Goal: Task Accomplishment & Management: Manage account settings

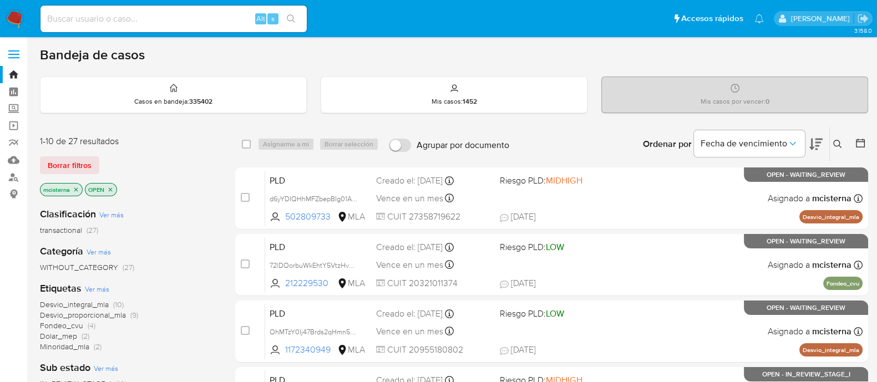
click at [205, 18] on input at bounding box center [174, 19] width 266 height 14
paste input "1497179"
type input "1497179"
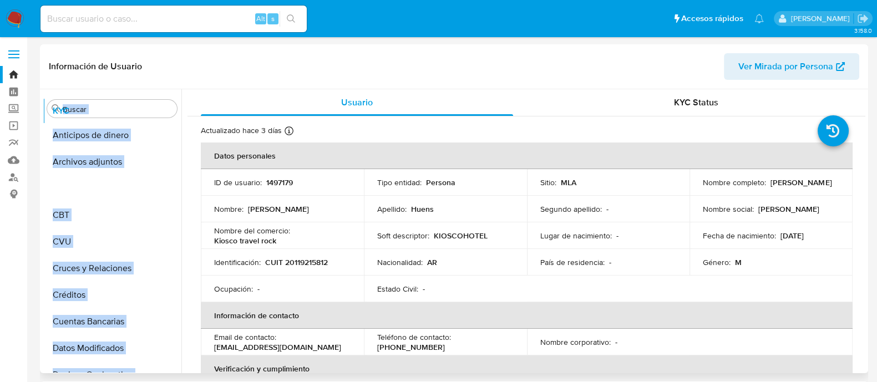
select select "10"
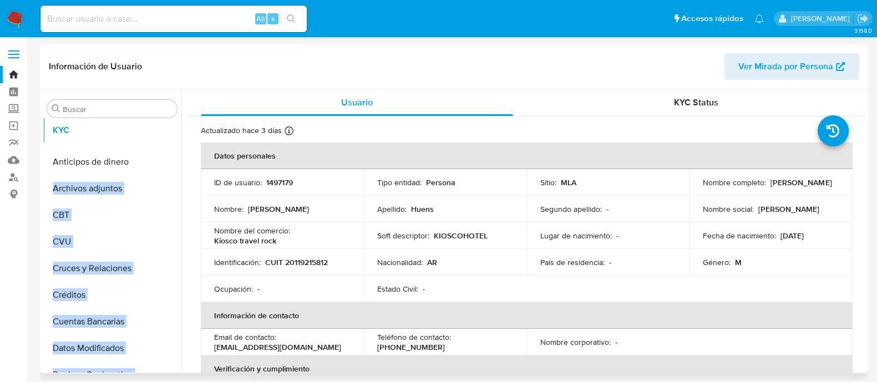
drag, startPoint x: 166, startPoint y: 203, endPoint x: 166, endPoint y: 134, distance: 68.8
click at [166, 134] on ul "Anticipos de dinero Archivos adjuntos CBT CVU Cruces y Relaciones Créditos Cuen…" at bounding box center [112, 247] width 139 height 250
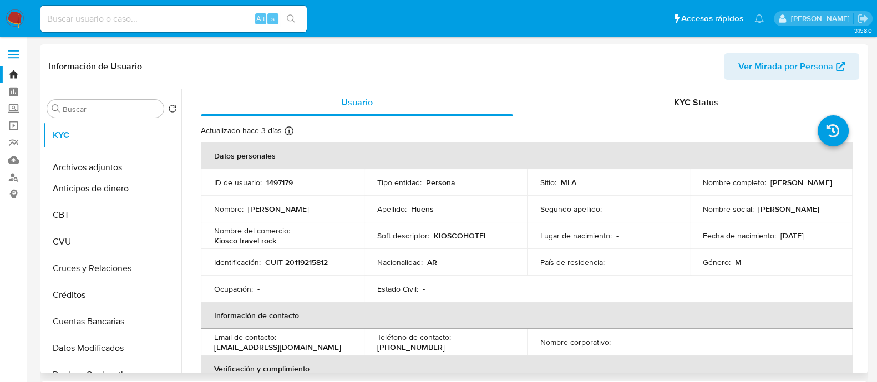
drag, startPoint x: 162, startPoint y: 186, endPoint x: 164, endPoint y: 165, distance: 21.2
click at [164, 165] on ul "KYC Anticipos de dinero Archivos adjuntos CBT CVU Cruces y Relaciones Créditos …" at bounding box center [112, 247] width 139 height 250
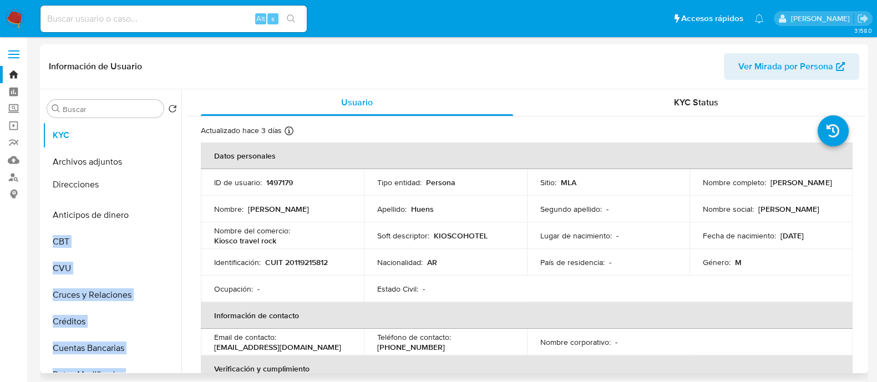
drag, startPoint x: 165, startPoint y: 262, endPoint x: 155, endPoint y: 184, distance: 78.8
click at [155, 184] on ul "KYC Archivos adjuntos Anticipos de dinero CBT CVU Cruces y Relaciones Créditos …" at bounding box center [112, 247] width 139 height 250
click at [215, 196] on td "Nombre : Raul Osvaldo" at bounding box center [282, 209] width 163 height 27
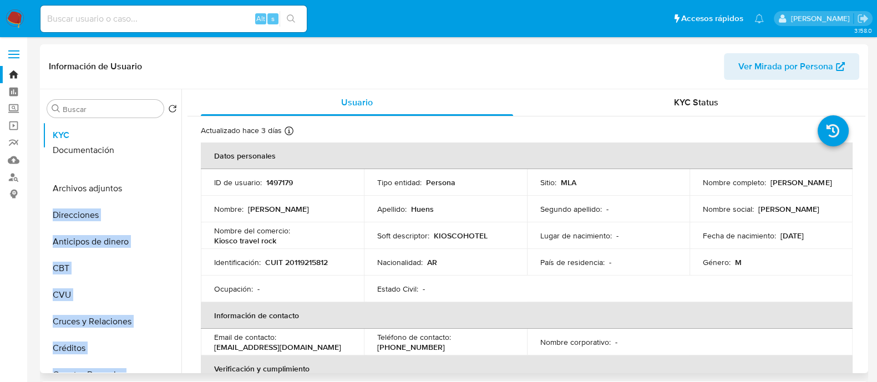
drag, startPoint x: 163, startPoint y: 317, endPoint x: 156, endPoint y: 190, distance: 127.2
click at [156, 190] on ul "KYC Archivos adjuntos Direcciones Anticipos de dinero CBT CVU Cruces y Relacion…" at bounding box center [112, 247] width 139 height 250
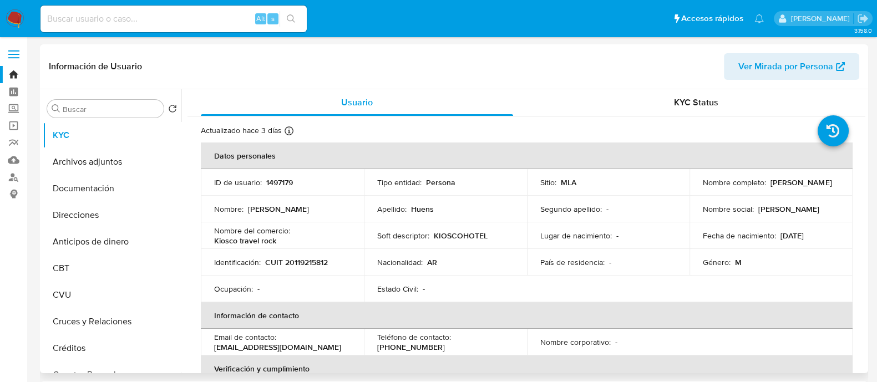
click at [217, 201] on td "Nombre : Raul Osvaldo" at bounding box center [282, 209] width 163 height 27
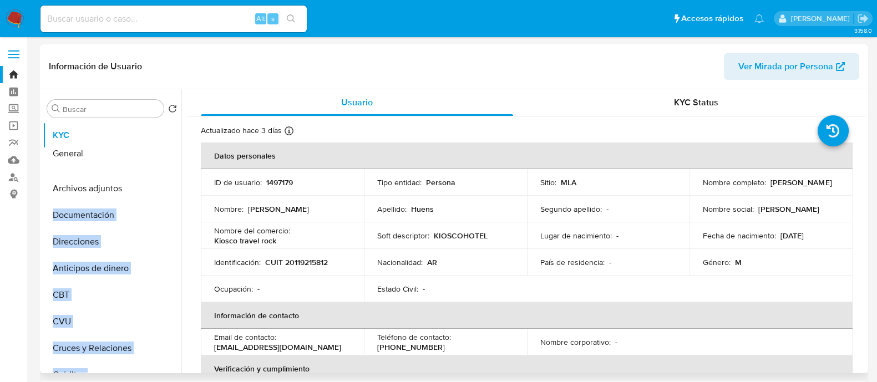
drag, startPoint x: 165, startPoint y: 298, endPoint x: 153, endPoint y: 151, distance: 147.5
click at [153, 151] on ul "KYC Archivos adjuntos Documentación Direcciones Anticipos de dinero CBT CVU Cru…" at bounding box center [112, 247] width 139 height 250
click at [173, 170] on button "General" at bounding box center [108, 162] width 130 height 27
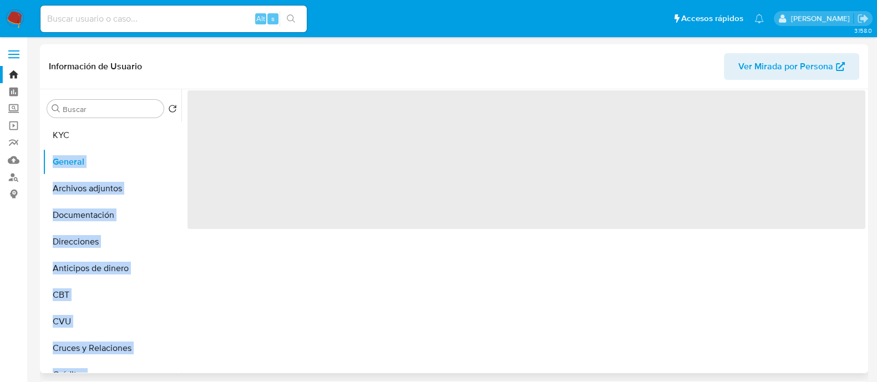
click at [181, 170] on div "‌" at bounding box center [523, 231] width 684 height 284
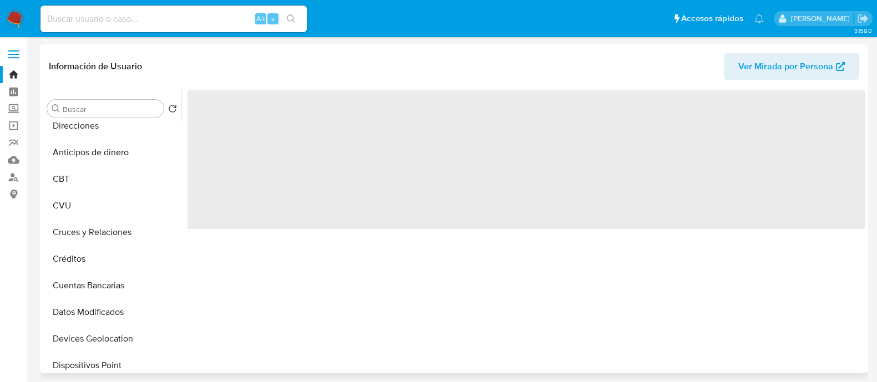
scroll to position [277, 0]
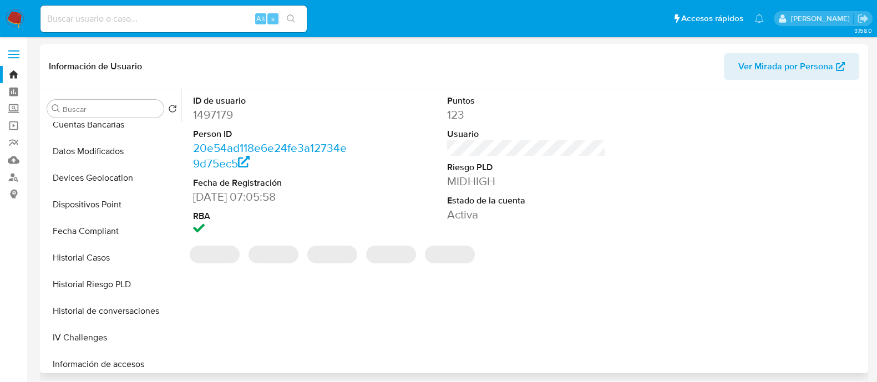
drag, startPoint x: 159, startPoint y: 256, endPoint x: 147, endPoint y: 97, distance: 160.2
click at [147, 97] on div "Buscar Volver al orden por defecto KYC General Archivos adjuntos Documentación …" at bounding box center [112, 232] width 139 height 282
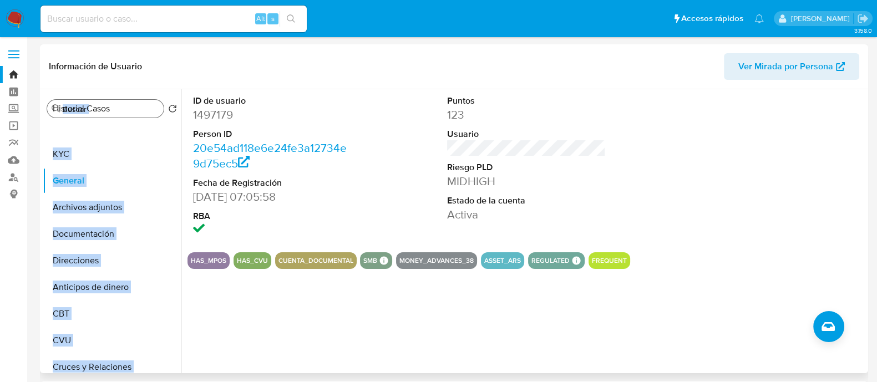
scroll to position [0, 0]
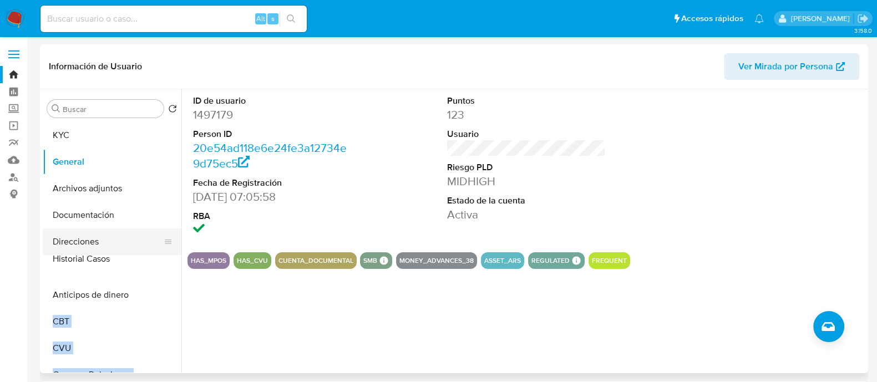
click at [161, 260] on ul "KYC General Archivos adjuntos Documentación Direcciones Anticipos de dinero CBT…" at bounding box center [112, 247] width 139 height 250
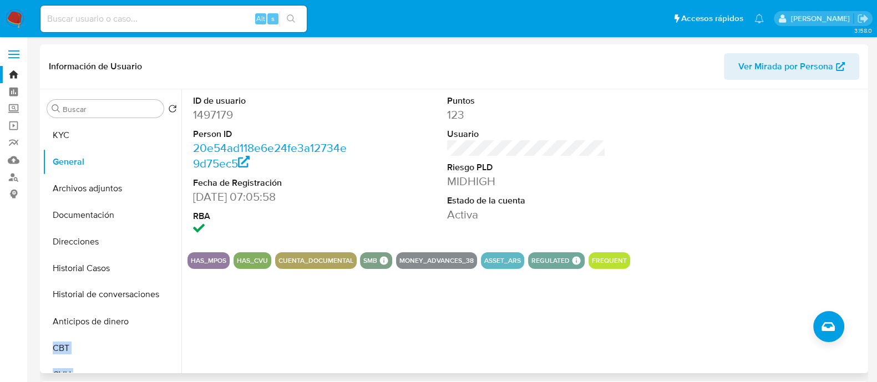
drag, startPoint x: 165, startPoint y: 298, endPoint x: 163, endPoint y: 293, distance: 5.8
click at [163, 293] on ul "KYC General Archivos adjuntos Documentación Direcciones Historial Casos Anticip…" at bounding box center [112, 247] width 139 height 250
click at [183, 270] on div "ID de usuario 1497179 Person ID 20e54ad118e6e24fe3a12734e9d75ec5 Fecha de Regis…" at bounding box center [523, 231] width 684 height 284
drag, startPoint x: 161, startPoint y: 261, endPoint x: 153, endPoint y: 317, distance: 57.3
click at [153, 317] on ul "KYC General Archivos adjuntos Documentación Direcciones Historial Casos Histori…" at bounding box center [112, 247] width 139 height 250
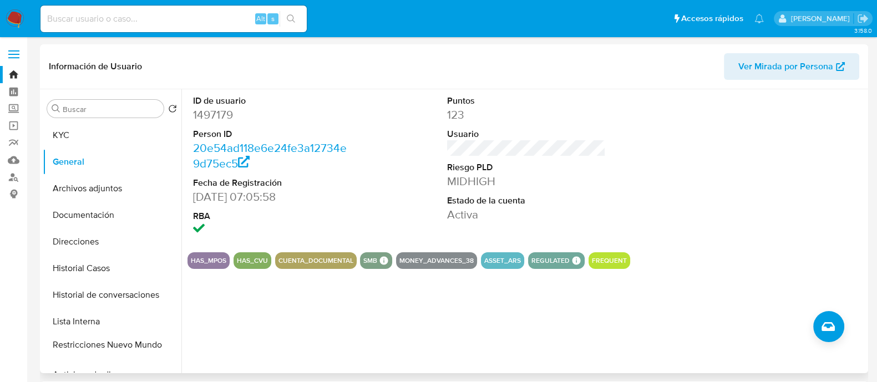
drag, startPoint x: 164, startPoint y: 331, endPoint x: 158, endPoint y: 343, distance: 14.1
click at [157, 344] on ul "KYC General Archivos adjuntos Documentación Direcciones Historial Casos Histori…" at bounding box center [112, 247] width 139 height 250
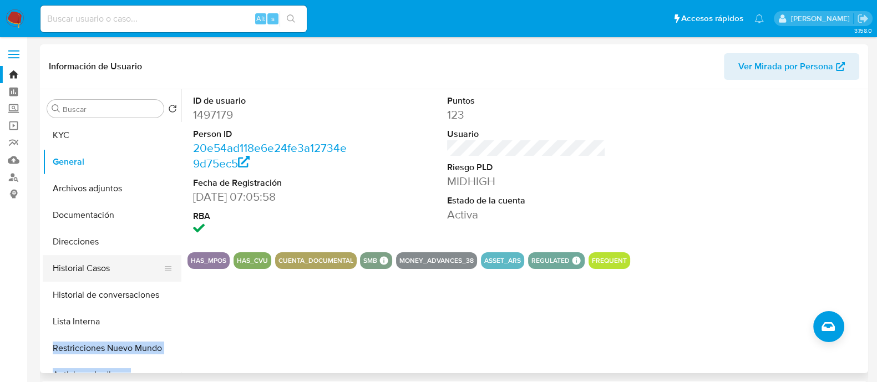
click at [144, 267] on button "Historial Casos" at bounding box center [108, 268] width 130 height 27
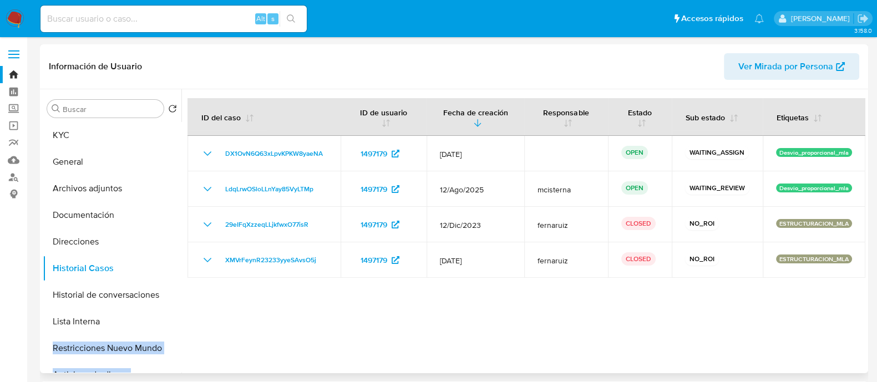
drag, startPoint x: 17, startPoint y: 19, endPoint x: 177, endPoint y: 75, distance: 169.3
click at [17, 19] on img at bounding box center [15, 18] width 19 height 19
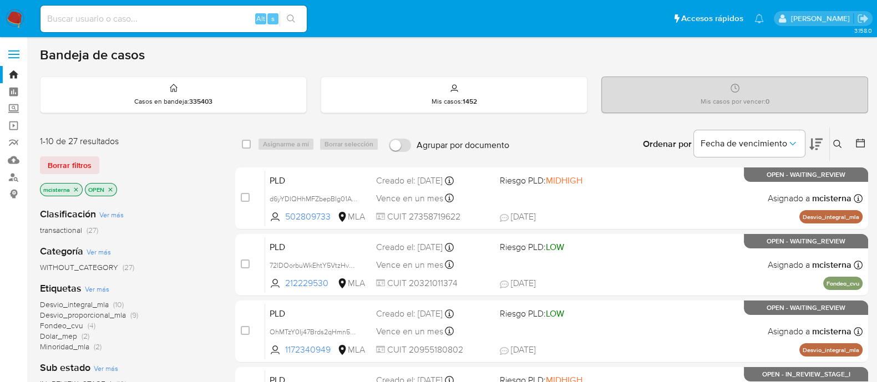
click at [830, 142] on button at bounding box center [839, 144] width 18 height 13
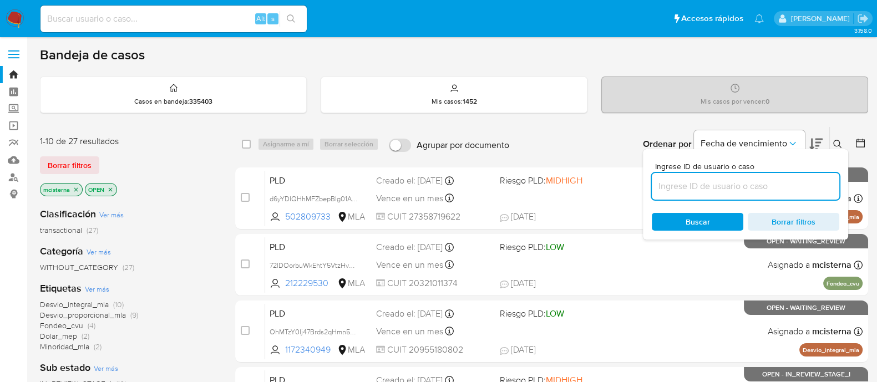
click at [750, 183] on input at bounding box center [746, 186] width 188 height 14
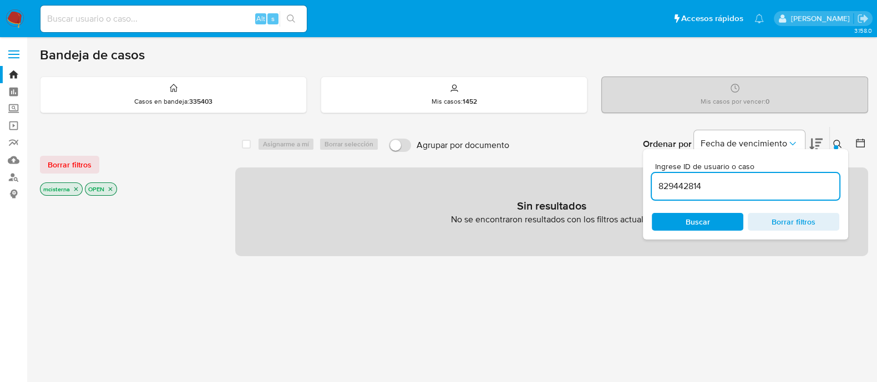
click at [686, 182] on input "829442814" at bounding box center [746, 186] width 188 height 14
paste input "1497179"
type input "1497179"
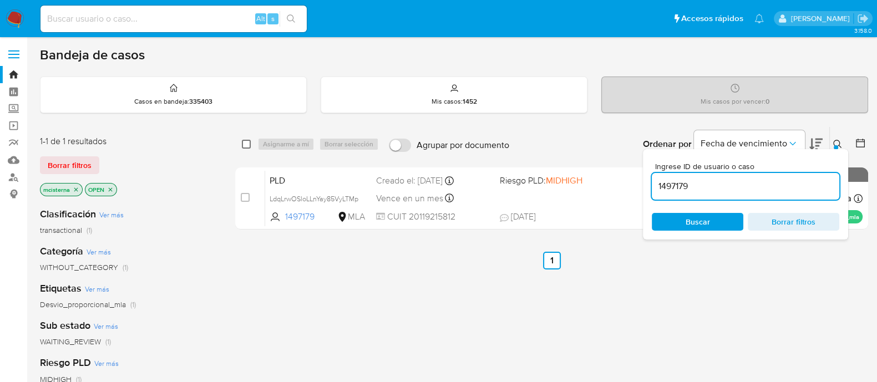
click at [243, 144] on input "checkbox" at bounding box center [246, 144] width 9 height 9
checkbox input "true"
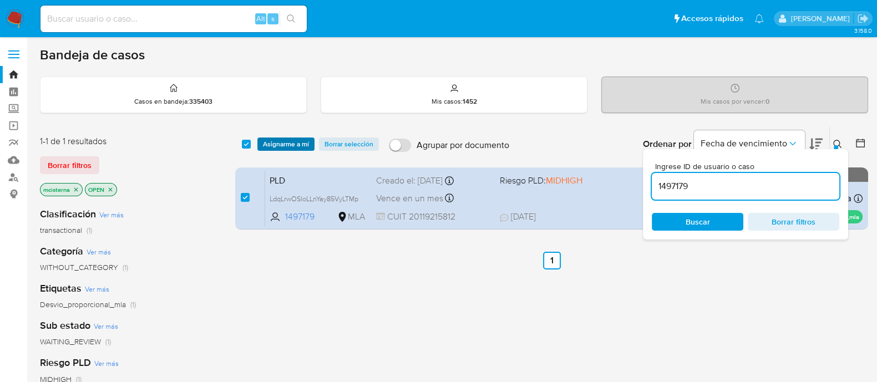
click at [275, 144] on span "Asignarme a mí" at bounding box center [286, 144] width 46 height 11
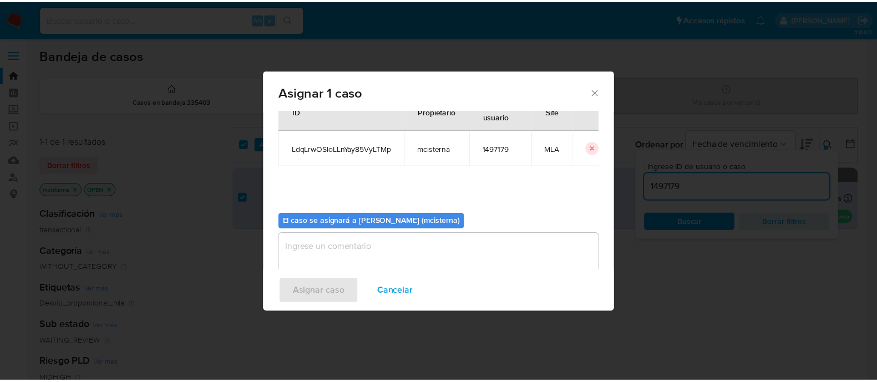
scroll to position [57, 0]
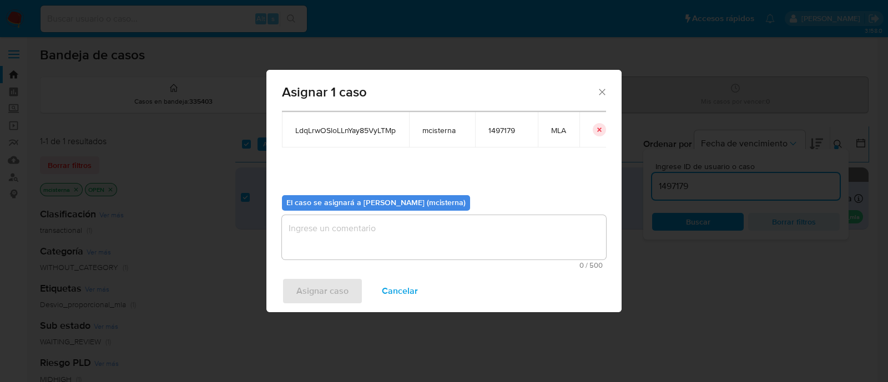
click at [399, 226] on textarea "assign-modal" at bounding box center [444, 237] width 324 height 44
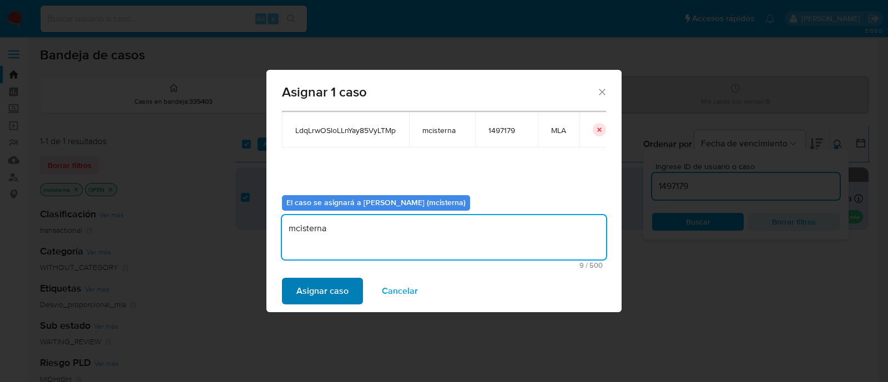
type textarea "mcisterna"
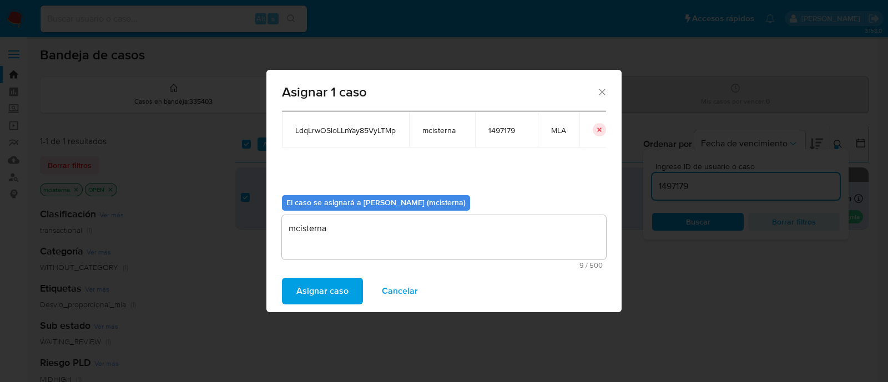
click at [300, 292] on span "Asignar caso" at bounding box center [322, 291] width 52 height 24
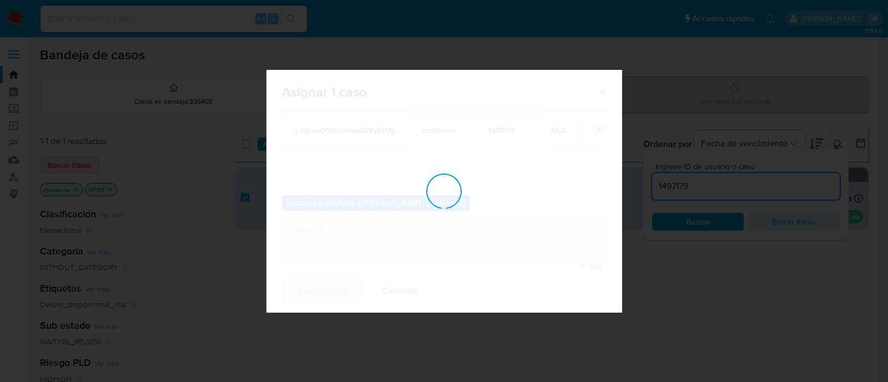
checkbox input "false"
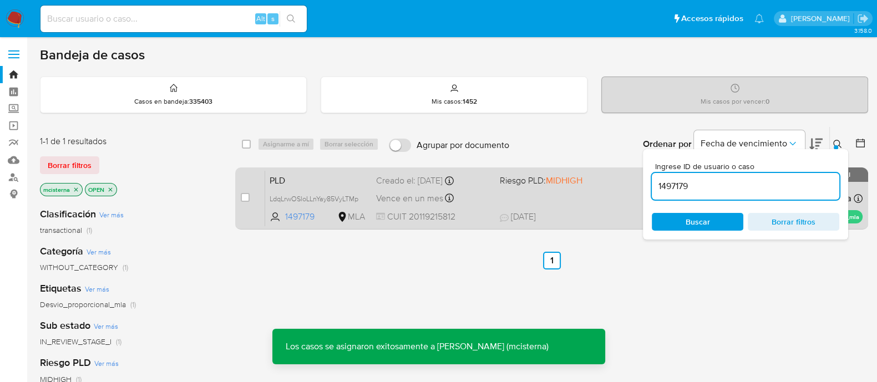
click at [594, 209] on div "PLD LdqLrwOSloLLnYay85VyLTMp 1497179 MLA Riesgo PLD: MIDHIGH Creado el: 12/08/2…" at bounding box center [564, 198] width 598 height 56
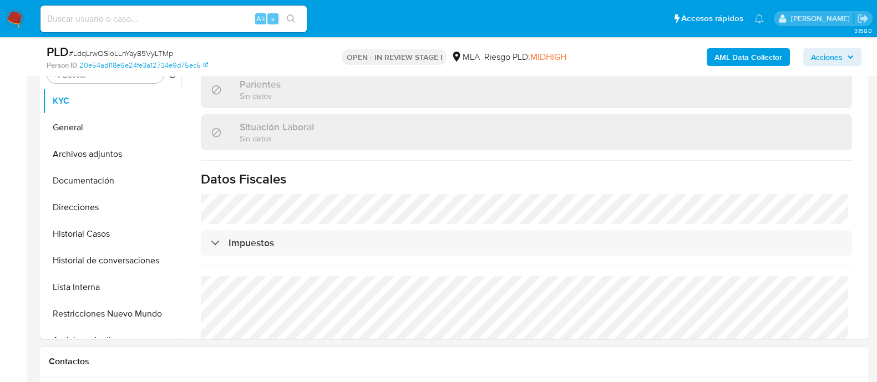
scroll to position [485, 0]
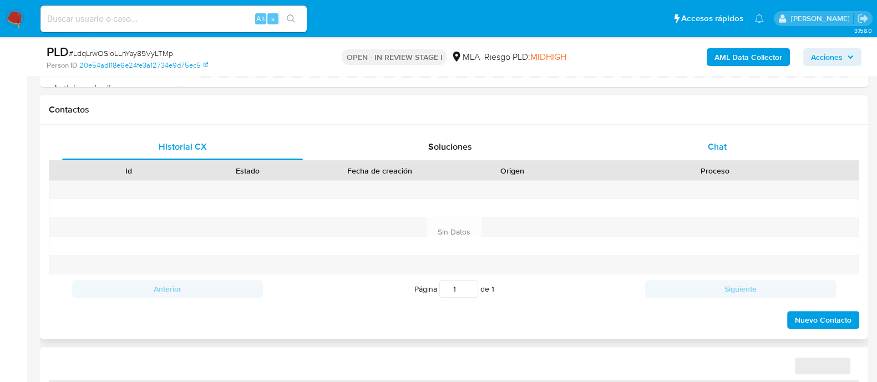
select select "10"
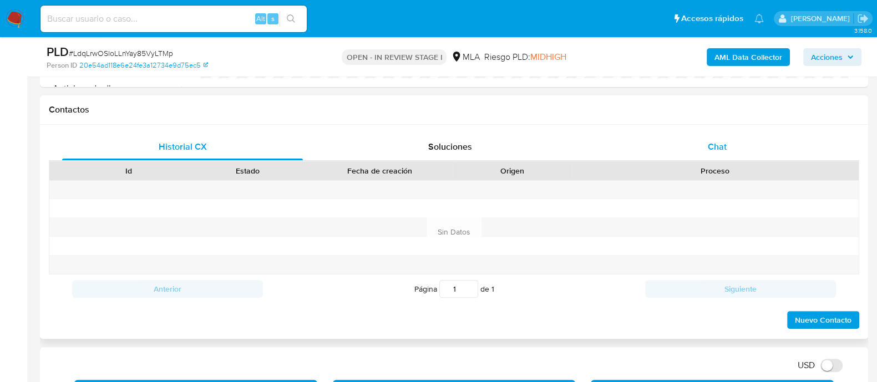
click at [743, 142] on div "Chat" at bounding box center [717, 147] width 241 height 27
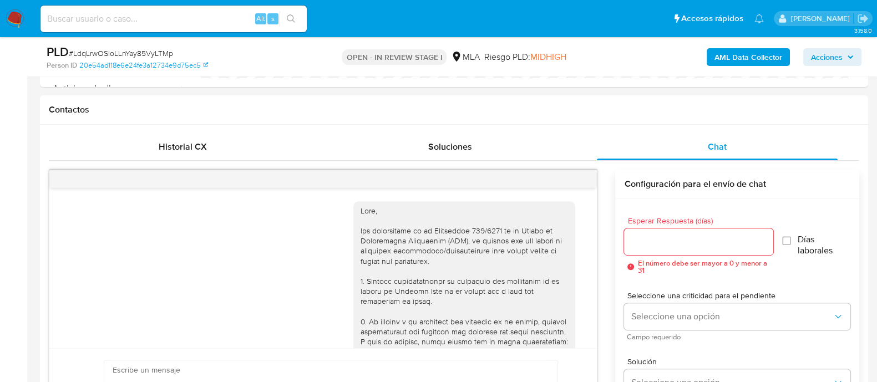
scroll to position [1614, 0]
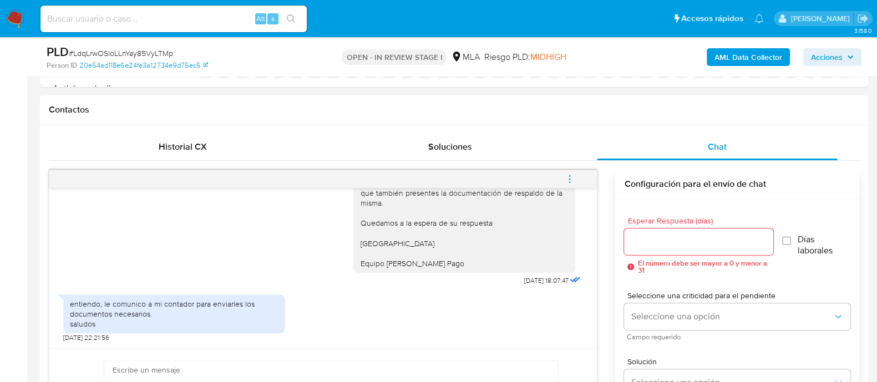
click at [214, 17] on input at bounding box center [174, 19] width 266 height 14
paste input "sSIp3ybfkxUpkZ8SXqWVxYej"
type input "sSIp3ybfkxUpkZ8SXqWVxYej"
click at [301, 18] on button "search-icon" at bounding box center [291, 19] width 23 height 16
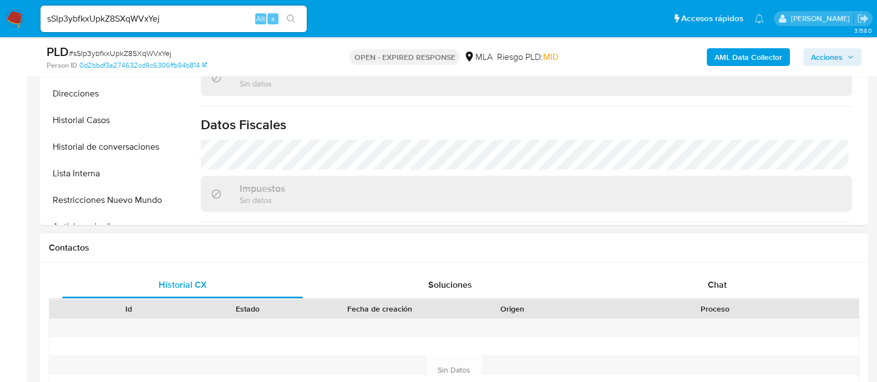
scroll to position [469, 0]
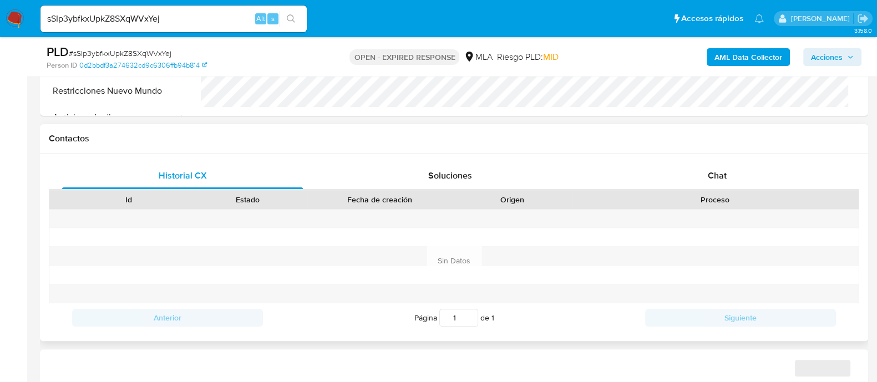
select select "10"
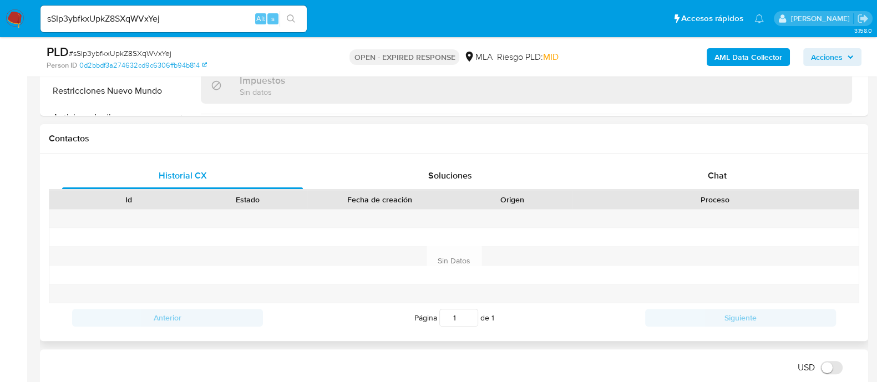
scroll to position [485, 0]
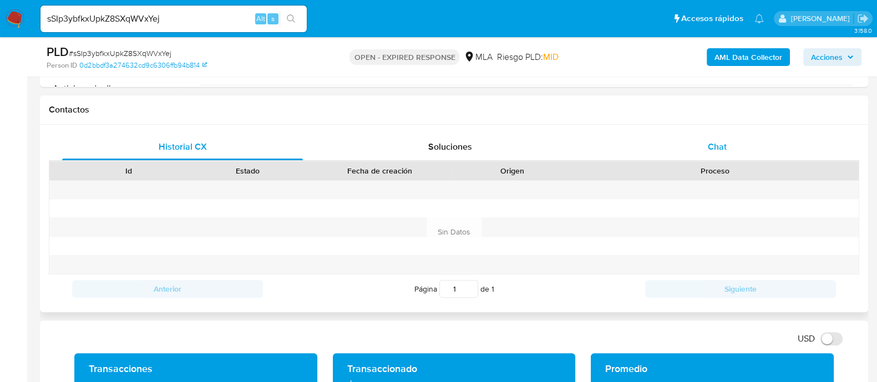
click at [699, 148] on div "Chat" at bounding box center [717, 147] width 241 height 27
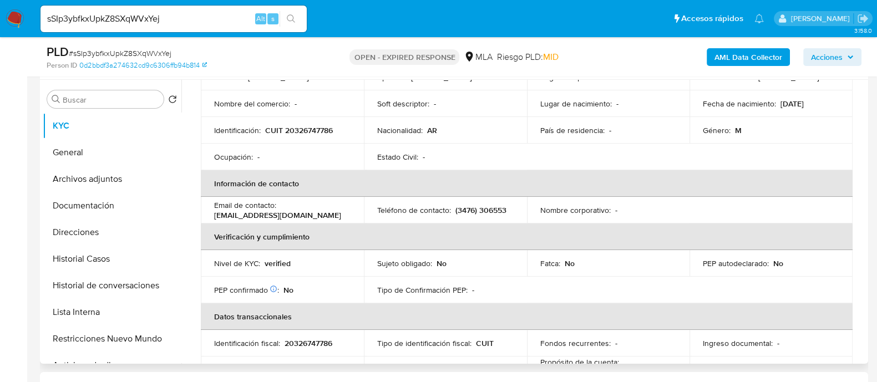
scroll to position [53, 0]
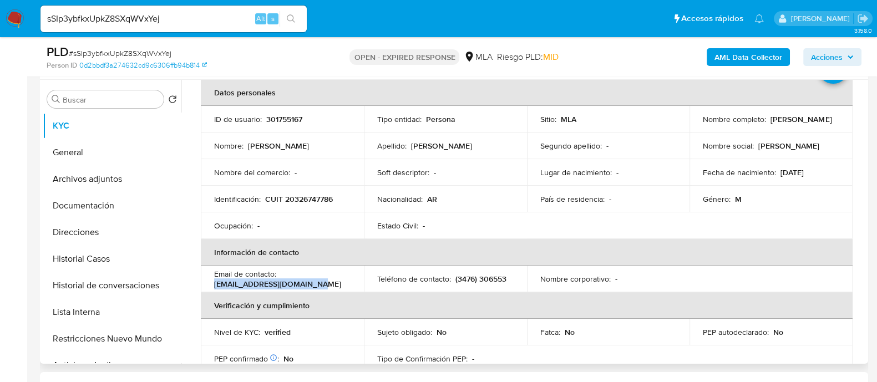
drag, startPoint x: 217, startPoint y: 286, endPoint x: 326, endPoint y: 286, distance: 108.7
click at [326, 286] on td "Email de contacto : juancruznicola4@gmail.com" at bounding box center [282, 279] width 163 height 27
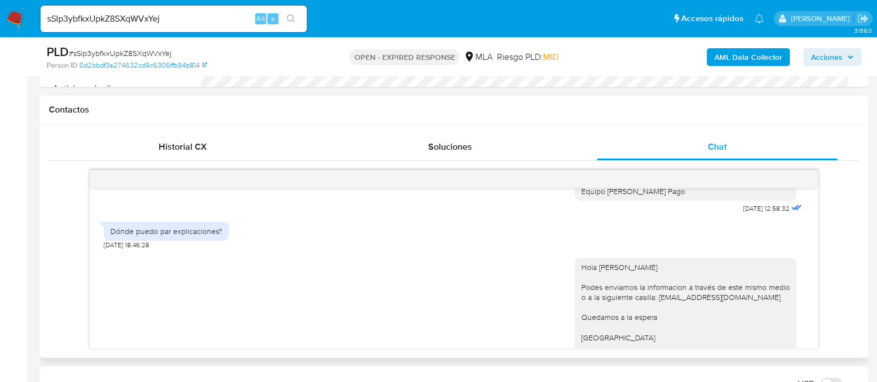
scroll to position [835, 0]
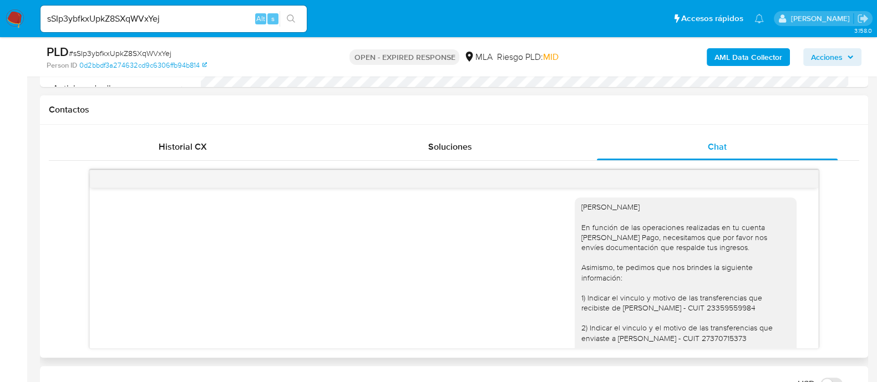
click at [575, 237] on div "Hola Raul Osvaldo Huens En función de las operaciones realizadas en tu cuenta d…" at bounding box center [686, 303] width 222 height 211
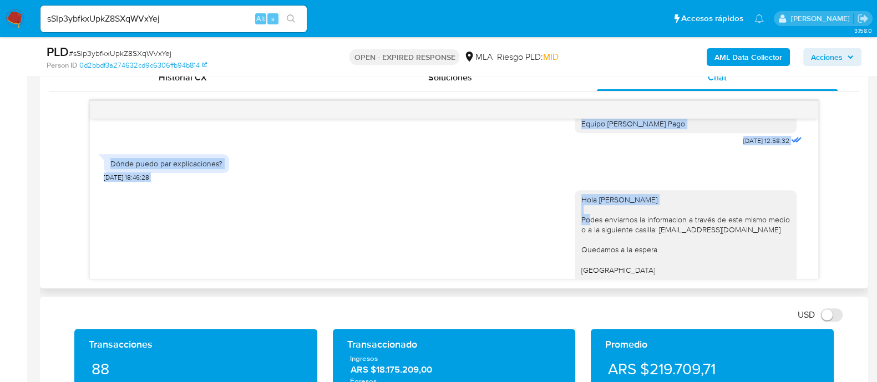
scroll to position [1042, 0]
drag, startPoint x: 569, startPoint y: 166, endPoint x: 657, endPoint y: 155, distance: 89.4
click at [657, 131] on div "Hola Raul Osvaldo Huens En función de las operaciones realizadas en tu cuenta d…" at bounding box center [686, 26] width 222 height 211
copy div "Hola Raul Osvaldo Huens En función de las operaciones realizadas en tu cuenta d…"
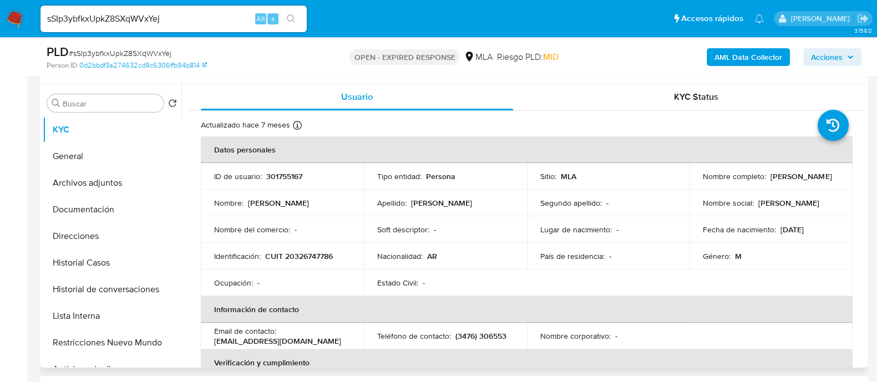
scroll to position [69, 0]
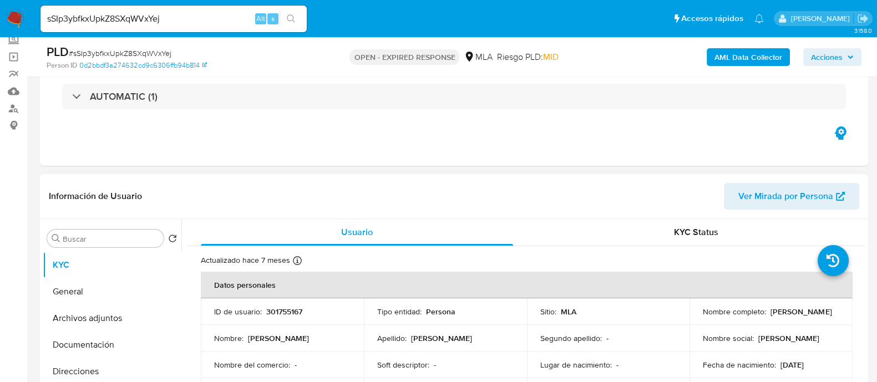
drag, startPoint x: 767, startPoint y: 312, endPoint x: 832, endPoint y: 312, distance: 64.4
click at [832, 312] on div "Nombre completo : Juan Cruz Nicola" at bounding box center [771, 312] width 136 height 10
copy div "Juan Cruz Nicola"
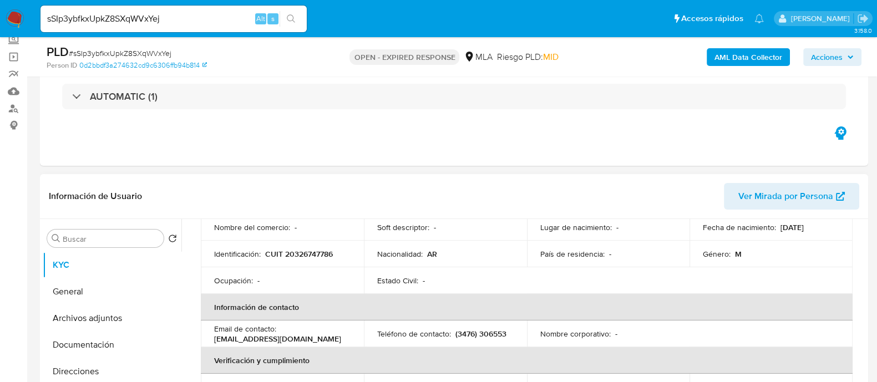
scroll to position [138, 0]
drag, startPoint x: 208, startPoint y: 337, endPoint x: 338, endPoint y: 337, distance: 130.4
click at [338, 337] on td "Email de contacto : juancruznicola4@gmail.com" at bounding box center [282, 333] width 163 height 27
copy p "juancruznicola4@gmail.com"
click at [222, 18] on input "sSIp3ybfkxUpkZ8SXqWVxYej" at bounding box center [174, 19] width 266 height 14
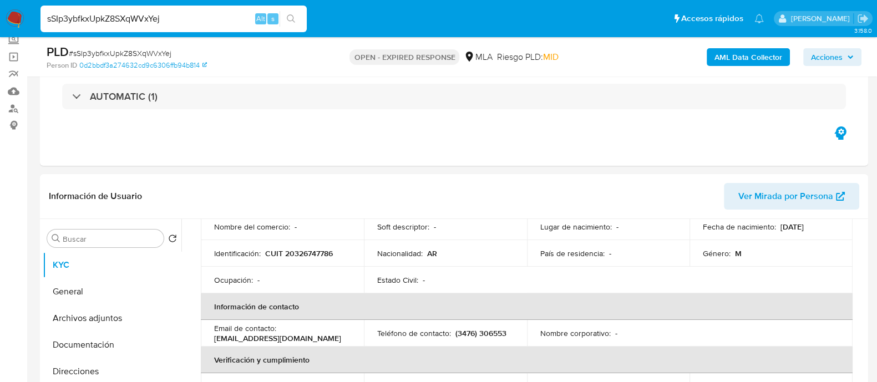
click at [222, 18] on input "sSIp3ybfkxUpkZ8SXqWVxYej" at bounding box center [174, 19] width 266 height 14
paste input "ExH8sDPkWvpgzSWFxBu7O83M"
type input "ExH8sDPkWvpgzSWFxBu7O83M"
click at [284, 17] on button "search-icon" at bounding box center [291, 19] width 23 height 16
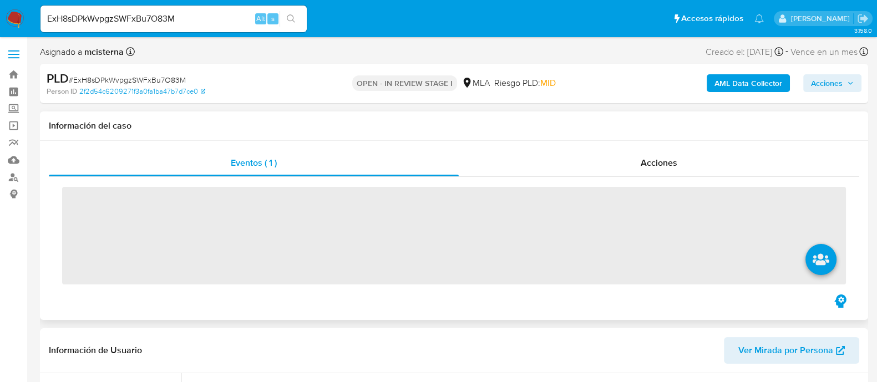
scroll to position [208, 0]
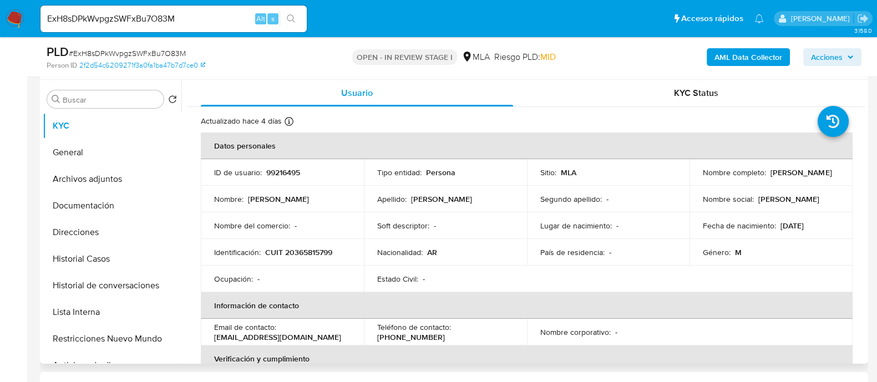
select select "10"
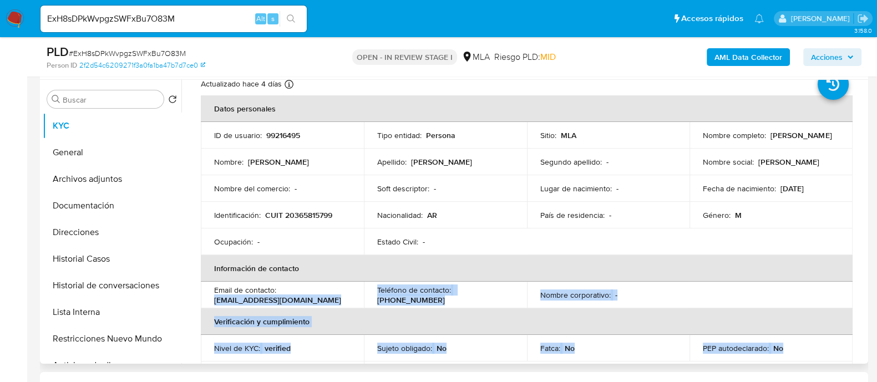
drag, startPoint x: 211, startPoint y: 337, endPoint x: 351, endPoint y: 337, distance: 139.8
click at [351, 337] on table "Datos personales ID de usuario : 99216495 Tipo entidad : Persona Sitio : MLA No…" at bounding box center [527, 294] width 652 height 399
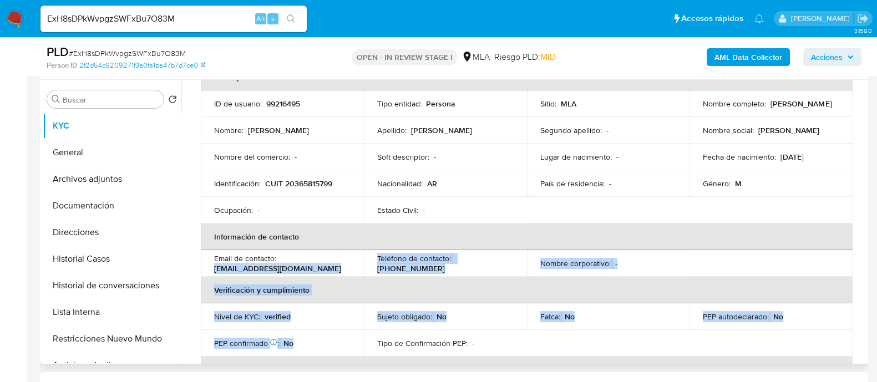
click at [292, 271] on p "nqsalvatierra@live.com.ar" at bounding box center [277, 269] width 127 height 10
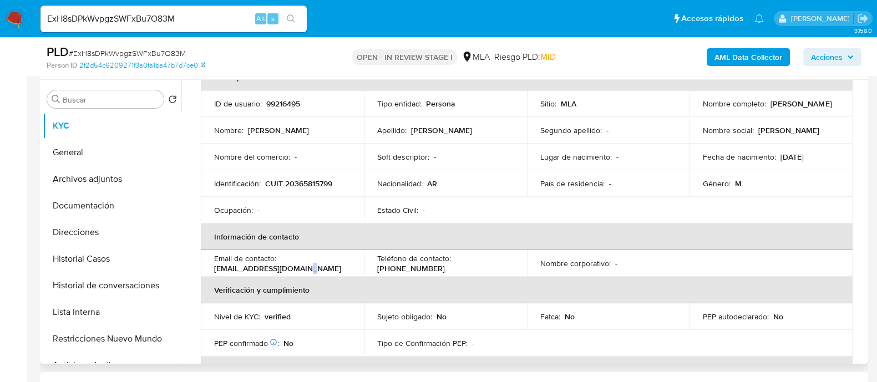
click at [292, 271] on p "nqsalvatierra@live.com.ar" at bounding box center [277, 269] width 127 height 10
click at [231, 271] on p "nqsalvatierra@live.com.ar" at bounding box center [277, 269] width 127 height 10
drag, startPoint x: 207, startPoint y: 269, endPoint x: 318, endPoint y: 268, distance: 110.4
click at [318, 268] on td "Email de contacto : nqsalvatierra@live.com.ar" at bounding box center [282, 263] width 163 height 27
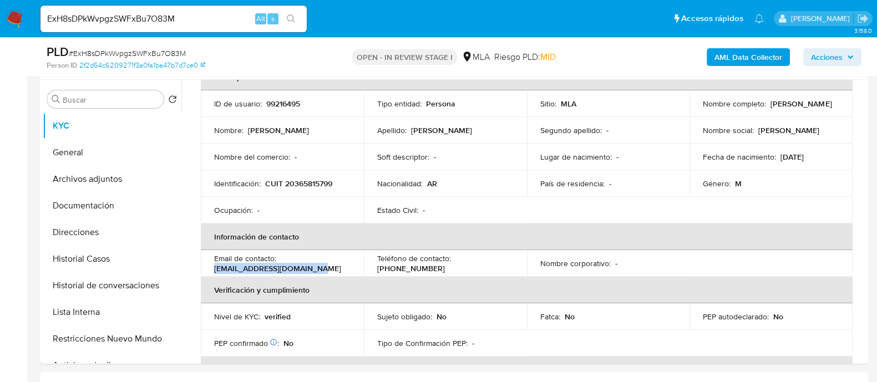
copy p "nqsalvatierra@live.com.ar"
click at [285, 105] on p "99216495" at bounding box center [283, 104] width 34 height 10
copy p "99216495"
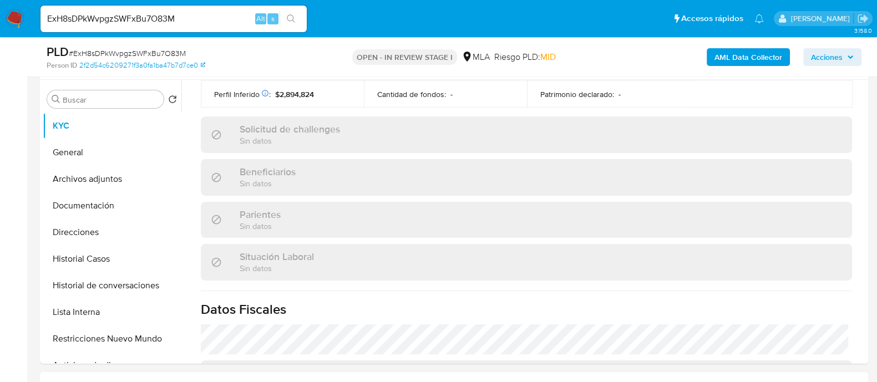
scroll to position [554, 0]
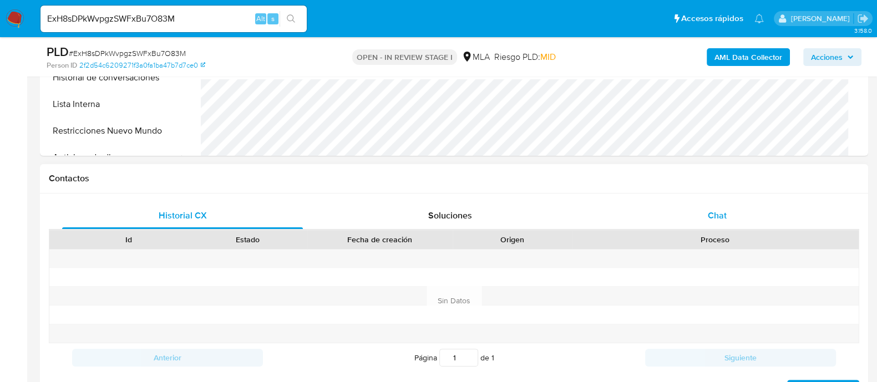
click at [727, 213] on div "Chat" at bounding box center [717, 216] width 241 height 27
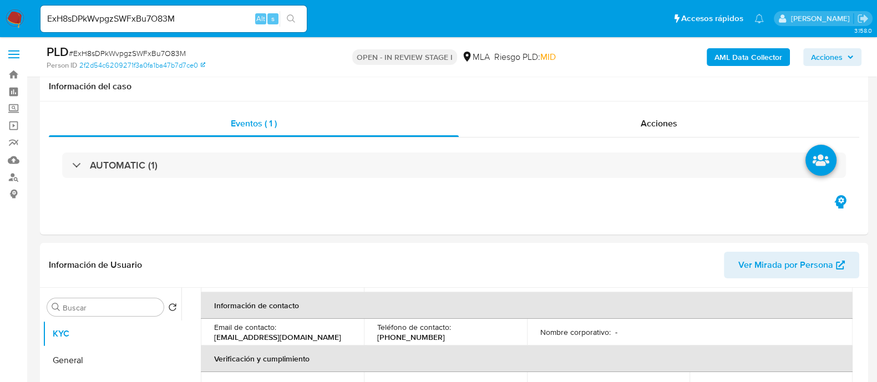
scroll to position [208, 0]
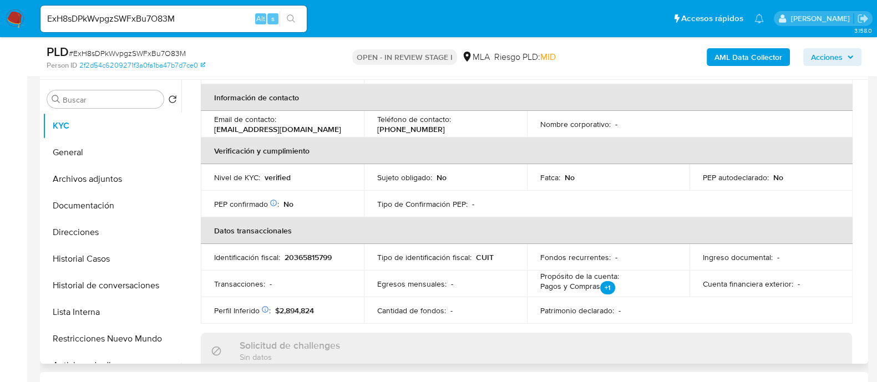
click at [321, 255] on p "20365815799" at bounding box center [308, 257] width 47 height 10
click at [321, 254] on p "20365815799" at bounding box center [308, 257] width 47 height 10
copy p "20365815799"
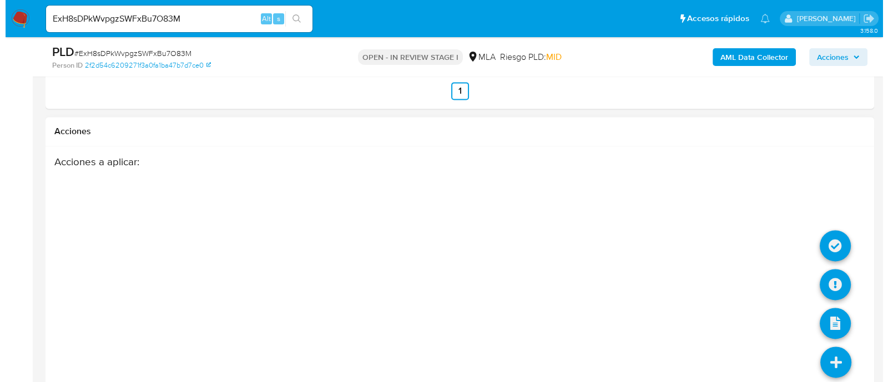
scroll to position [1995, 0]
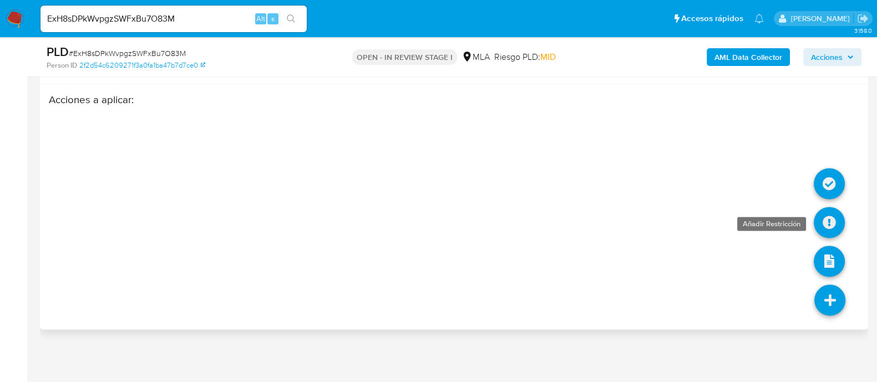
click at [828, 221] on icon at bounding box center [829, 222] width 31 height 31
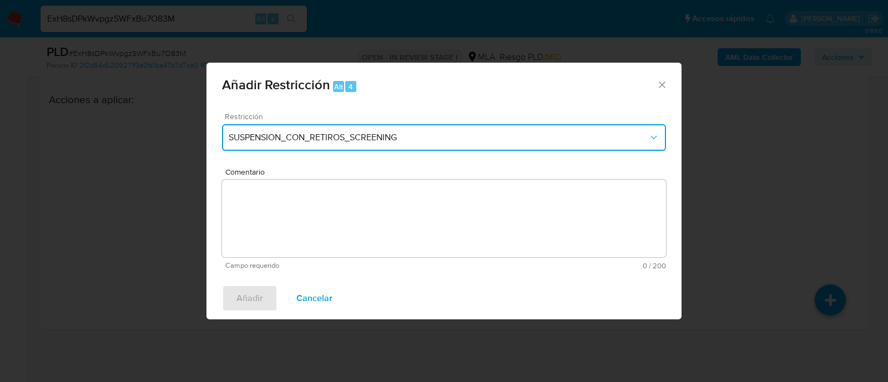
click at [255, 124] on button "SUSPENSION_CON_RETIROS_SCREENING" at bounding box center [444, 137] width 444 height 27
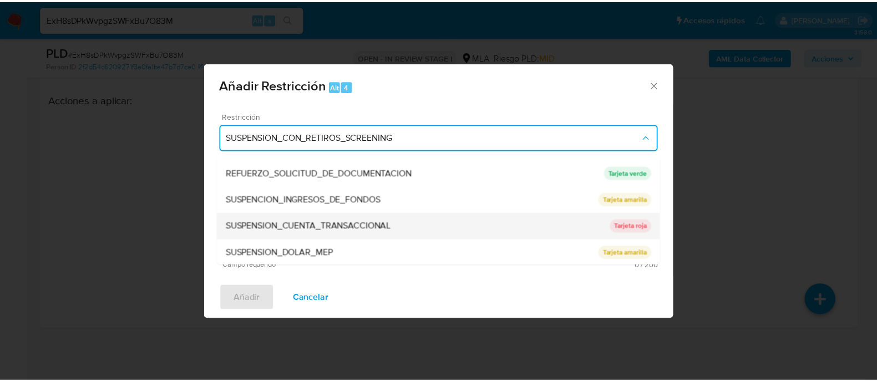
scroll to position [235, 0]
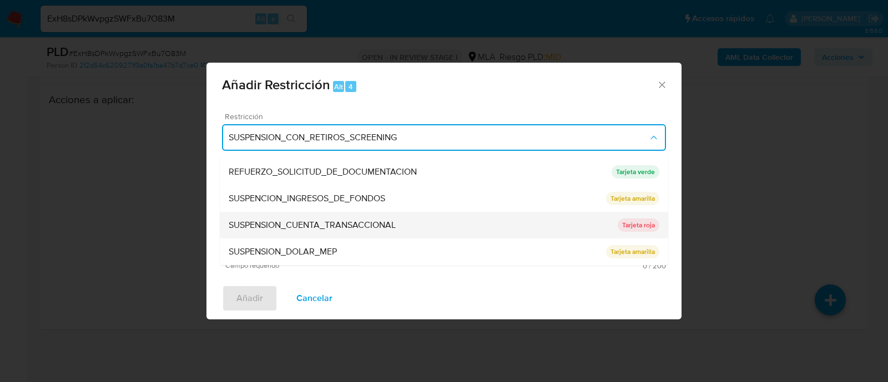
click at [323, 222] on span "SUSPENSION_CUENTA_TRANSACCIONAL" at bounding box center [312, 225] width 167 height 11
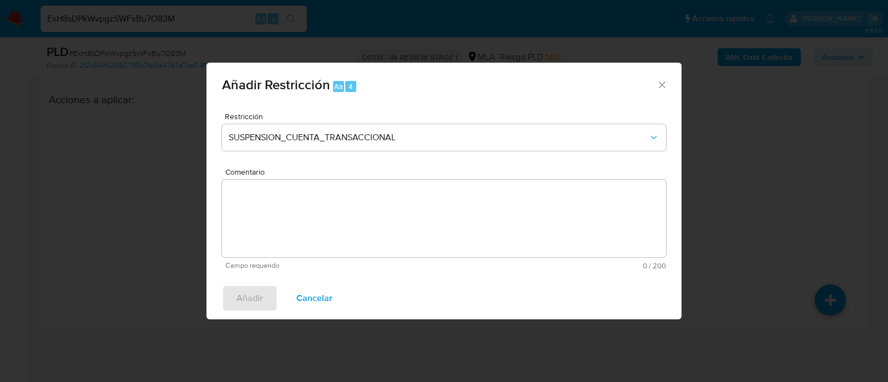
click at [376, 222] on textarea "Comentario" at bounding box center [444, 219] width 444 height 78
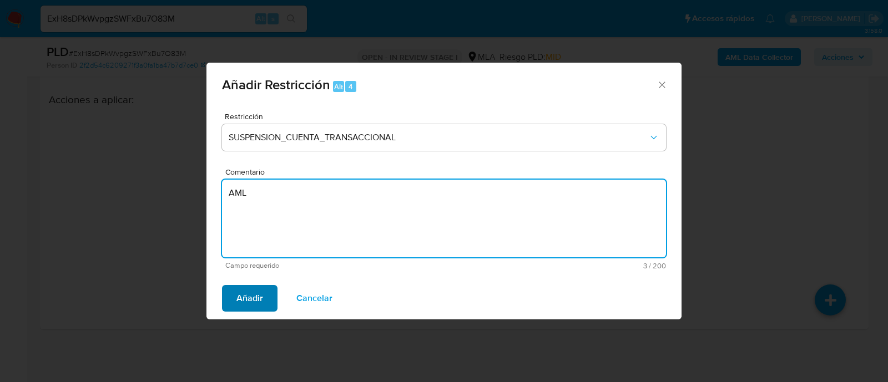
type textarea "AML"
click at [251, 306] on span "Añadir" at bounding box center [249, 298] width 27 height 24
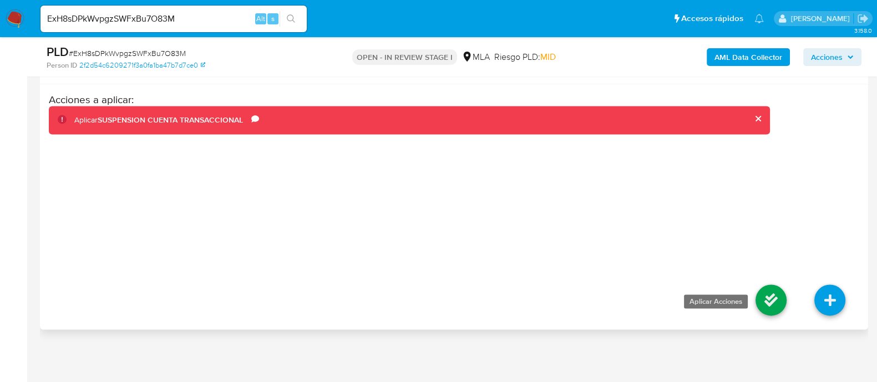
click at [763, 292] on icon at bounding box center [771, 300] width 31 height 31
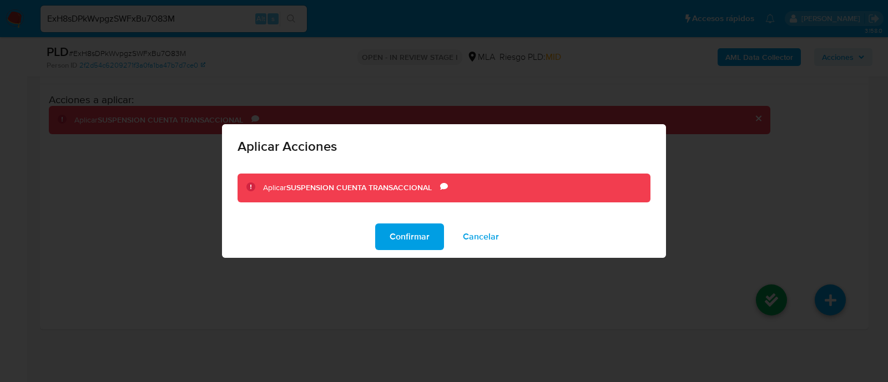
click at [422, 237] on span "Confirmar" at bounding box center [409, 237] width 40 height 24
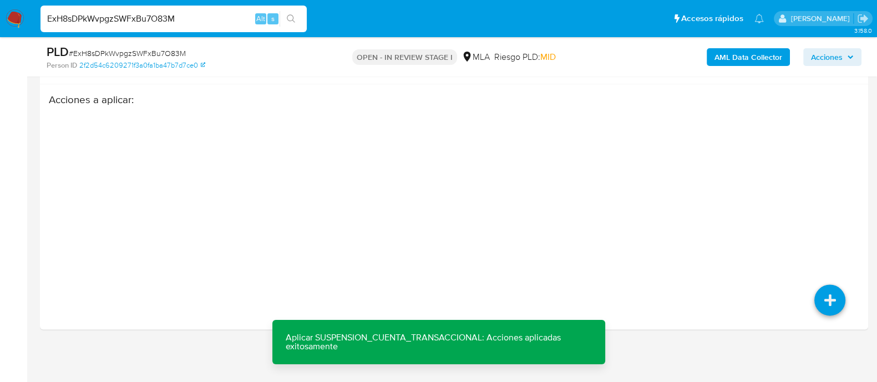
click at [209, 14] on input "ExH8sDPkWvpgzSWFxBu7O83M" at bounding box center [174, 19] width 266 height 14
click at [196, 21] on input "ExH8sDPkWvpgzSWFxBu7O83M" at bounding box center [174, 19] width 266 height 14
paste input "AihxUVcqSF3Y1nNzCw1yNGHP"
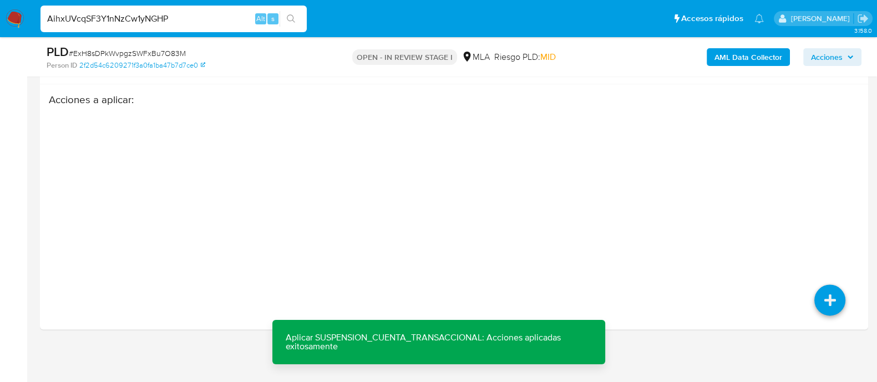
type input "AihxUVcqSF3Y1nNzCw1yNGHP"
click at [296, 10] on div "AihxUVcqSF3Y1nNzCw1yNGHP Alt s" at bounding box center [174, 19] width 266 height 27
click at [291, 21] on icon "search-icon" at bounding box center [291, 18] width 8 height 8
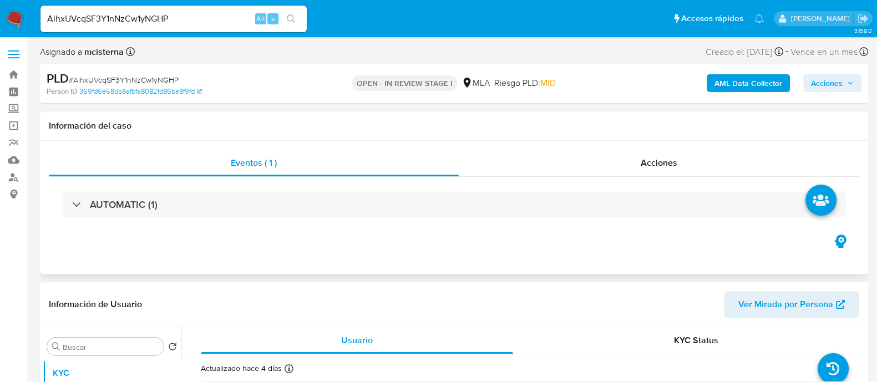
select select "10"
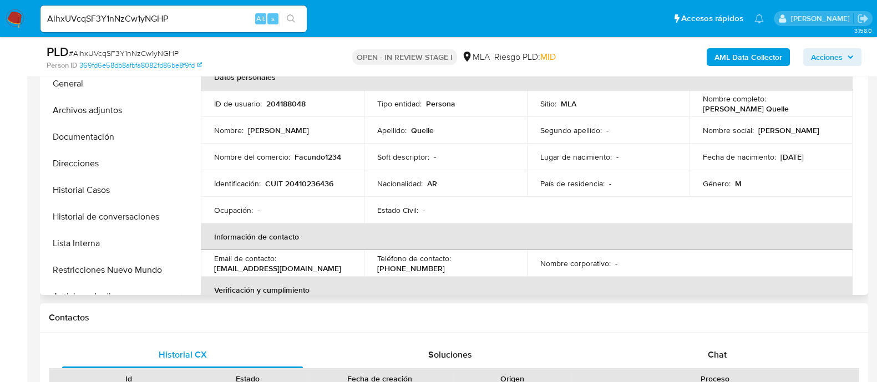
scroll to position [277, 0]
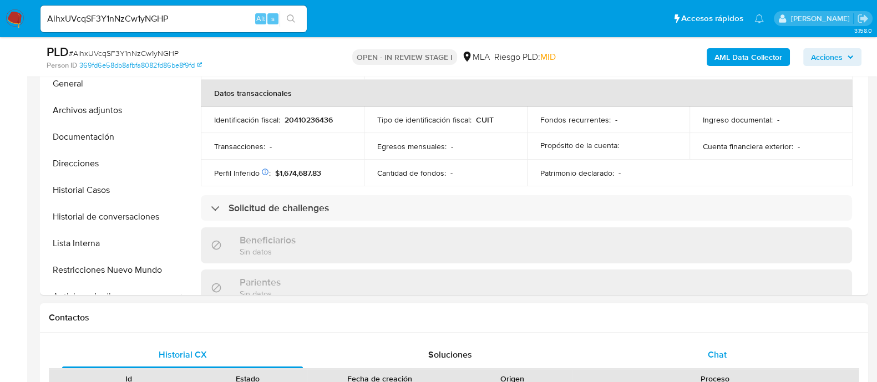
click at [719, 348] on span "Chat" at bounding box center [717, 354] width 19 height 13
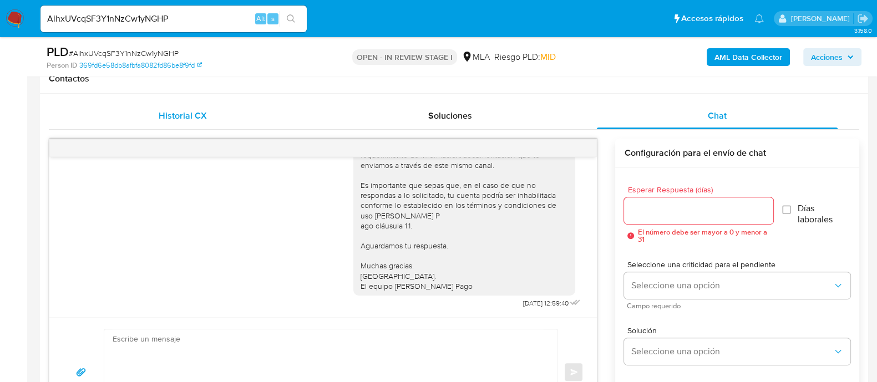
scroll to position [485, 0]
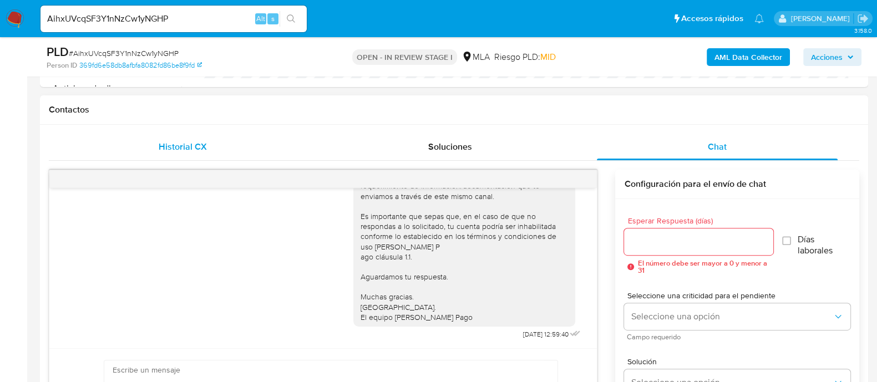
click at [204, 154] on div "Historial CX" at bounding box center [182, 147] width 241 height 27
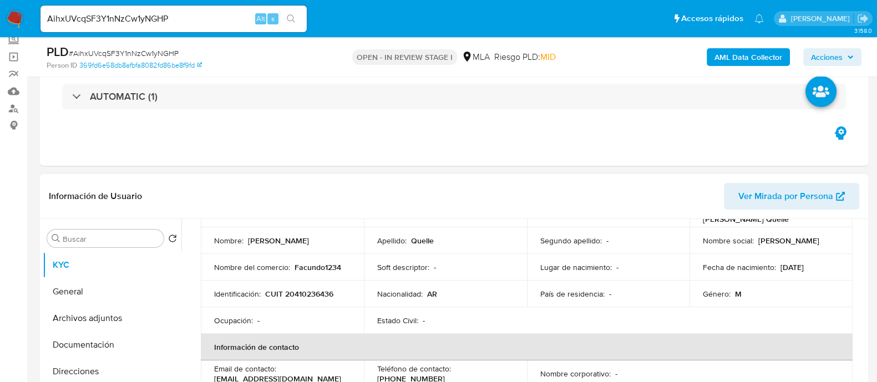
scroll to position [28, 0]
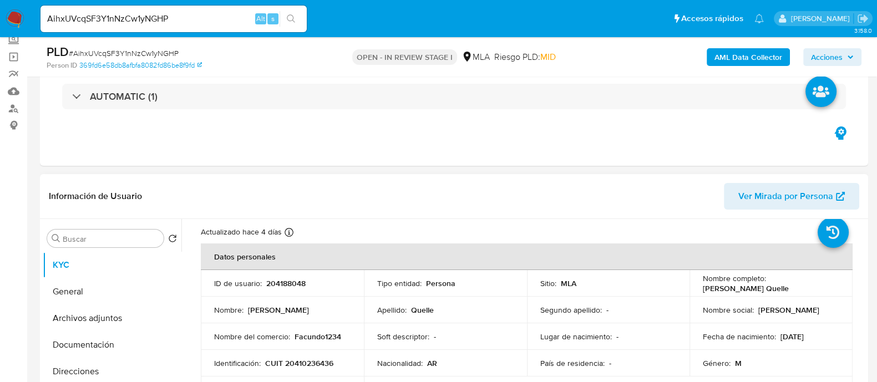
click at [276, 284] on p "204188048" at bounding box center [285, 284] width 39 height 10
copy p "204188048"
click at [298, 358] on p "CUIT 20410236436" at bounding box center [299, 363] width 68 height 10
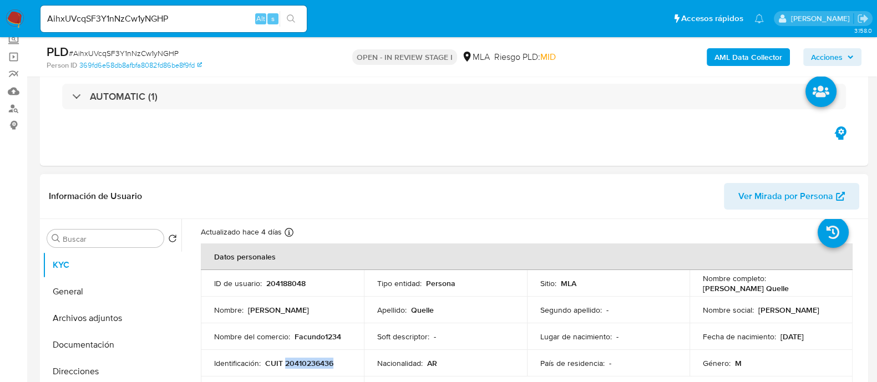
click at [298, 358] on p "CUIT 20410236436" at bounding box center [299, 363] width 68 height 10
copy p "20410236436"
click at [277, 284] on p "204188048" at bounding box center [285, 284] width 39 height 10
copy p "204188048"
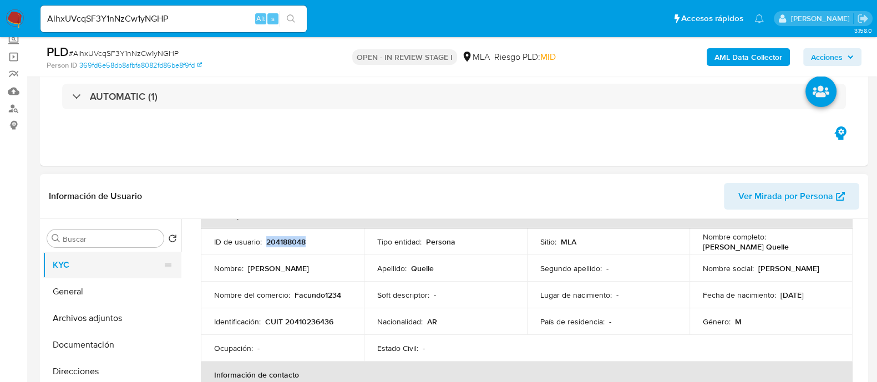
scroll to position [98, 0]
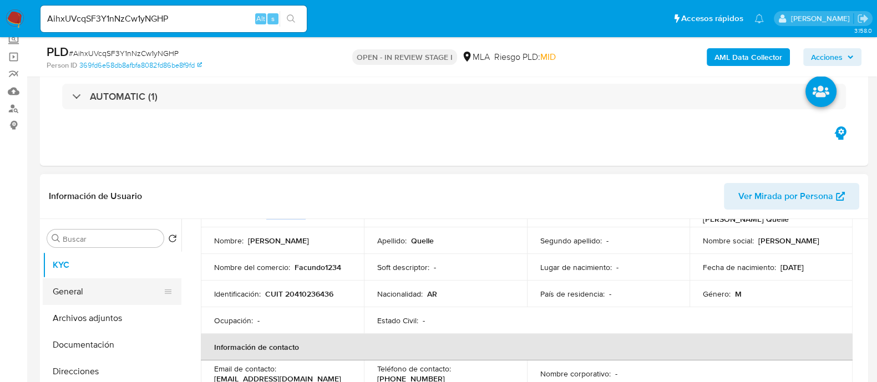
drag, startPoint x: 119, startPoint y: 311, endPoint x: 174, endPoint y: 286, distance: 60.3
click at [119, 311] on button "Archivos adjuntos" at bounding box center [112, 318] width 139 height 27
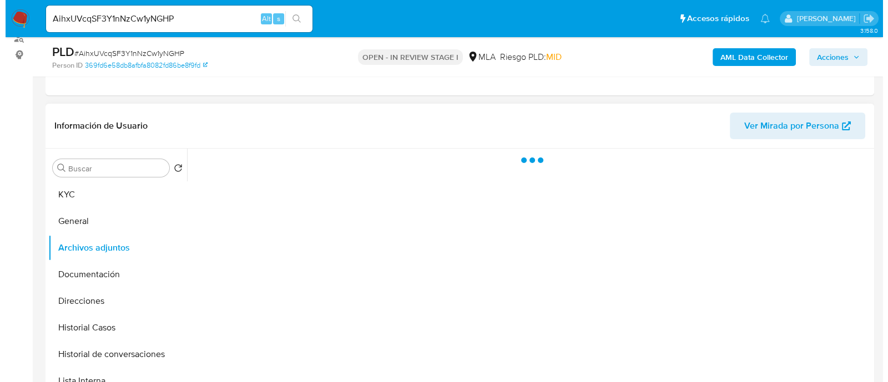
scroll to position [208, 0]
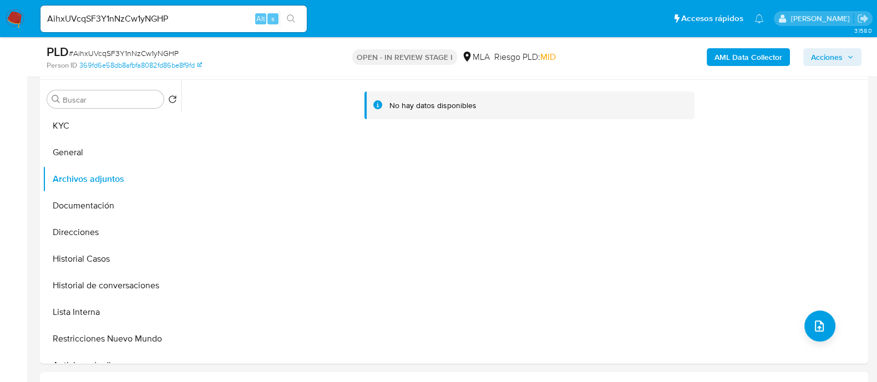
click at [730, 57] on b "AML Data Collector" at bounding box center [749, 57] width 68 height 18
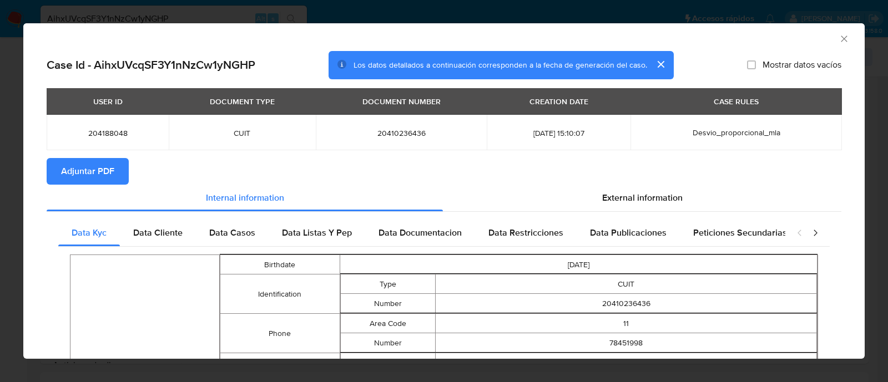
click at [91, 176] on span "Adjuntar PDF" at bounding box center [87, 171] width 53 height 24
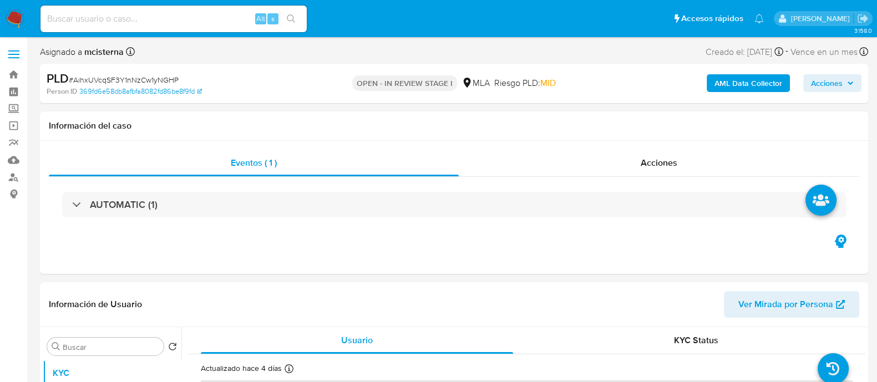
scroll to position [277, 0]
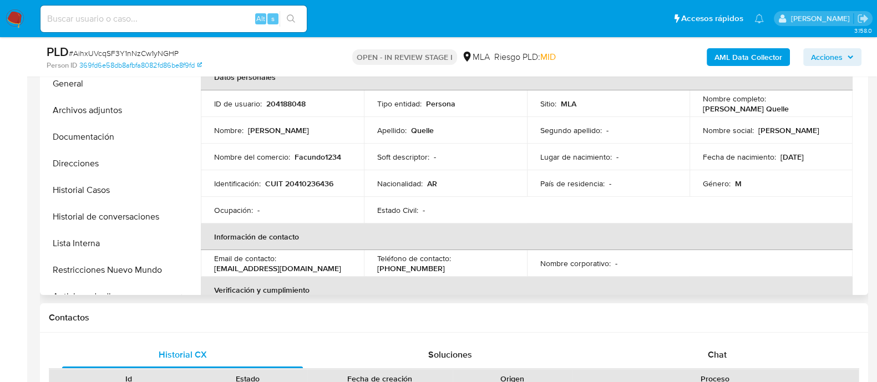
select select "10"
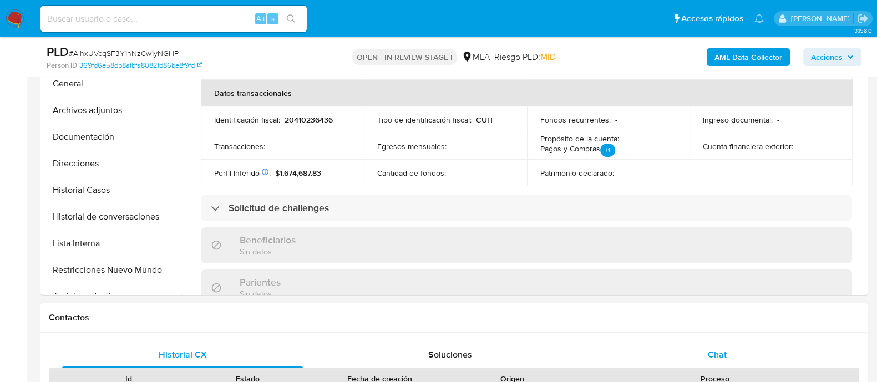
click at [732, 350] on div "Chat" at bounding box center [717, 355] width 241 height 27
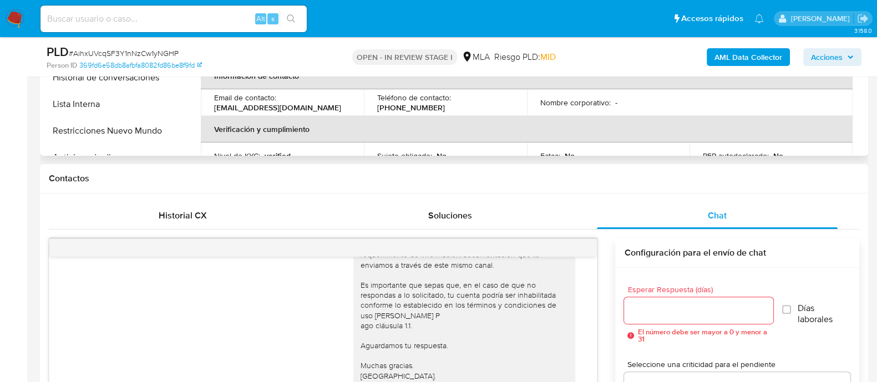
scroll to position [0, 0]
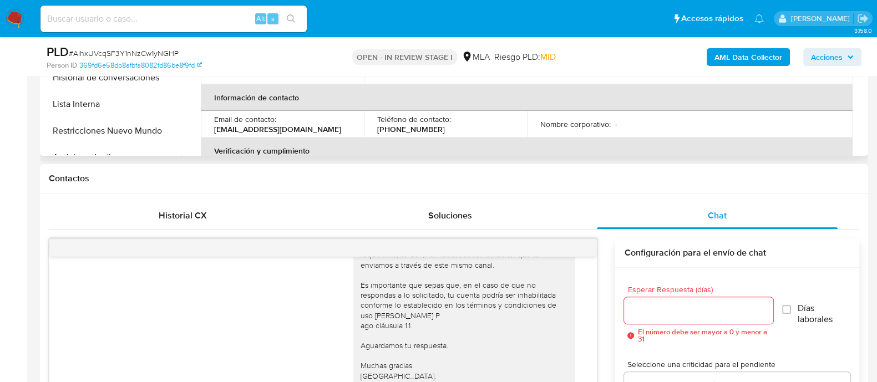
click at [270, 128] on p "facuquelle22@gmail.com" at bounding box center [277, 129] width 127 height 10
click at [207, 129] on td "Email de contacto : facuquelle22@gmail.com" at bounding box center [282, 124] width 163 height 27
drag, startPoint x: 345, startPoint y: 128, endPoint x: 363, endPoint y: 128, distance: 18.9
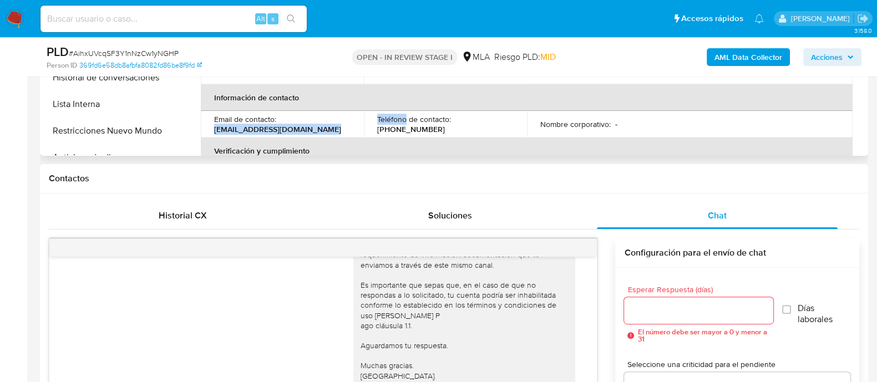
click at [363, 128] on tr "Email de contacto : facuquelle22@gmail.com Teléfono de contacto : (11) 78451998…" at bounding box center [527, 124] width 652 height 27
click at [284, 147] on th "Verificación y cumplimiento" at bounding box center [527, 151] width 652 height 27
drag, startPoint x: 246, startPoint y: 128, endPoint x: 308, endPoint y: 129, distance: 62.1
click at [308, 129] on td "Email de contacto : facuquelle22@gmail.com" at bounding box center [282, 124] width 163 height 27
copy p "[EMAIL_ADDRESS][DOMAIN_NAME]"
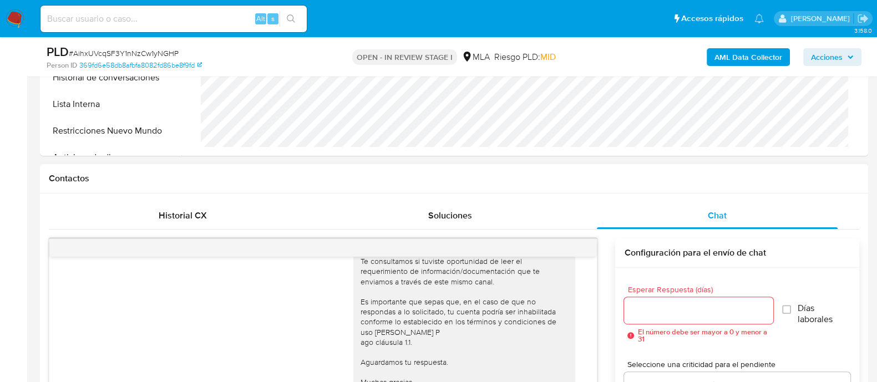
scroll to position [712, 0]
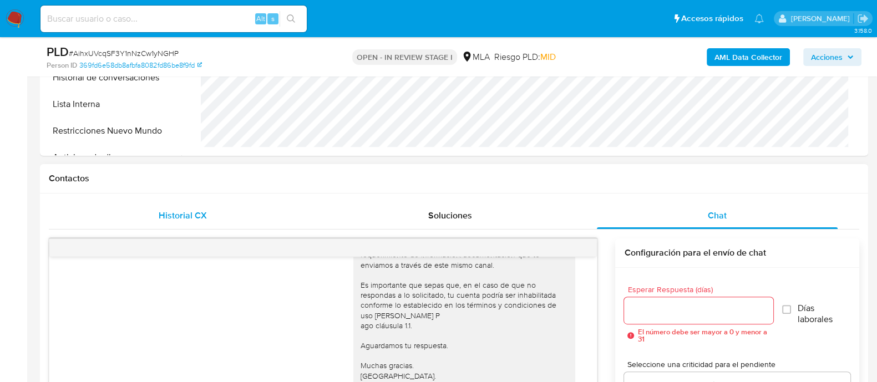
drag, startPoint x: 179, startPoint y: 203, endPoint x: 235, endPoint y: 222, distance: 59.5
click at [179, 203] on div "Historial CX" at bounding box center [182, 216] width 241 height 27
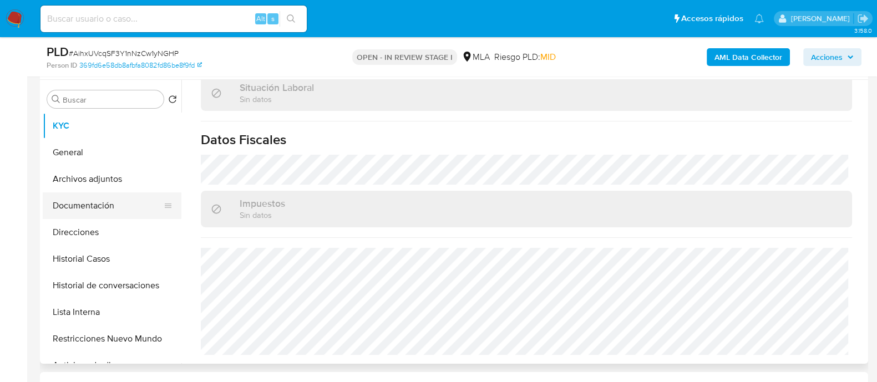
scroll to position [444, 0]
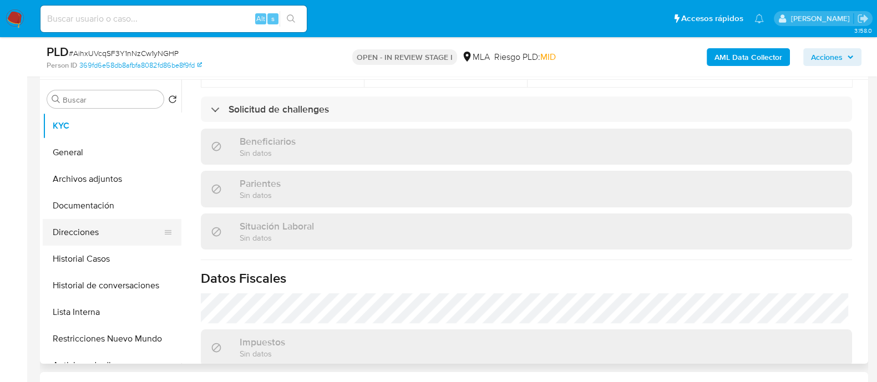
click at [99, 232] on button "Direcciones" at bounding box center [108, 232] width 130 height 27
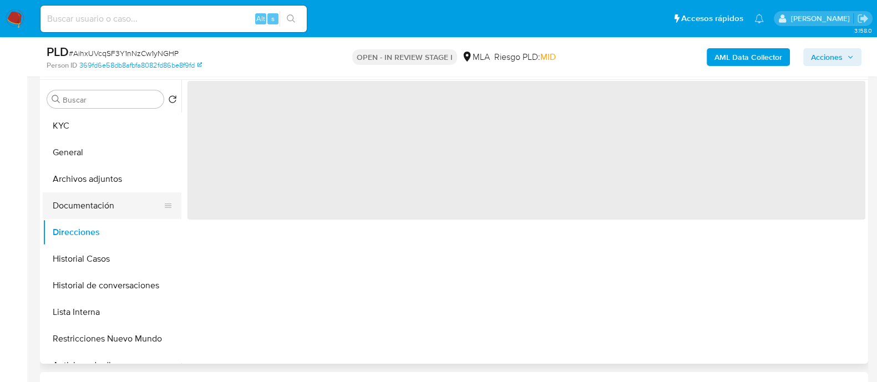
click at [98, 198] on button "Documentación" at bounding box center [108, 206] width 130 height 27
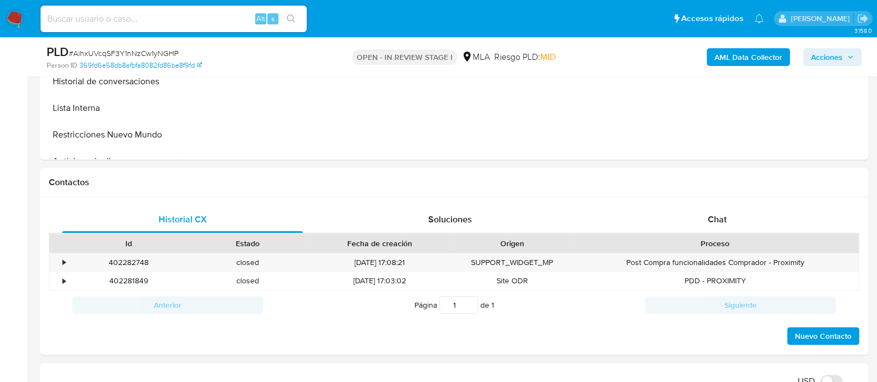
scroll to position [485, 0]
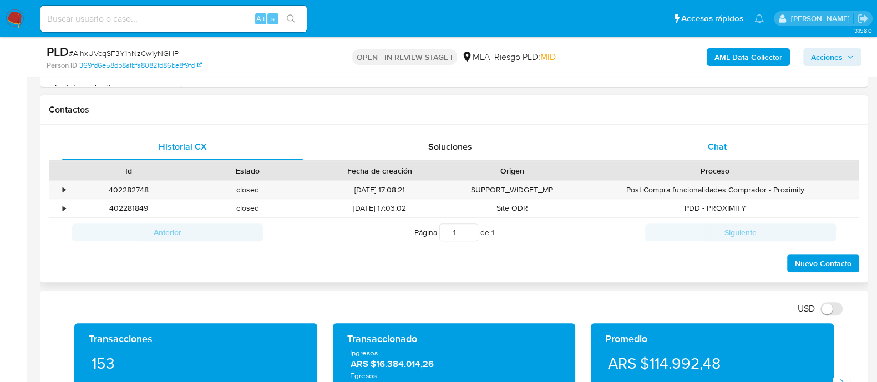
click at [716, 152] on div "Chat" at bounding box center [717, 147] width 241 height 27
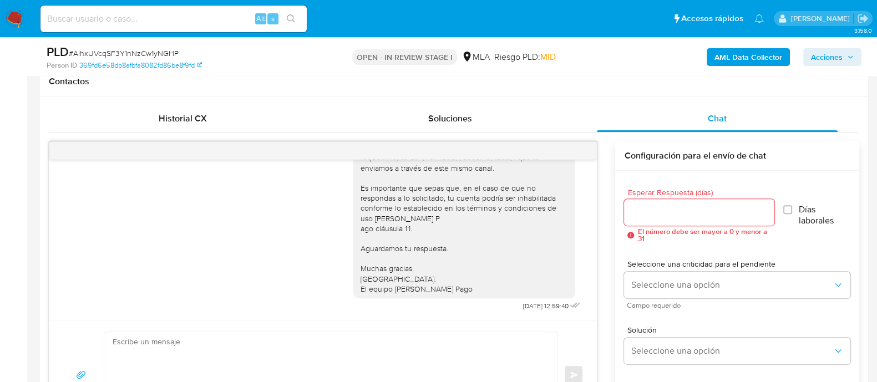
click at [386, 362] on div "18/08/2025 17:41:38 Hola, Esperamos que te encuentres muy bien. Te consultamos …" at bounding box center [323, 285] width 549 height 289
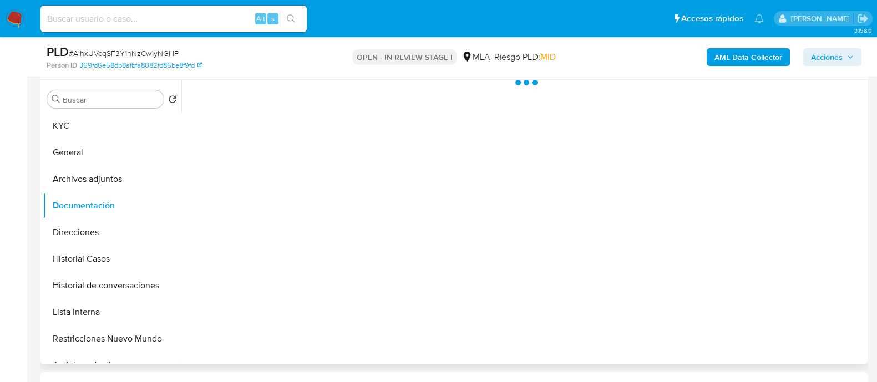
scroll to position [0, 0]
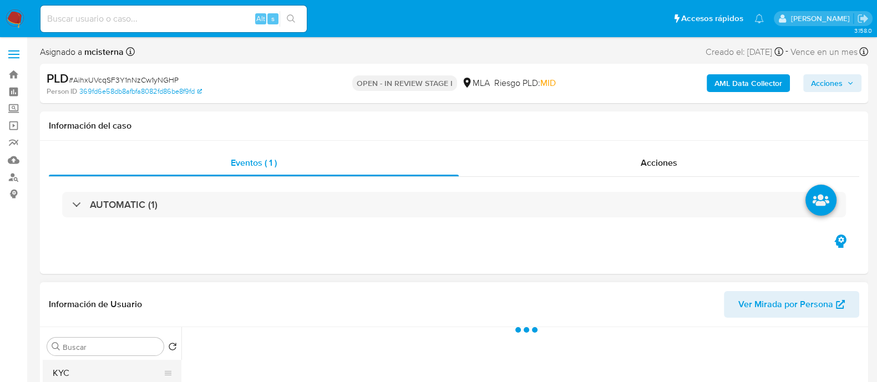
click at [122, 371] on button "KYC" at bounding box center [108, 373] width 130 height 27
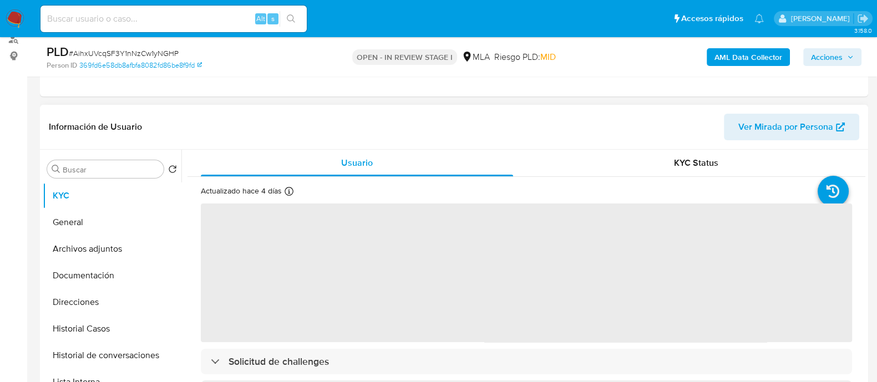
scroll to position [69, 0]
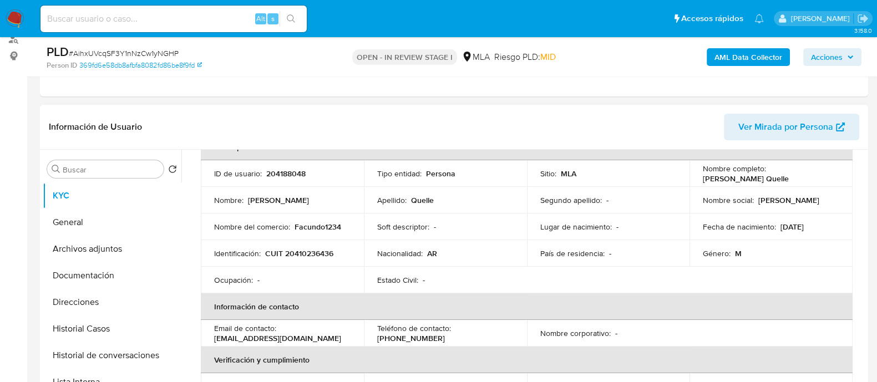
drag, startPoint x: 699, startPoint y: 179, endPoint x: 721, endPoint y: 162, distance: 27.7
click at [785, 179] on div "Nombre completo : Facundo Agustin Quelle" at bounding box center [771, 174] width 136 height 20
copy p "[PERSON_NAME] Quelle"
click at [250, 336] on p "[EMAIL_ADDRESS][DOMAIN_NAME]" at bounding box center [277, 338] width 127 height 10
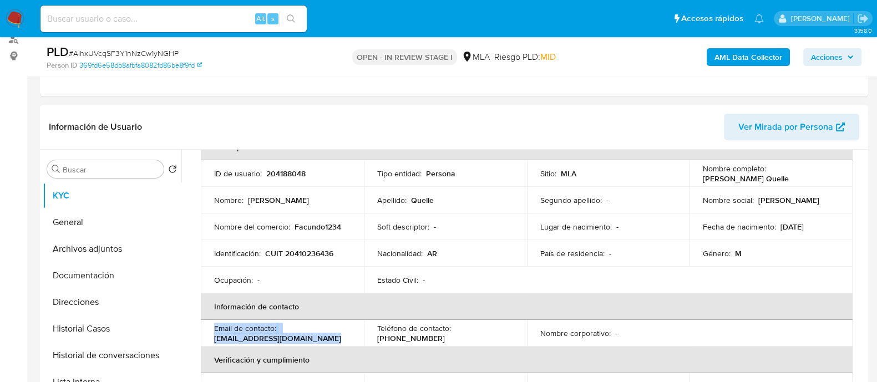
click at [250, 336] on p "[EMAIL_ADDRESS][DOMAIN_NAME]" at bounding box center [277, 338] width 127 height 10
click at [209, 337] on td "Email de contacto : facuquelle22@gmail.com" at bounding box center [282, 333] width 163 height 27
drag, startPoint x: 204, startPoint y: 338, endPoint x: 316, endPoint y: 337, distance: 112.1
click at [316, 337] on td "Email de contacto : facuquelle22@gmail.com" at bounding box center [282, 333] width 163 height 27
copy p "[EMAIL_ADDRESS][DOMAIN_NAME]"
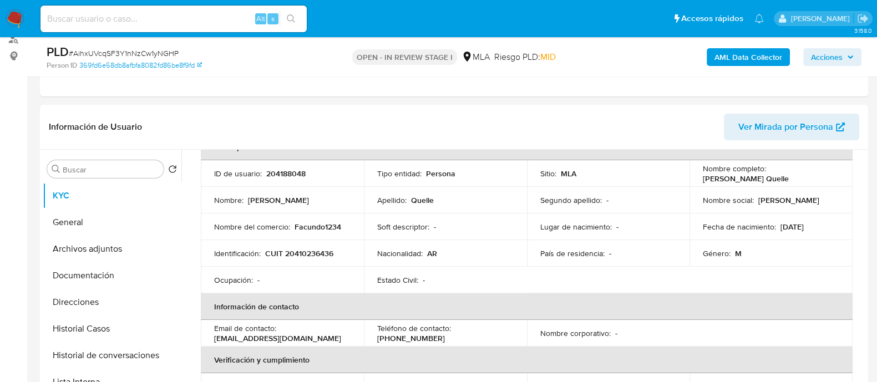
click at [213, 27] on div "Alt s" at bounding box center [174, 19] width 266 height 27
click at [206, 13] on input at bounding box center [174, 19] width 266 height 14
paste input "Ivul31lRdA9lMmT4tfXljlHQ"
type input "Ivul31lRdA9lMmT4tfXljlHQ"
click at [287, 19] on icon "search-icon" at bounding box center [291, 18] width 9 height 9
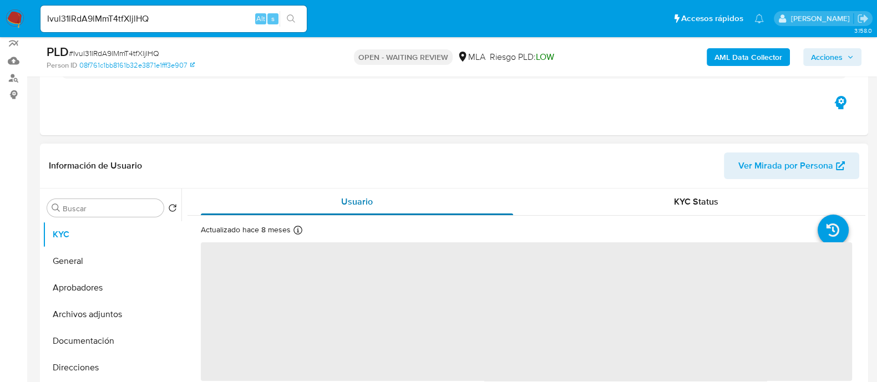
scroll to position [69, 0]
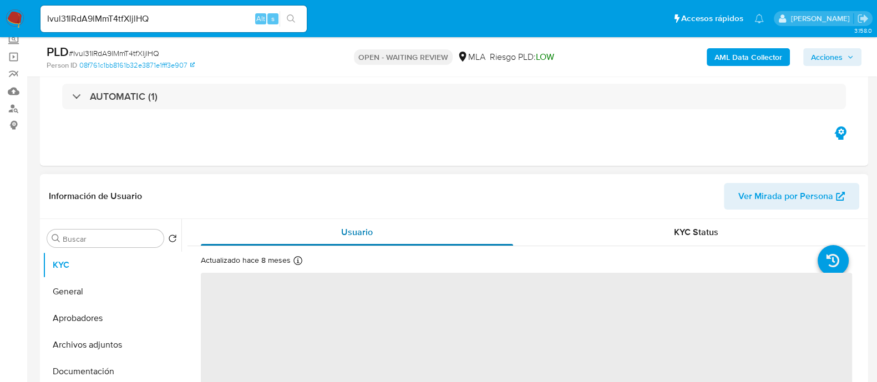
select select "10"
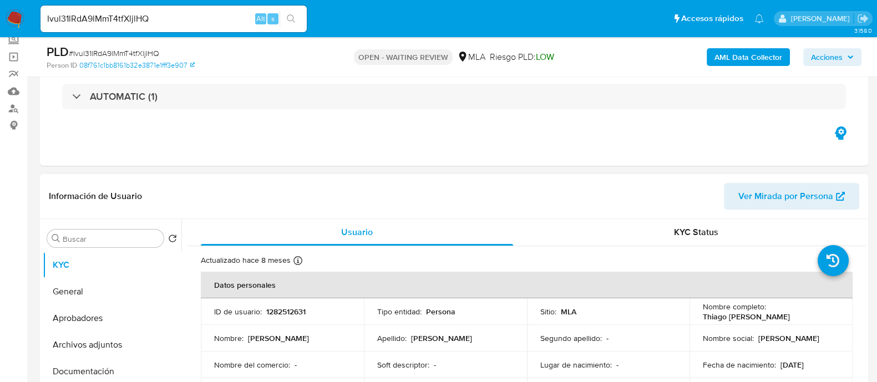
click at [278, 307] on p "1282512631" at bounding box center [285, 312] width 39 height 10
copy p "1282512631"
click at [19, 19] on img at bounding box center [15, 18] width 19 height 19
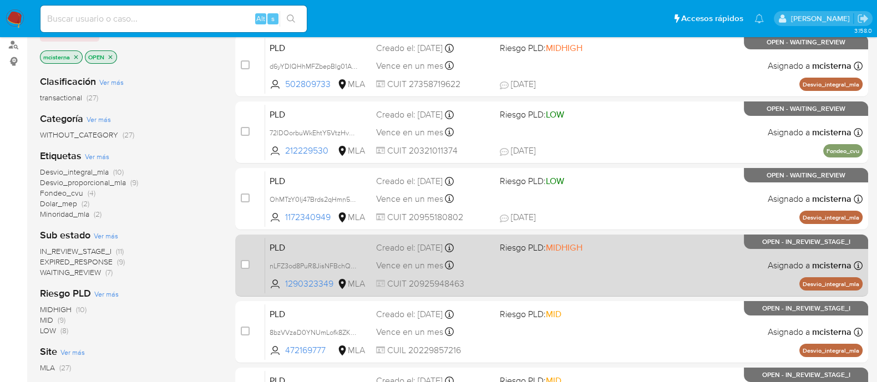
scroll to position [138, 0]
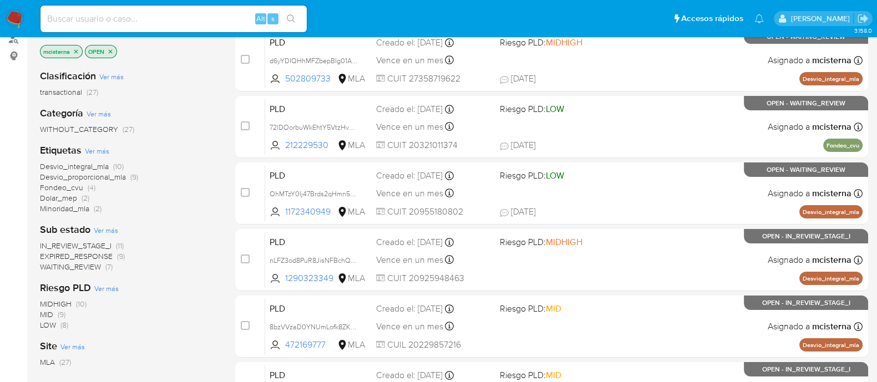
click at [93, 255] on span "EXPIRED_RESPONSE" at bounding box center [76, 256] width 73 height 11
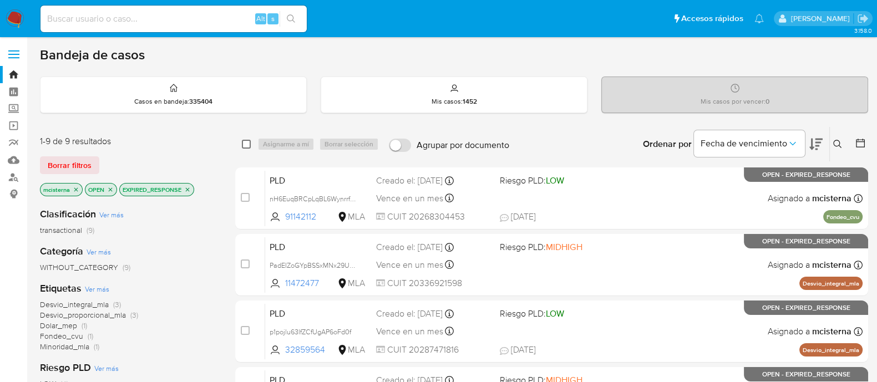
click at [243, 143] on input "checkbox" at bounding box center [246, 144] width 9 height 9
checkbox input "true"
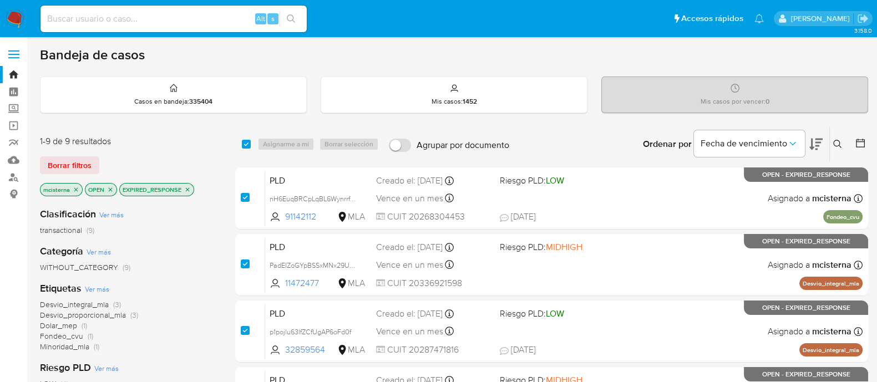
checkbox input "true"
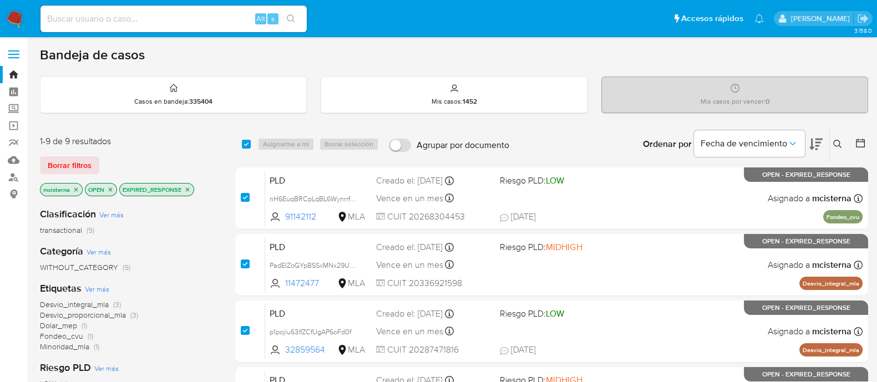
checkbox input "true"
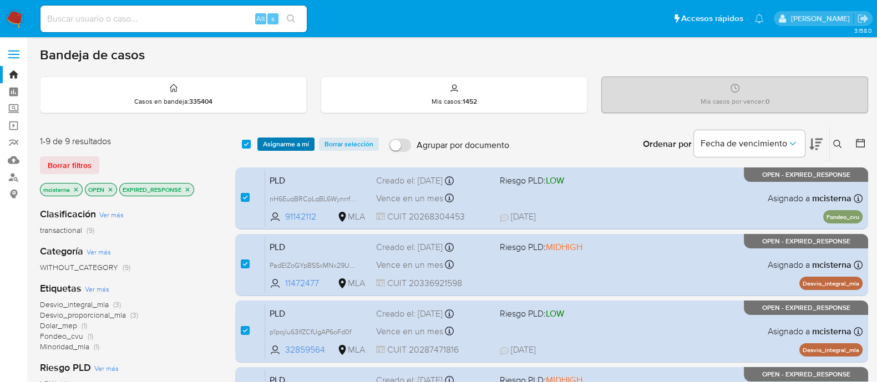
click at [292, 143] on span "Asignarme a mí" at bounding box center [286, 144] width 46 height 11
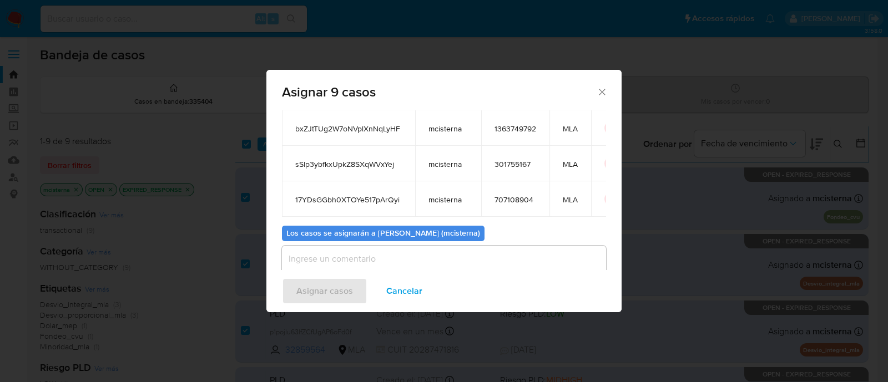
scroll to position [208, 0]
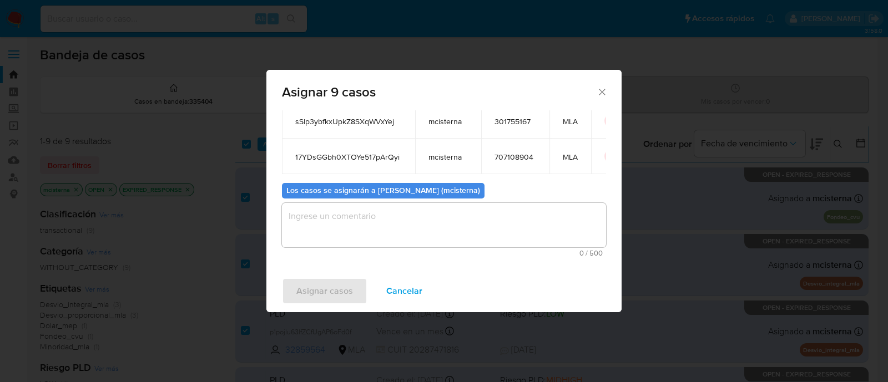
click at [432, 231] on textarea "assign-modal" at bounding box center [444, 225] width 324 height 44
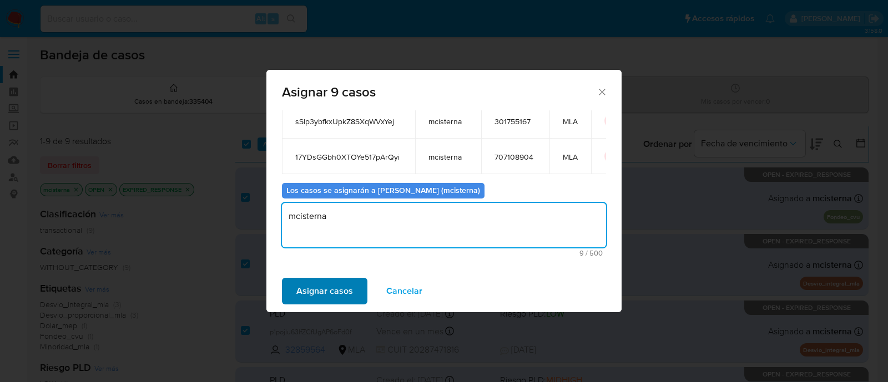
type textarea "mcisterna"
click at [317, 291] on span "Asignar casos" at bounding box center [324, 291] width 57 height 24
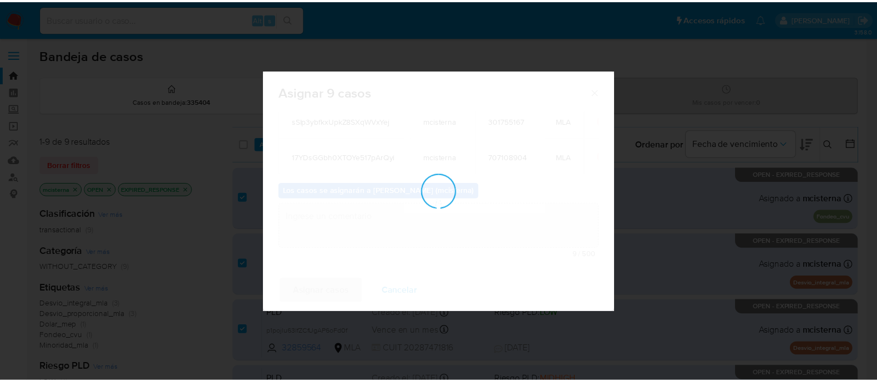
scroll to position [66, 0]
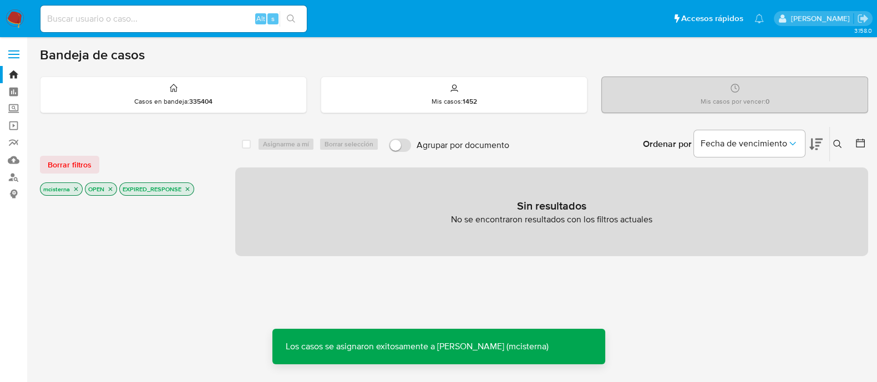
click at [186, 187] on icon "close-filter" at bounding box center [187, 189] width 7 height 7
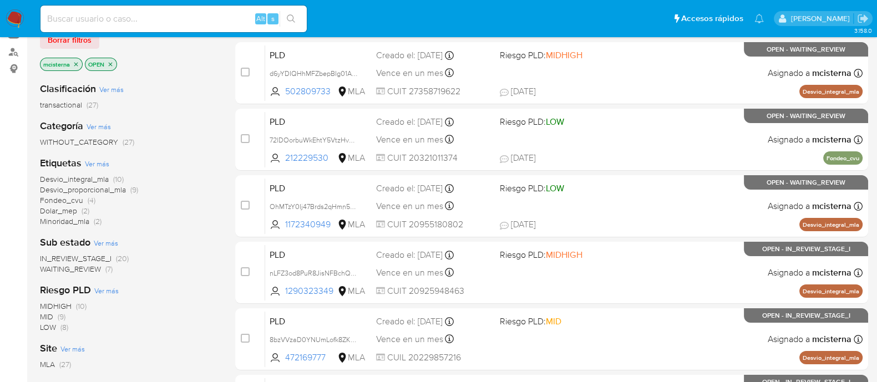
scroll to position [138, 0]
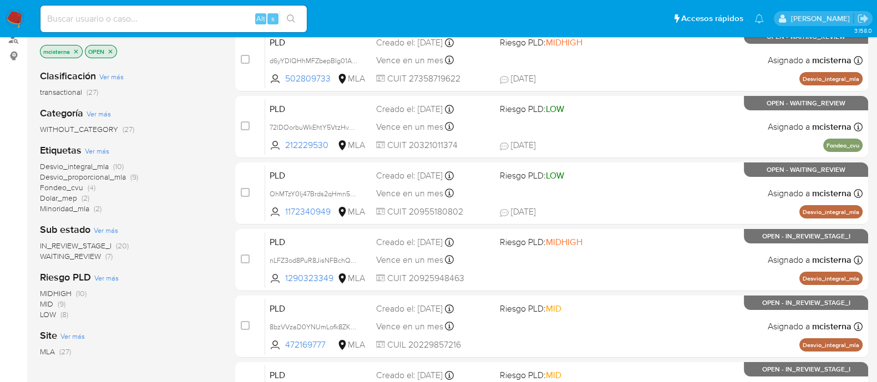
click at [85, 251] on span "WAITING_REVIEW" at bounding box center [70, 256] width 61 height 11
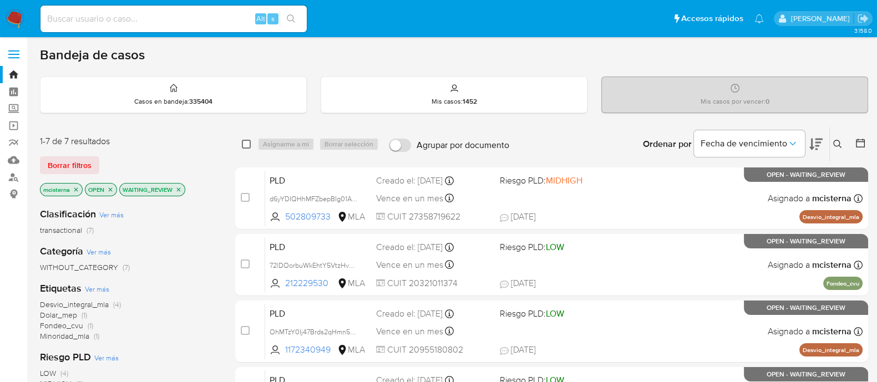
click at [249, 140] on input "checkbox" at bounding box center [246, 144] width 9 height 9
checkbox input "true"
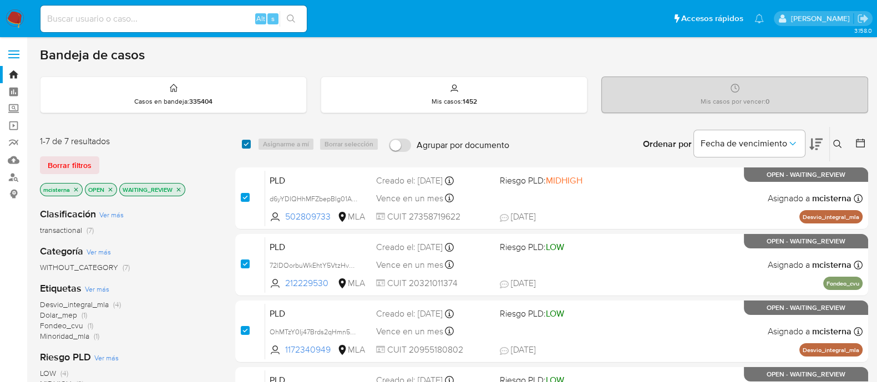
checkbox input "true"
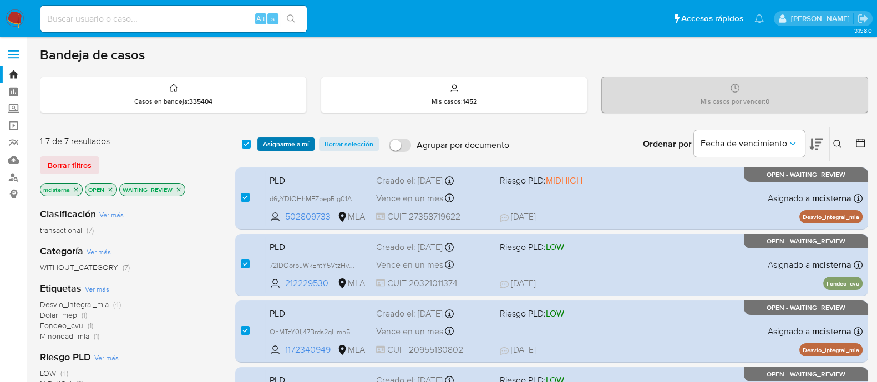
click at [287, 141] on span "Asignarme a mí" at bounding box center [286, 144] width 46 height 11
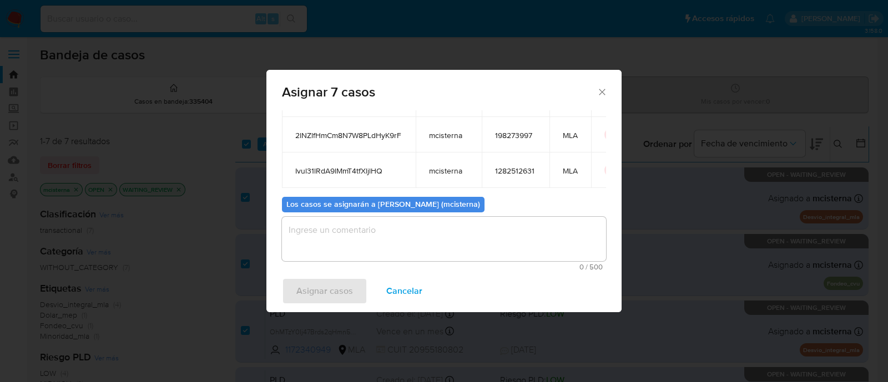
scroll to position [196, 0]
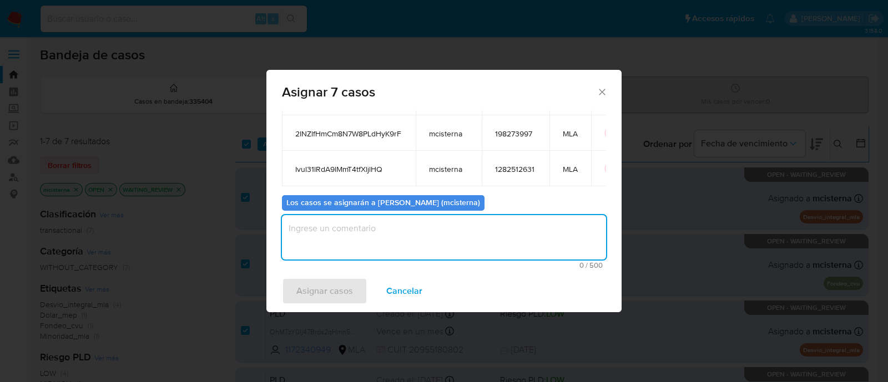
click at [399, 241] on textarea "assign-modal" at bounding box center [444, 237] width 324 height 44
type textarea "mcisterna"
click at [341, 300] on span "Asignar casos" at bounding box center [324, 291] width 57 height 24
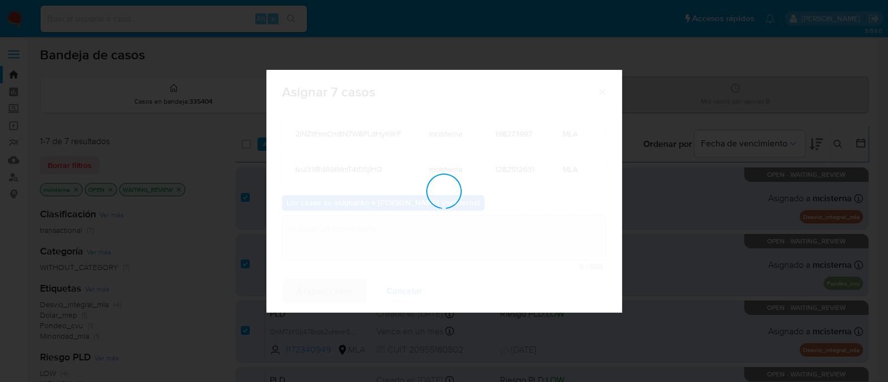
checkbox input "false"
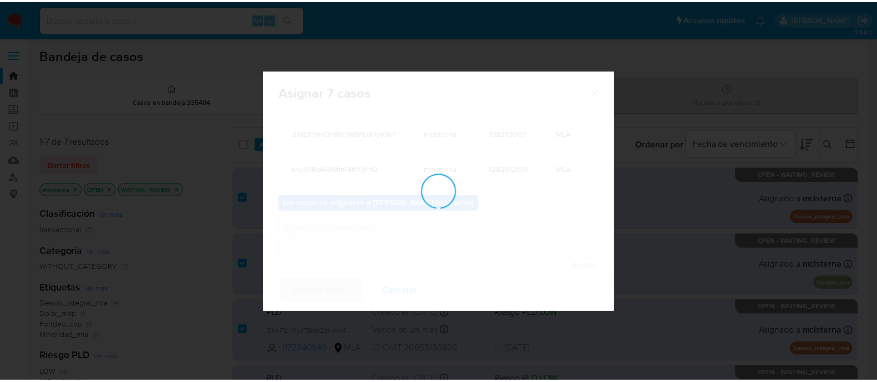
scroll to position [66, 0]
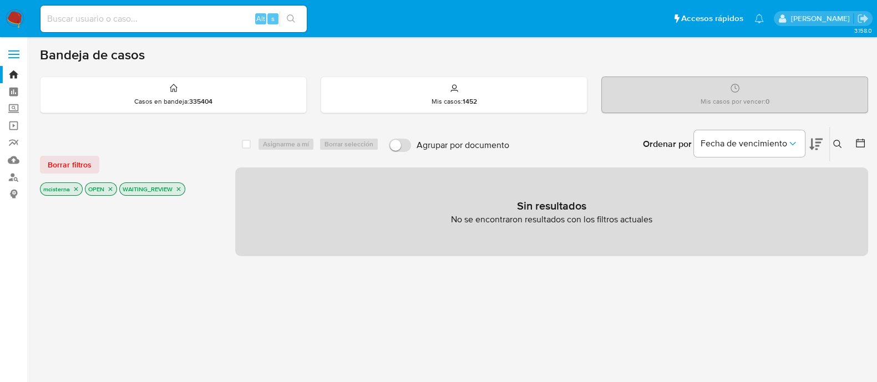
click at [203, 31] on div "Alt s" at bounding box center [174, 19] width 266 height 27
click at [203, 21] on input at bounding box center [174, 19] width 266 height 14
paste input "Ivul31lRdA9lMmT4tfXljlHQ"
type input "Ivul31lRdA9lMmT4tfXljlHQ"
click at [296, 16] on button "search-icon" at bounding box center [291, 19] width 23 height 16
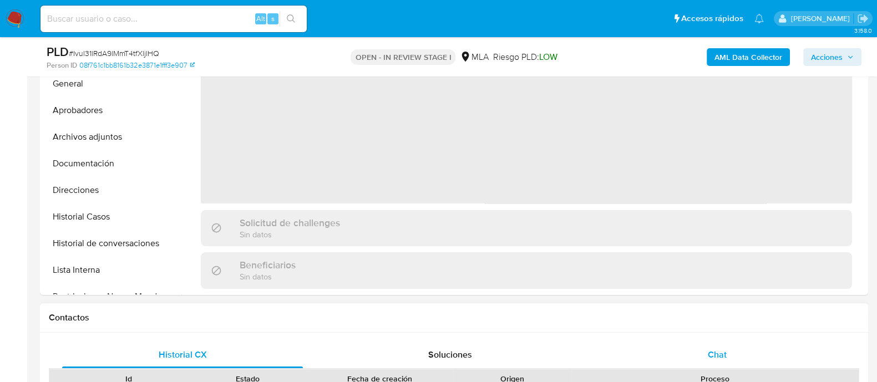
click at [708, 346] on div "Chat" at bounding box center [717, 355] width 241 height 27
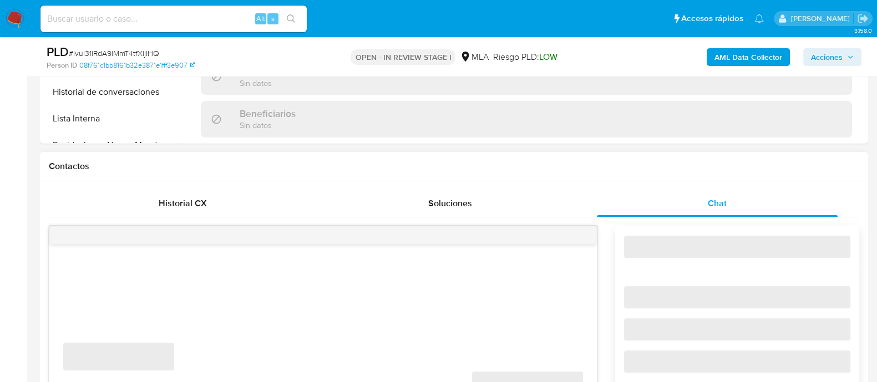
scroll to position [485, 0]
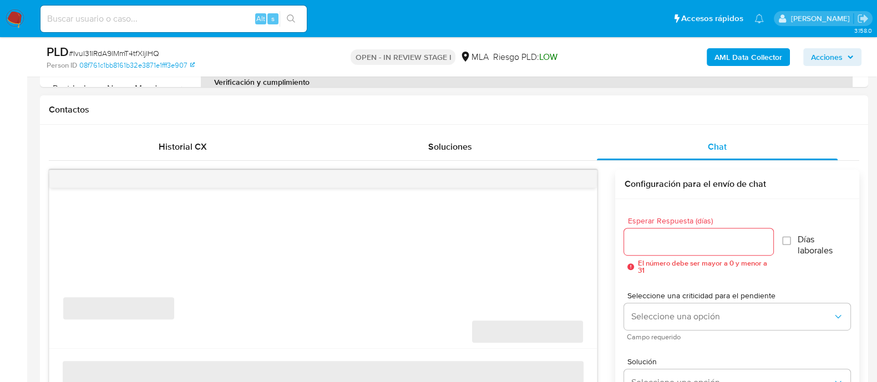
select select "10"
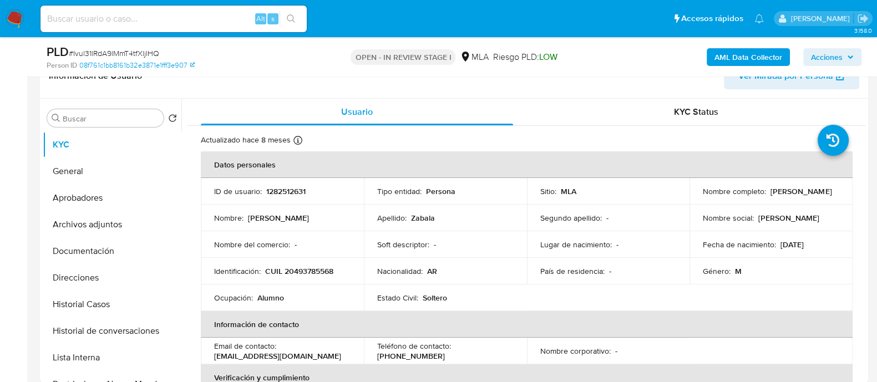
scroll to position [69, 0]
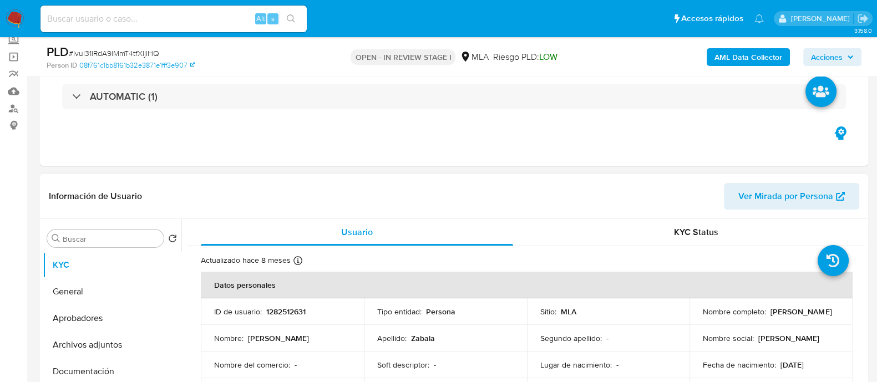
click at [289, 313] on p "1282512631" at bounding box center [285, 312] width 39 height 10
copy p "1282512631"
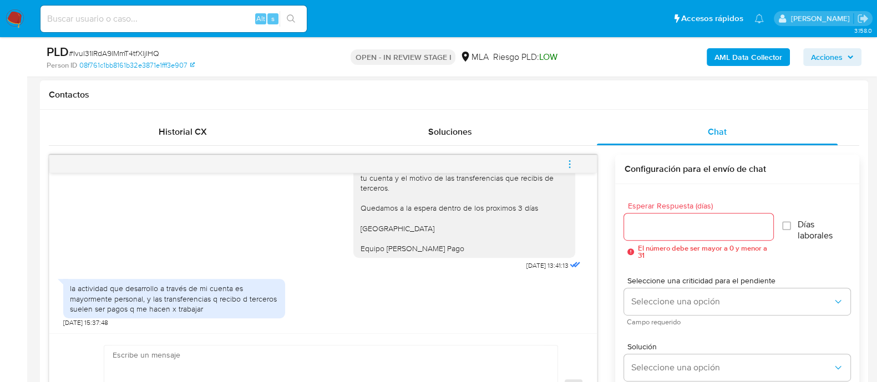
scroll to position [694, 0]
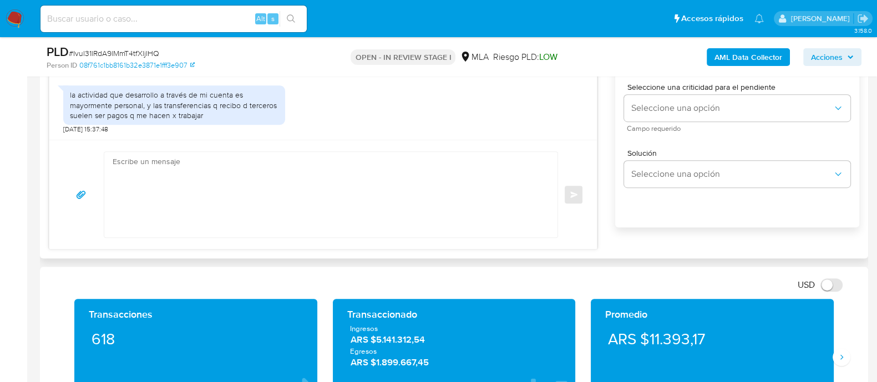
click at [467, 205] on textarea at bounding box center [328, 194] width 431 height 85
paste textarea "Hola, Muchas gracias por la respuesta. Analizamos tu caso y notamos que la info…"
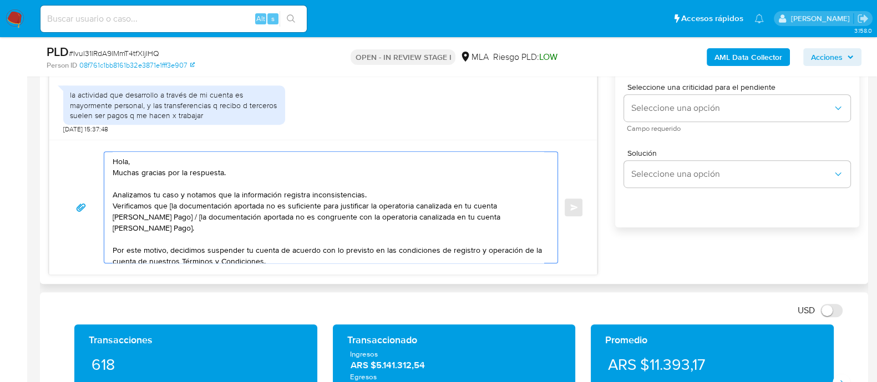
scroll to position [0, 0]
click at [212, 164] on textarea "Hola, Muchas gracias por la respuesta. Analizamos tu caso y notamos que la info…" at bounding box center [328, 207] width 431 height 111
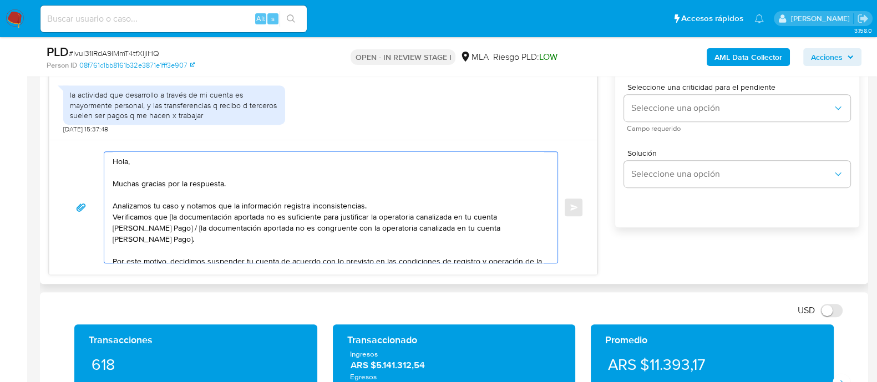
click at [390, 201] on textarea "Hola, Muchas gracias por la respuesta. Analizamos tu caso y notamos que la info…" at bounding box center [328, 207] width 431 height 111
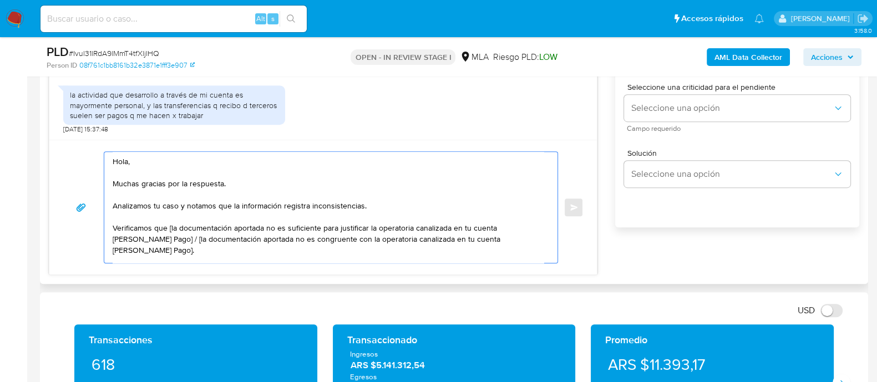
click at [187, 226] on textarea "Hola, Muchas gracias por la respuesta. Analizamos tu caso y notamos que la info…" at bounding box center [328, 207] width 431 height 111
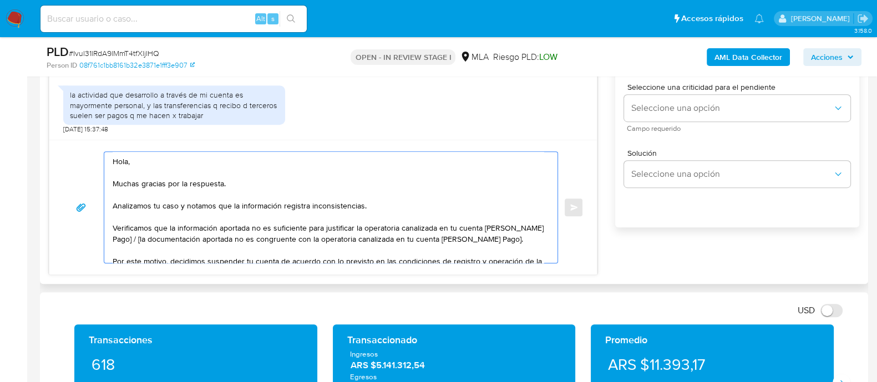
drag, startPoint x: 504, startPoint y: 239, endPoint x: 126, endPoint y: 235, distance: 377.8
click at [126, 235] on textarea "Hola, Muchas gracias por la respuesta. Analizamos tu caso y notamos que la info…" at bounding box center [328, 207] width 431 height 111
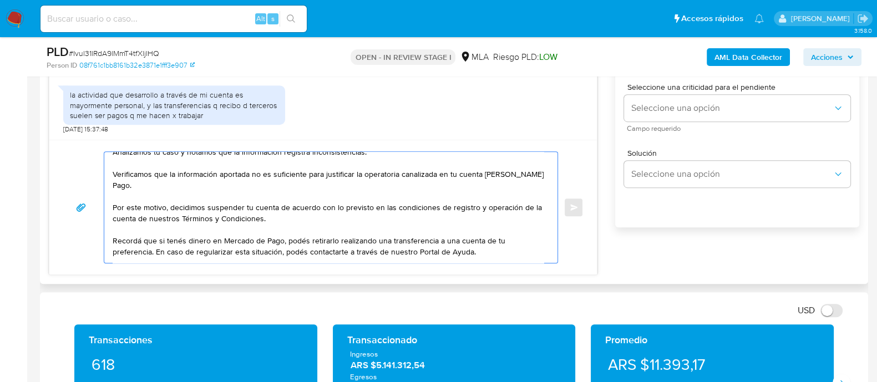
scroll to position [97, 0]
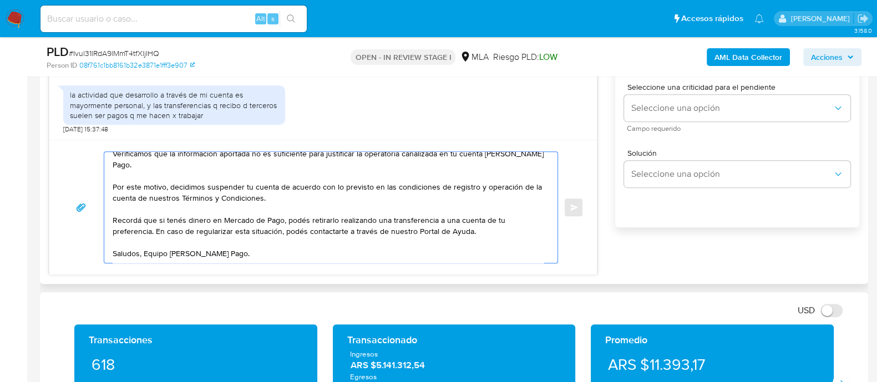
click at [253, 229] on textarea "Hola, Muchas gracias por la respuesta. Analizamos tu caso y notamos que la info…" at bounding box center [328, 207] width 431 height 111
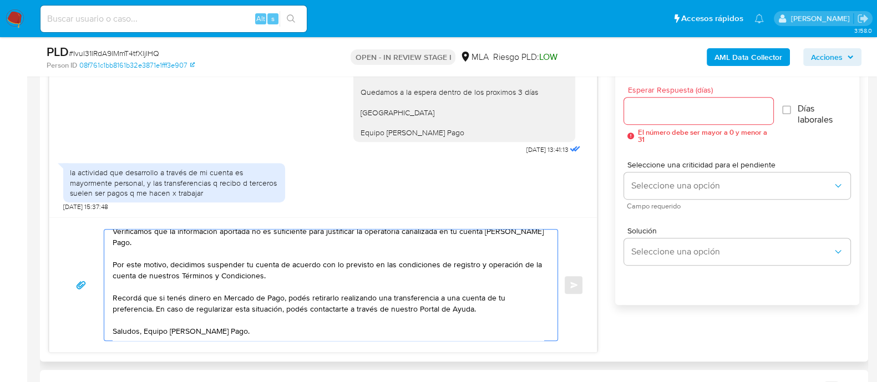
scroll to position [554, 0]
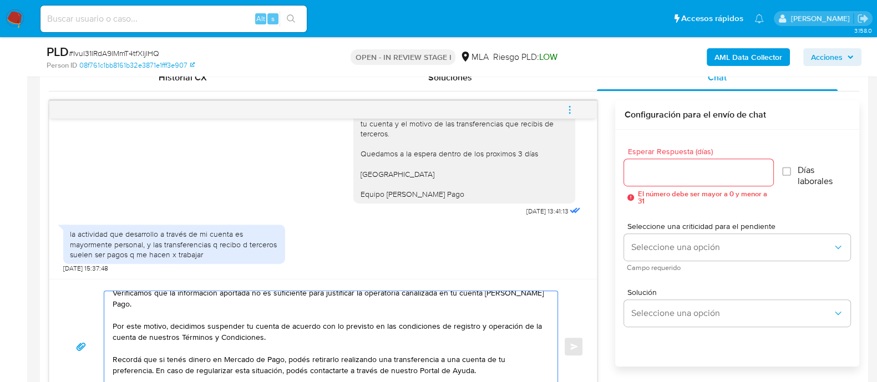
type textarea "Hola, Muchas gracias por la respuesta. Analizamos tu caso y notamos que la info…"
click at [669, 165] on input "Esperar Respuesta (días)" at bounding box center [698, 172] width 149 height 14
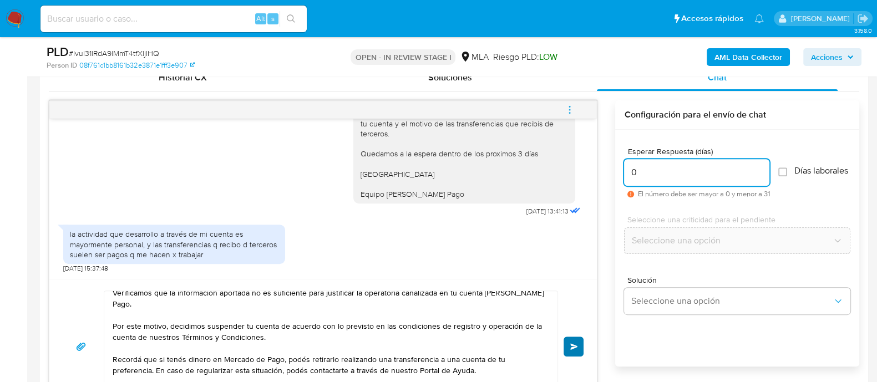
type input "0"
click at [575, 345] on span "Enviar" at bounding box center [574, 346] width 8 height 7
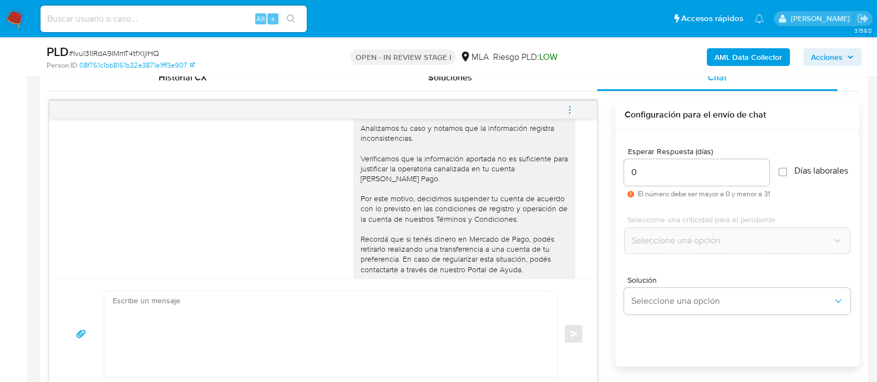
scroll to position [1339, 0]
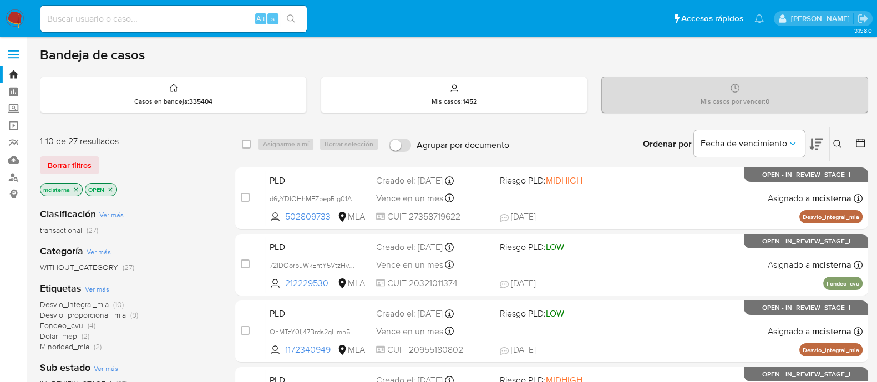
click at [841, 144] on icon at bounding box center [837, 144] width 9 height 9
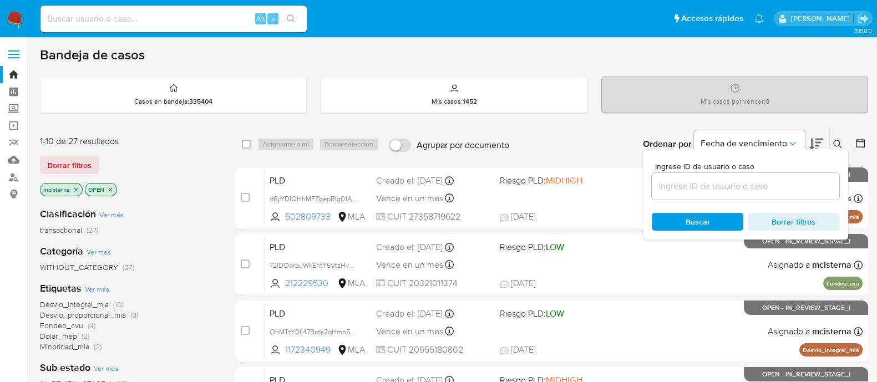
click at [749, 190] on input at bounding box center [746, 186] width 188 height 14
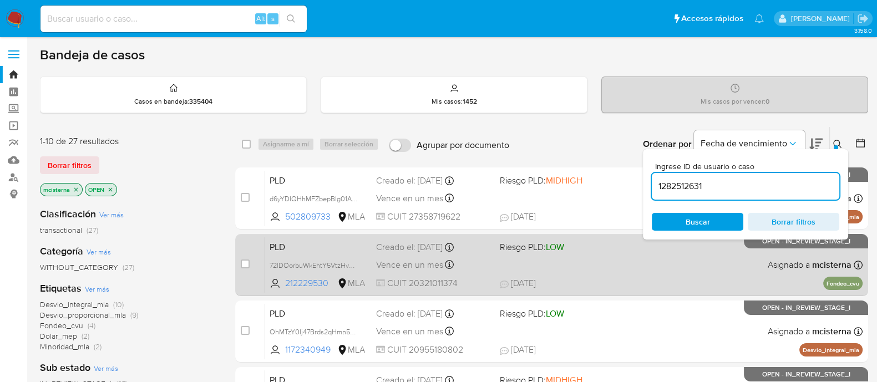
type input "1282512631"
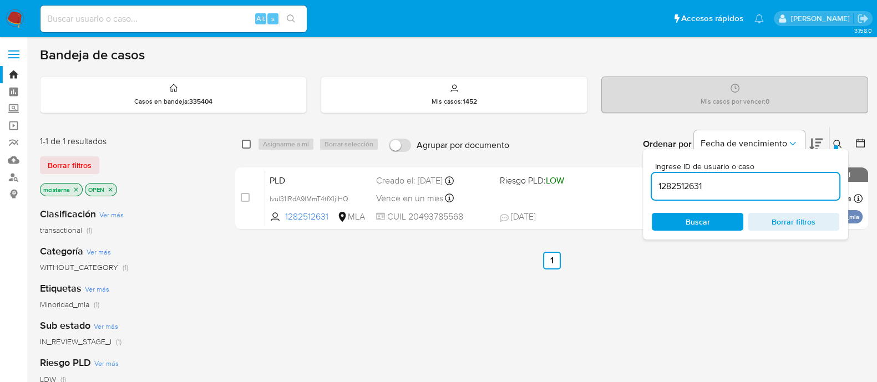
click at [246, 144] on input "checkbox" at bounding box center [246, 144] width 9 height 9
checkbox input "true"
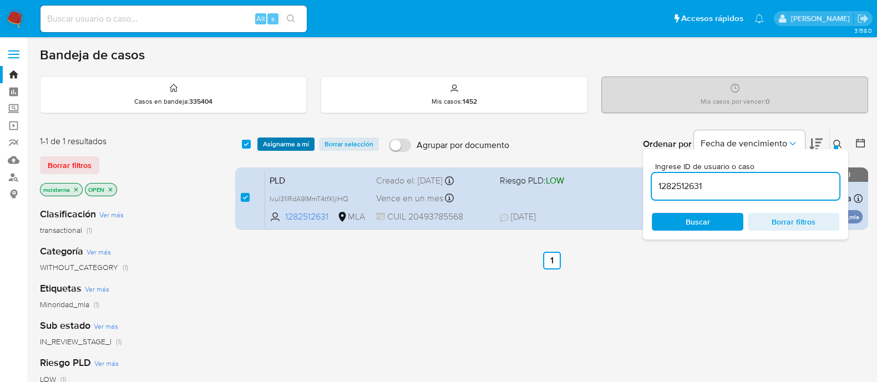
click at [266, 144] on span "Asignarme a mí" at bounding box center [286, 144] width 46 height 11
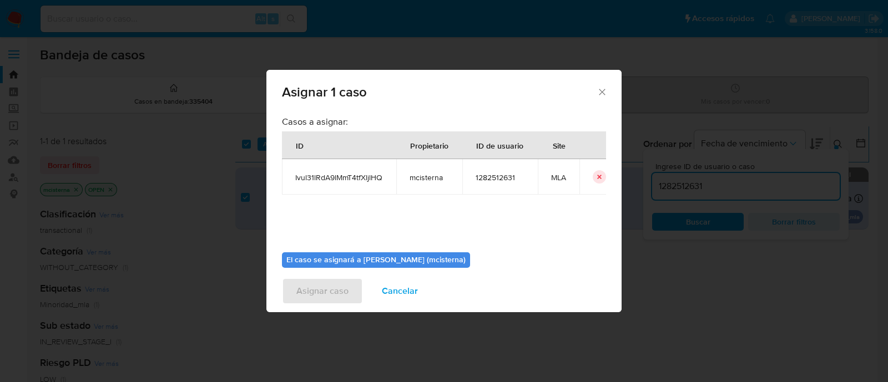
scroll to position [57, 0]
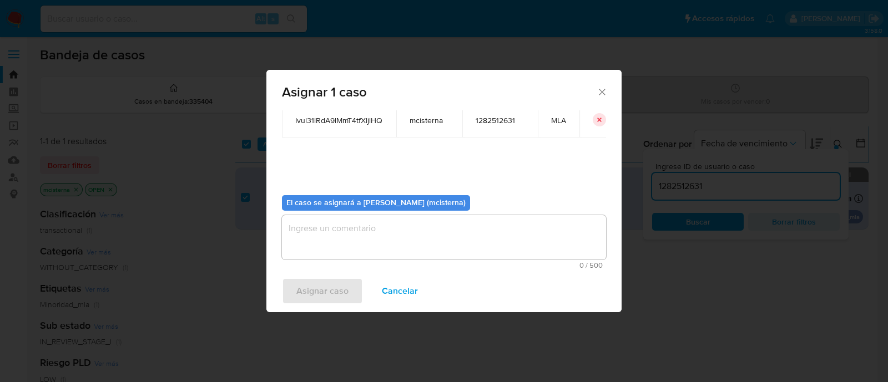
click at [396, 243] on textarea "assign-modal" at bounding box center [444, 237] width 324 height 44
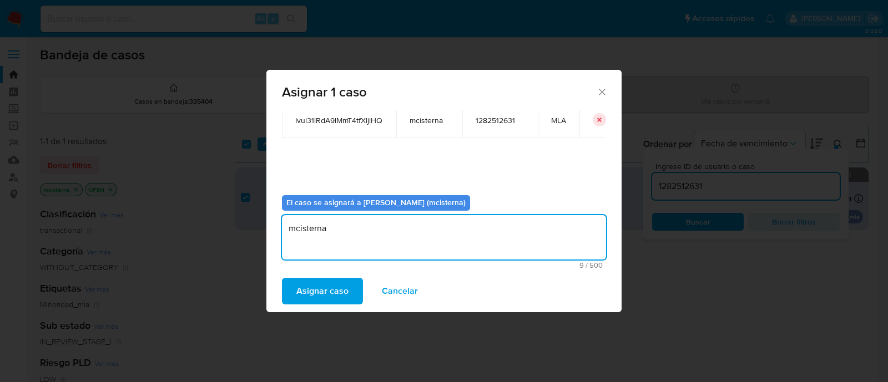
type textarea "mcisterna"
click at [336, 303] on span "Asignar caso" at bounding box center [322, 291] width 52 height 24
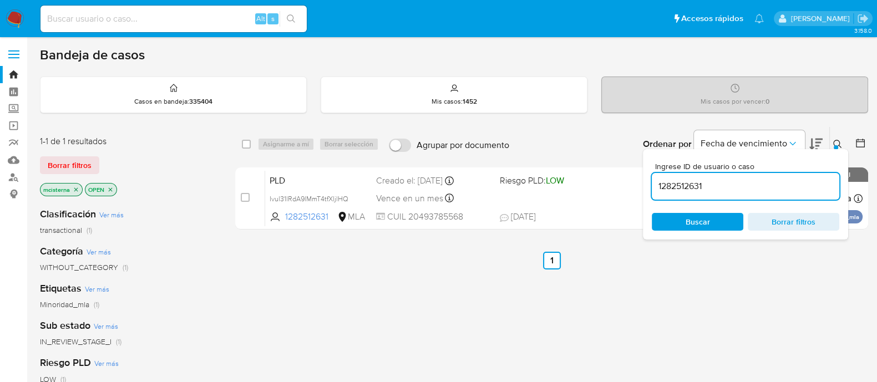
click at [249, 139] on div "select-all-cases-checkbox" at bounding box center [246, 144] width 9 height 11
click at [247, 143] on input "checkbox" at bounding box center [246, 144] width 9 height 9
checkbox input "true"
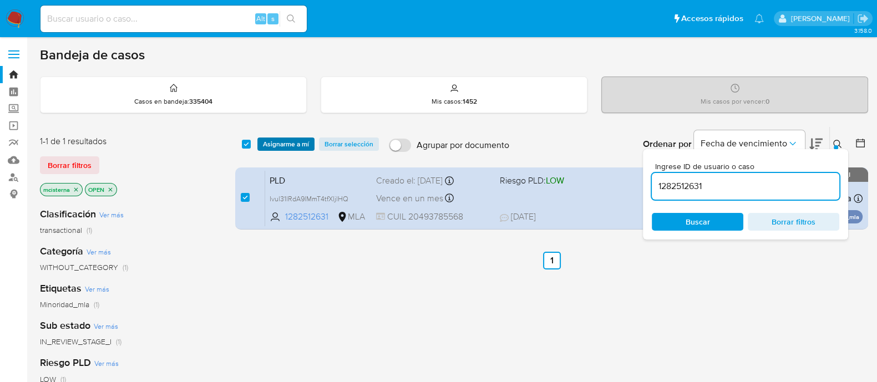
click at [281, 143] on span "Asignarme a mí" at bounding box center [286, 144] width 46 height 11
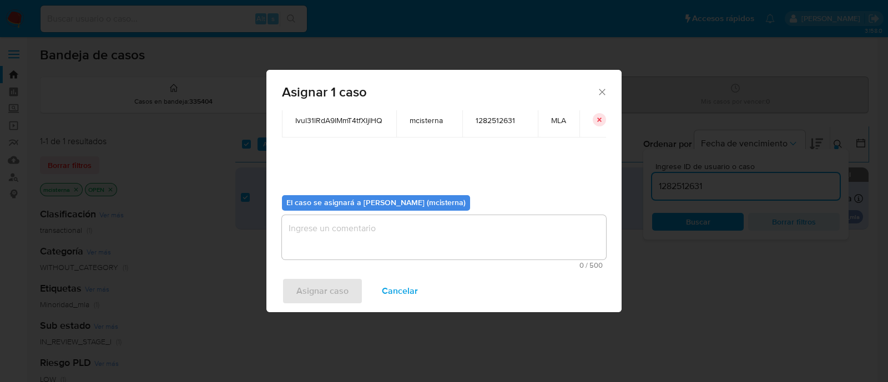
click at [399, 240] on textarea "assign-modal" at bounding box center [444, 237] width 324 height 44
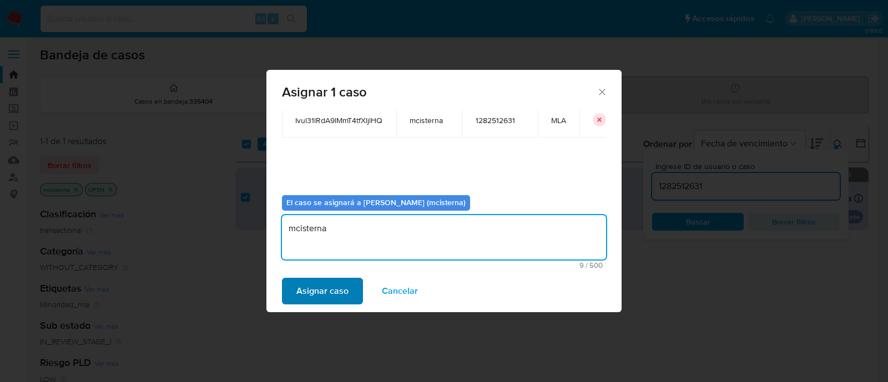
type textarea "mcisterna"
click at [323, 281] on span "Asignar caso" at bounding box center [322, 291] width 52 height 24
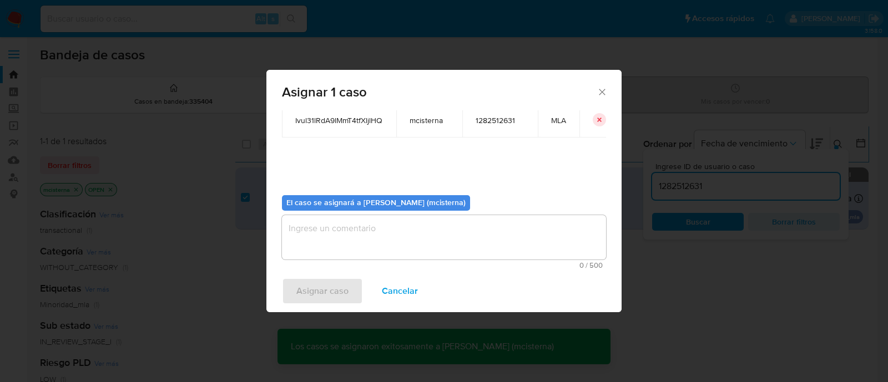
checkbox input "false"
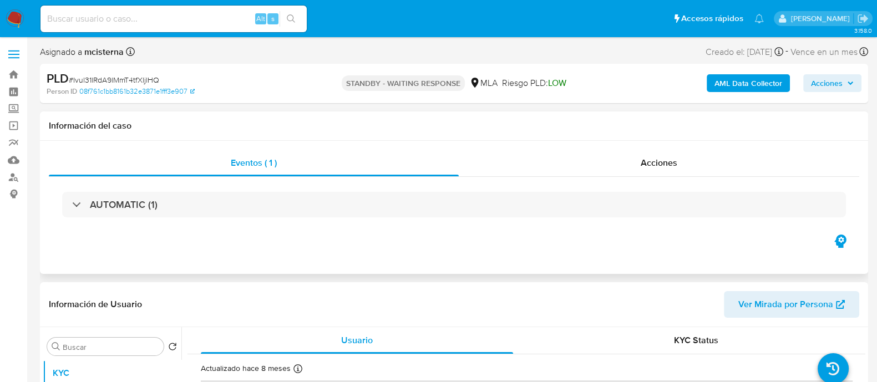
select select "10"
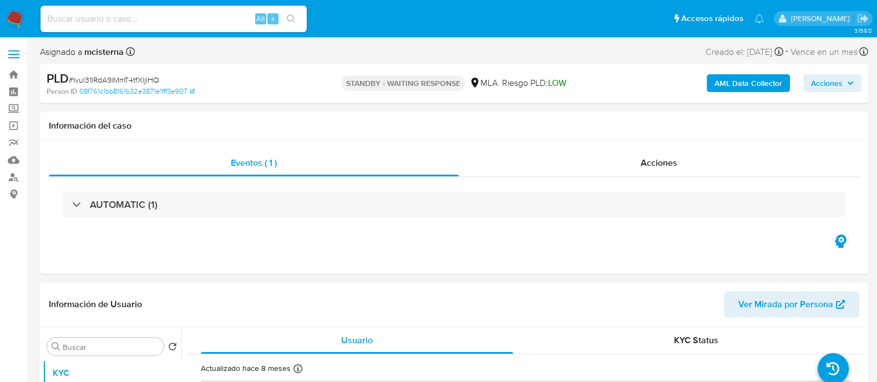
scroll to position [208, 0]
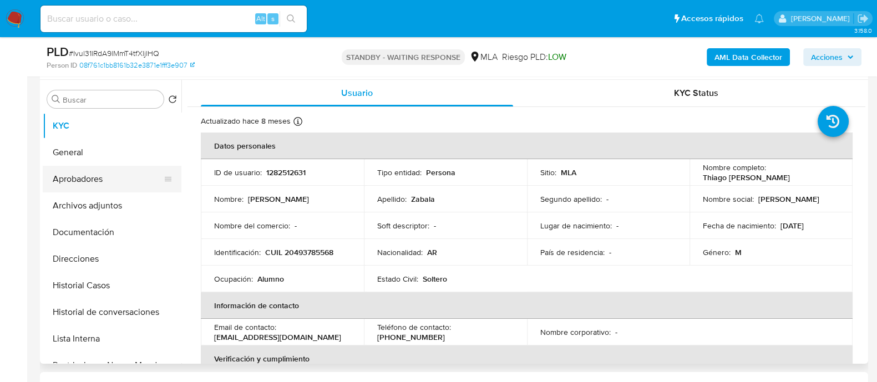
click at [100, 184] on button "Aprobadores" at bounding box center [108, 179] width 130 height 27
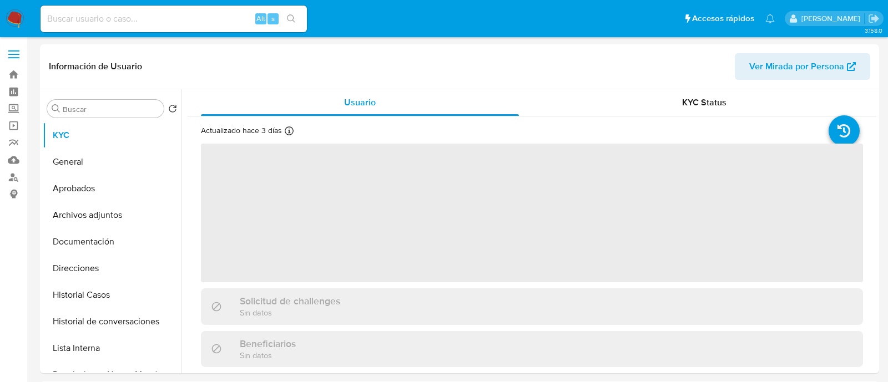
select select "10"
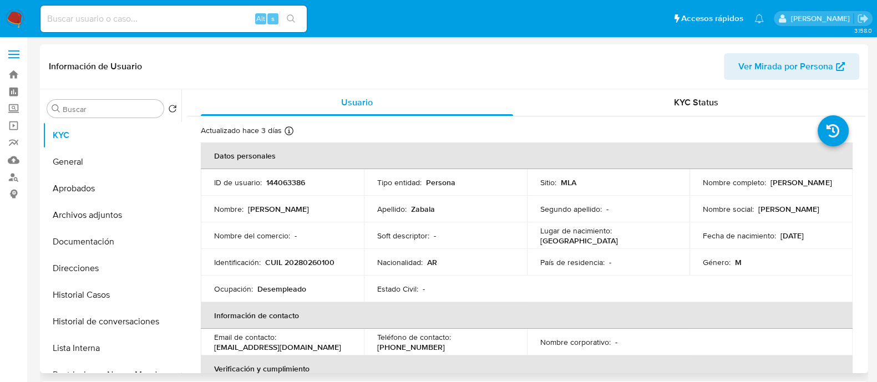
click at [319, 257] on p "CUIL 20280260100" at bounding box center [299, 262] width 69 height 10
copy p "20280260100"
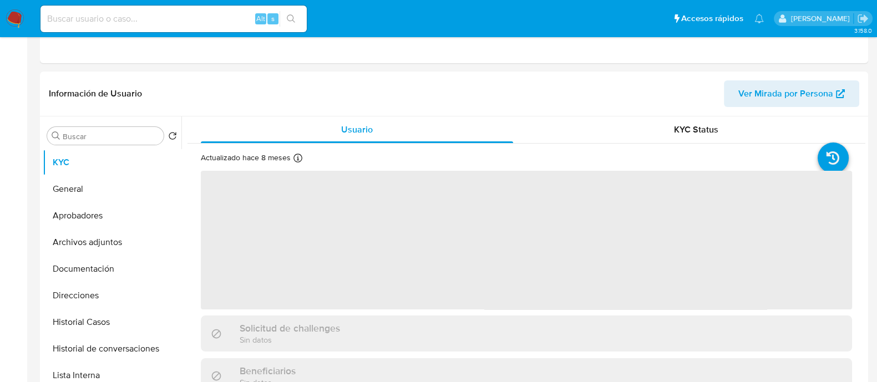
scroll to position [347, 0]
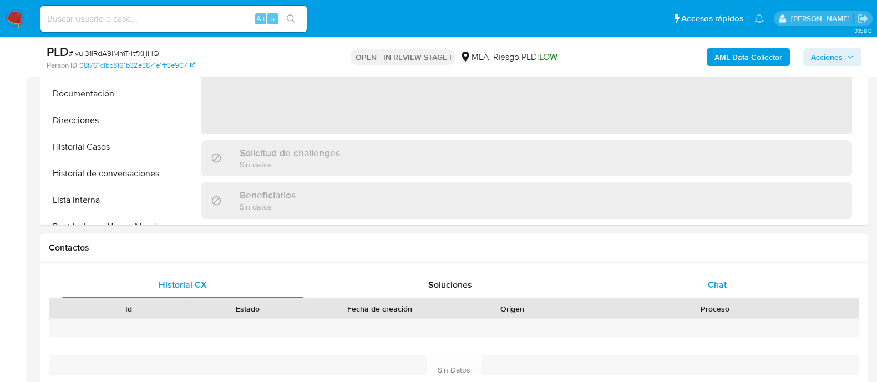
click at [712, 285] on span "Chat" at bounding box center [717, 285] width 19 height 13
select select "10"
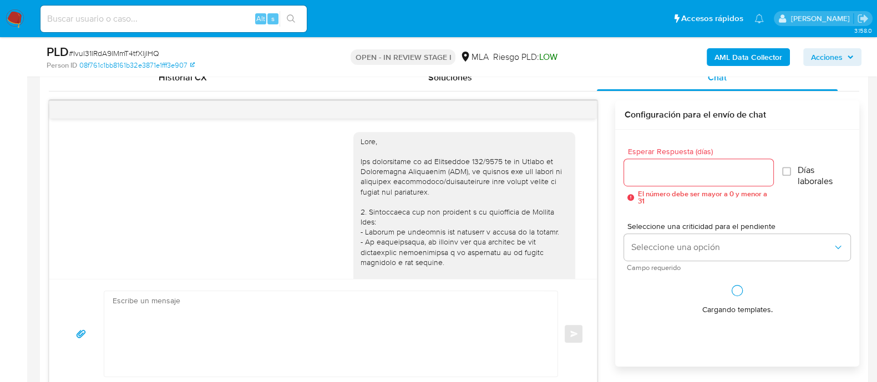
scroll to position [1339, 0]
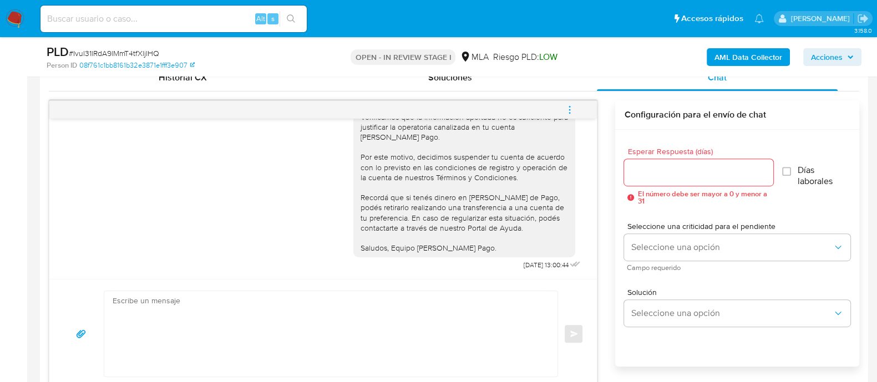
click at [575, 108] on button "menu-action" at bounding box center [569, 110] width 37 height 27
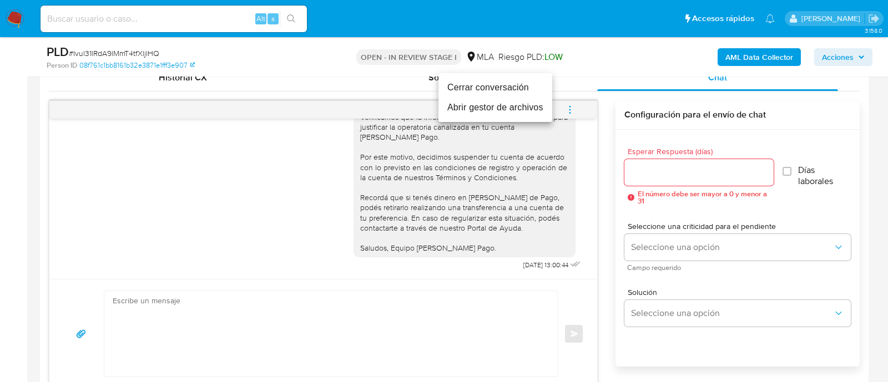
click at [483, 90] on li "Cerrar conversación" at bounding box center [495, 88] width 114 height 20
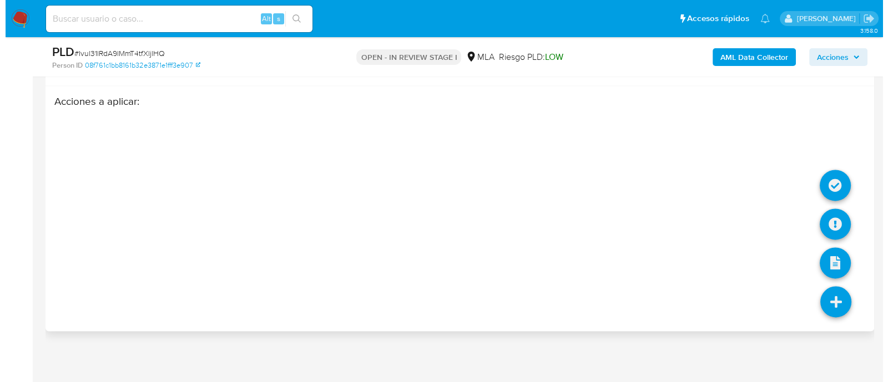
scroll to position [1959, 0]
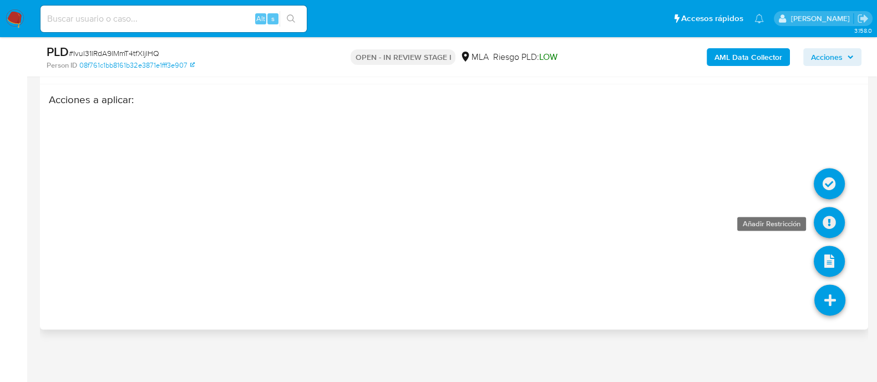
click at [828, 220] on icon at bounding box center [829, 222] width 31 height 31
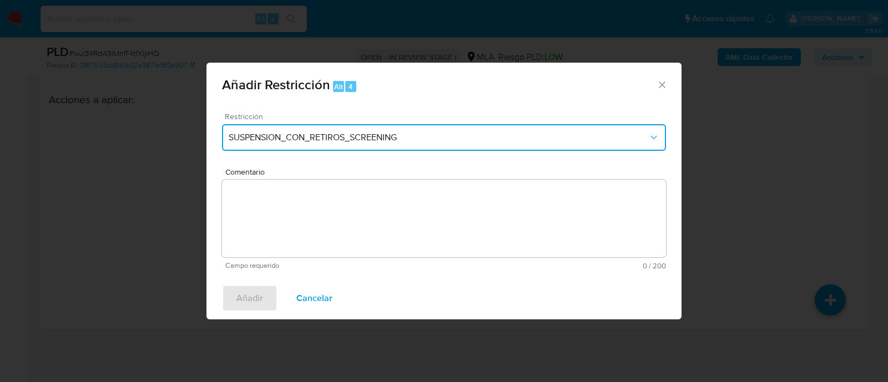
click at [407, 148] on button "SUSPENSION_CON_RETIROS_SCREENING" at bounding box center [444, 137] width 444 height 27
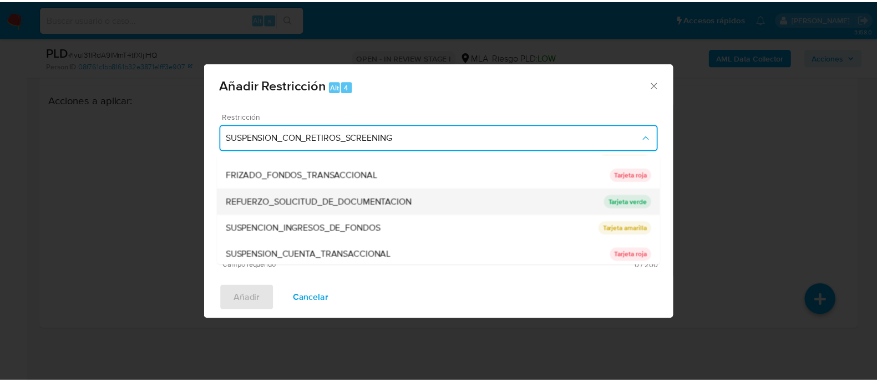
scroll to position [208, 0]
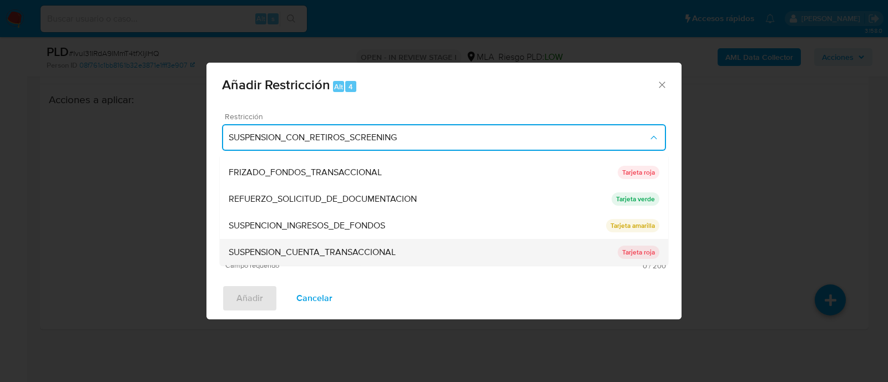
click at [338, 243] on div "SUSPENSION_CUENTA_TRANSACCIONAL" at bounding box center [423, 253] width 389 height 27
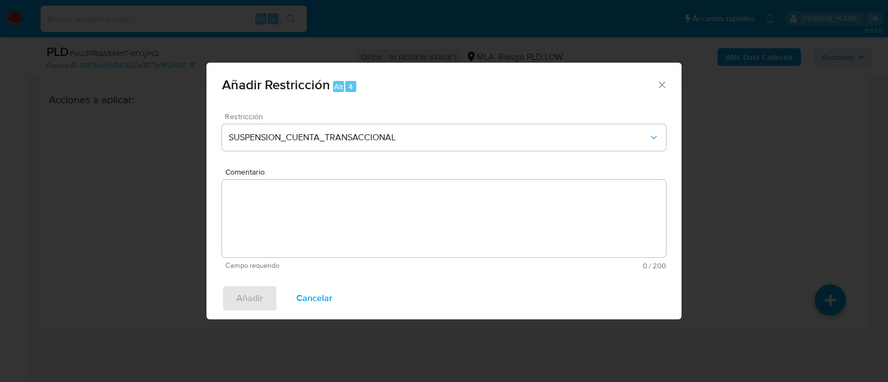
click at [368, 203] on textarea "Comentario" at bounding box center [444, 219] width 444 height 78
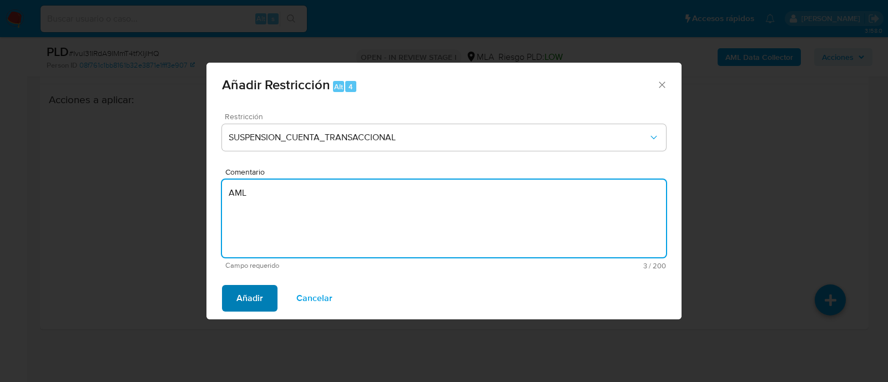
type textarea "AML"
click at [247, 311] on span "Añadir" at bounding box center [249, 298] width 27 height 24
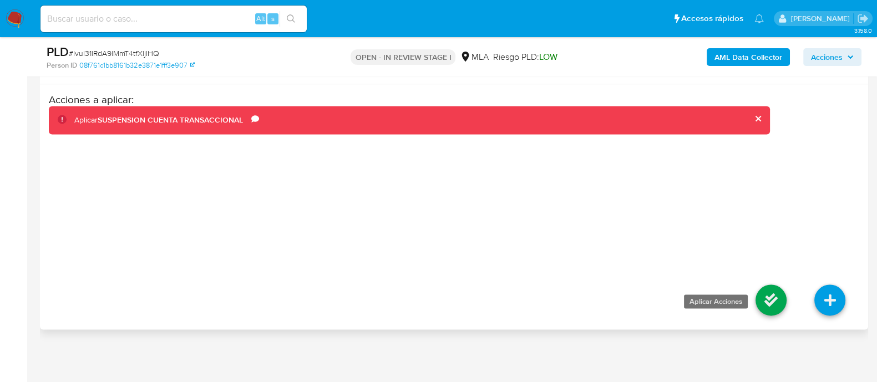
click at [761, 290] on icon at bounding box center [771, 300] width 31 height 31
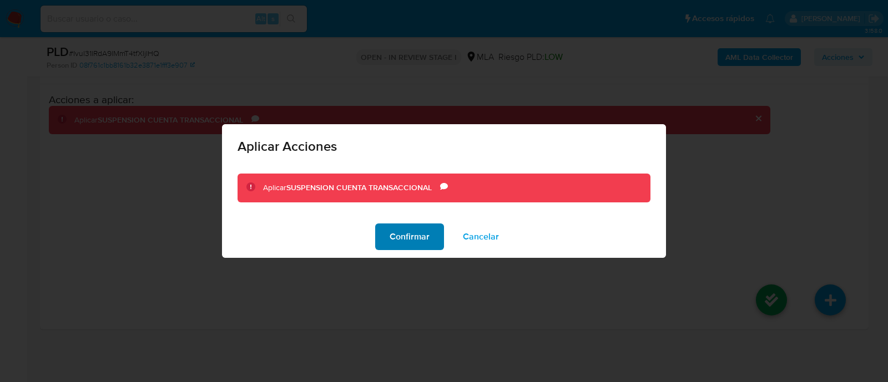
click at [415, 236] on span "Confirmar" at bounding box center [409, 237] width 40 height 24
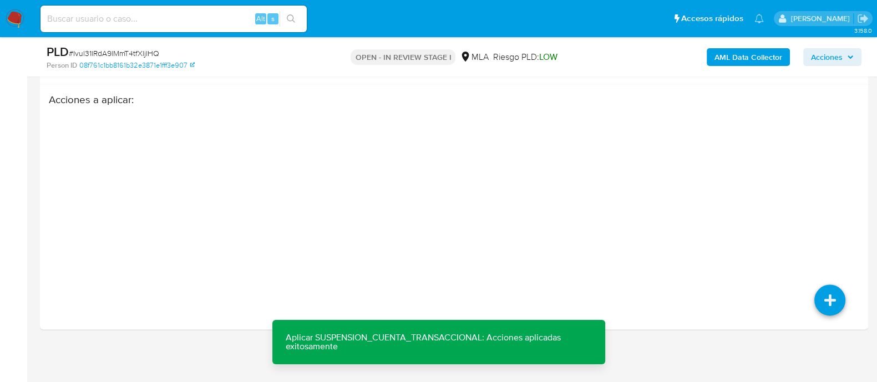
click at [194, 23] on input at bounding box center [174, 19] width 266 height 14
paste input "bxZJtTUg2W7oNVplXnNqLyHF"
type input "bxZJtTUg2W7oNVplXnNqLyHF"
click at [295, 21] on icon "search-icon" at bounding box center [291, 18] width 9 height 9
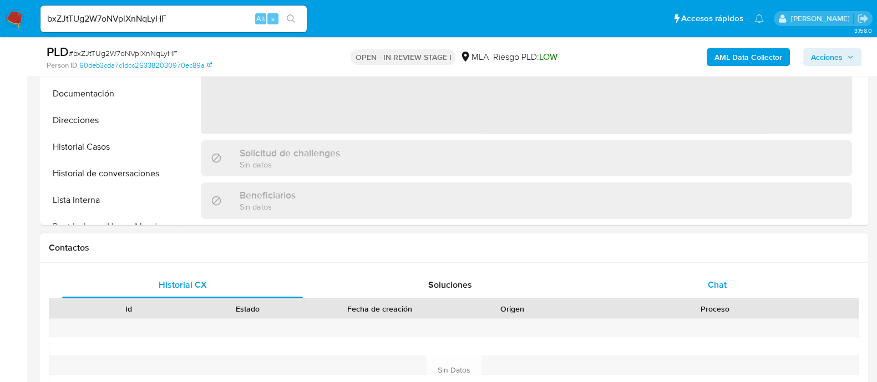
click at [696, 279] on div "Chat" at bounding box center [717, 285] width 241 height 27
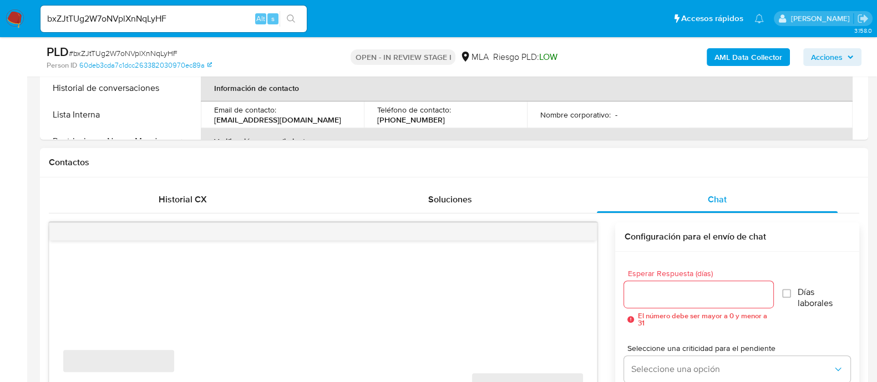
scroll to position [554, 0]
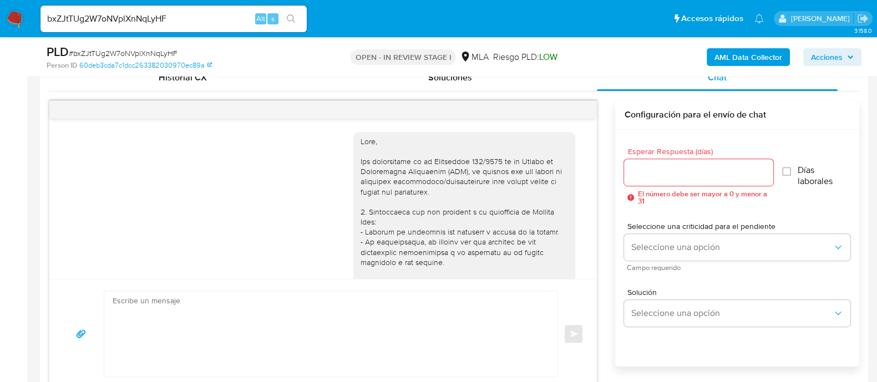
select select "10"
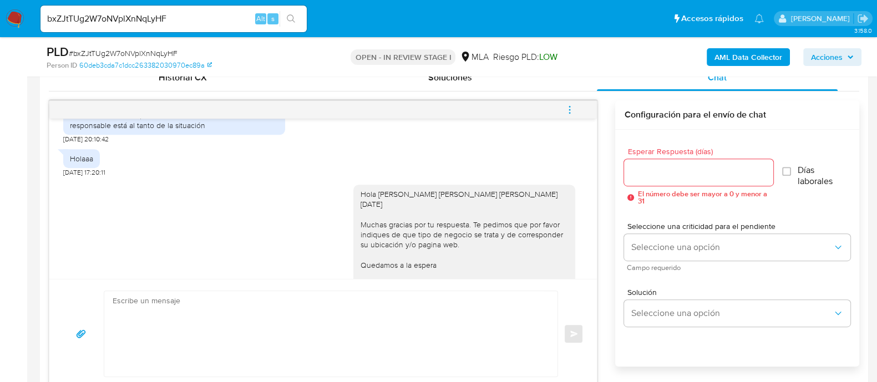
scroll to position [682, 0]
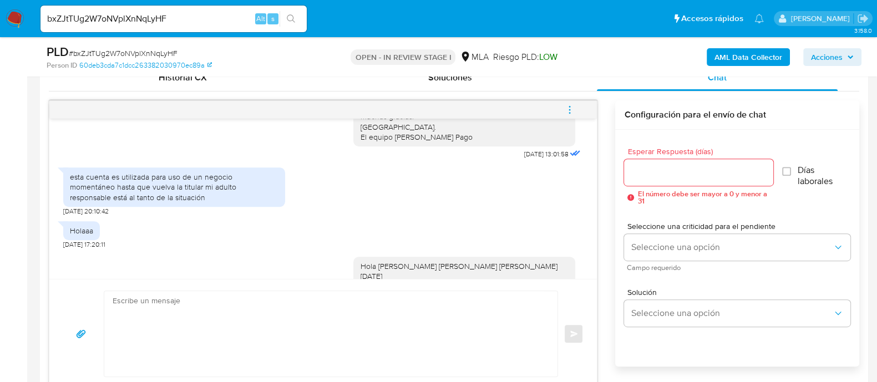
click at [575, 110] on button "menu-action" at bounding box center [569, 110] width 37 height 27
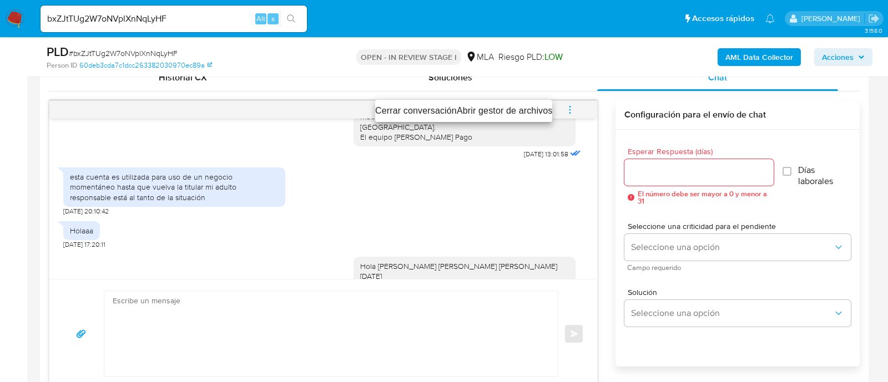
click at [410, 107] on li "Cerrar conversación" at bounding box center [416, 110] width 82 height 13
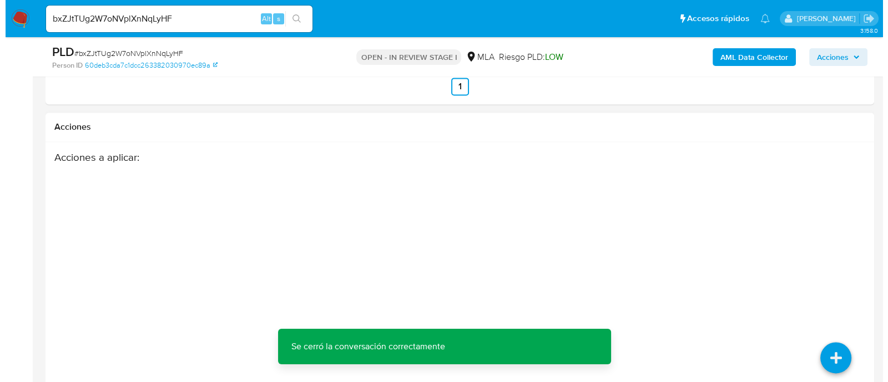
scroll to position [1959, 0]
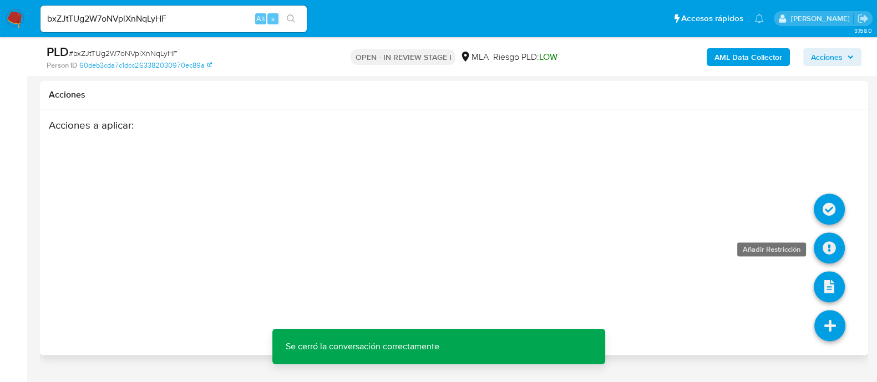
click at [824, 232] on icon at bounding box center [829, 247] width 31 height 31
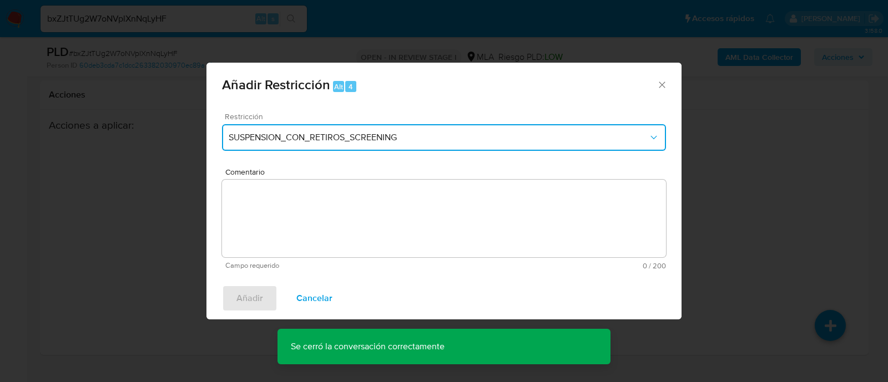
click at [335, 130] on button "SUSPENSION_CON_RETIROS_SCREENING" at bounding box center [444, 137] width 444 height 27
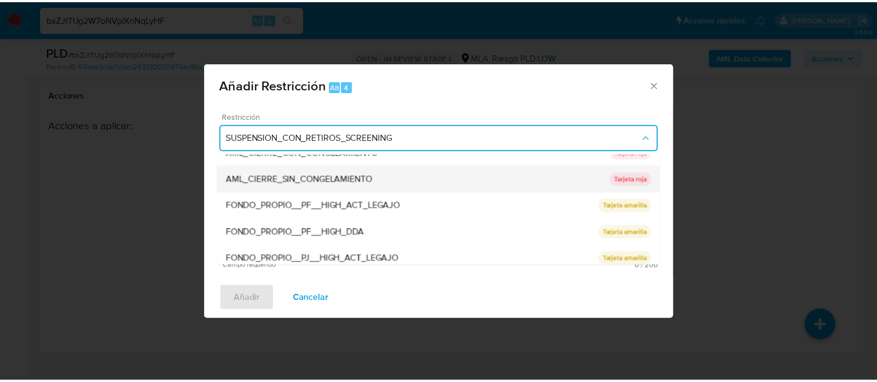
scroll to position [208, 0]
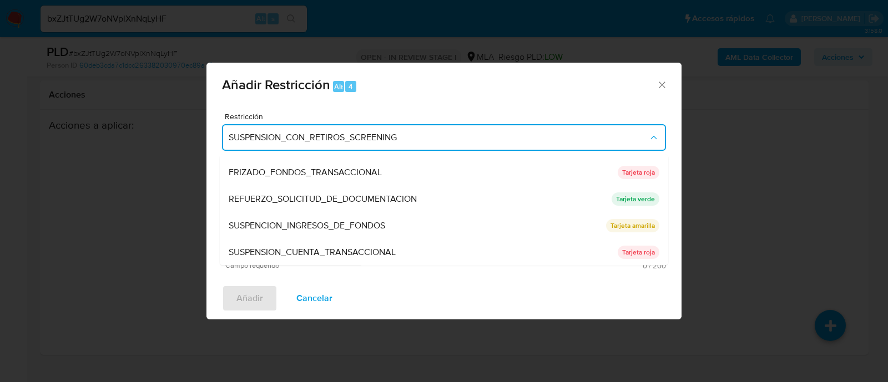
click at [348, 248] on span "SUSPENSION_CUENTA_TRANSACCIONAL" at bounding box center [312, 252] width 167 height 11
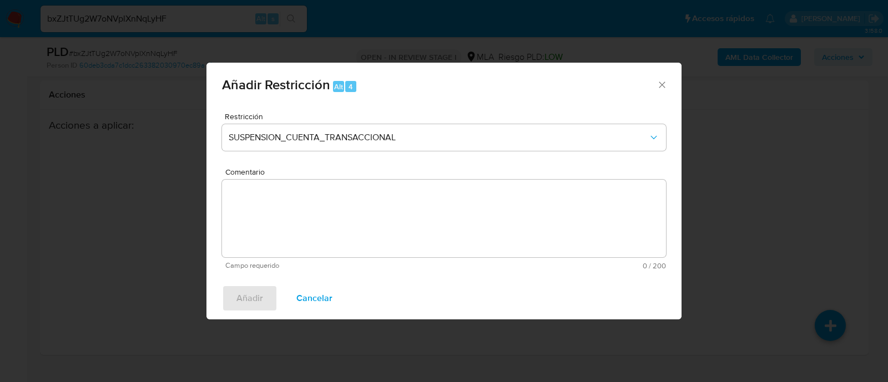
click at [444, 205] on textarea "Comentario" at bounding box center [444, 219] width 444 height 78
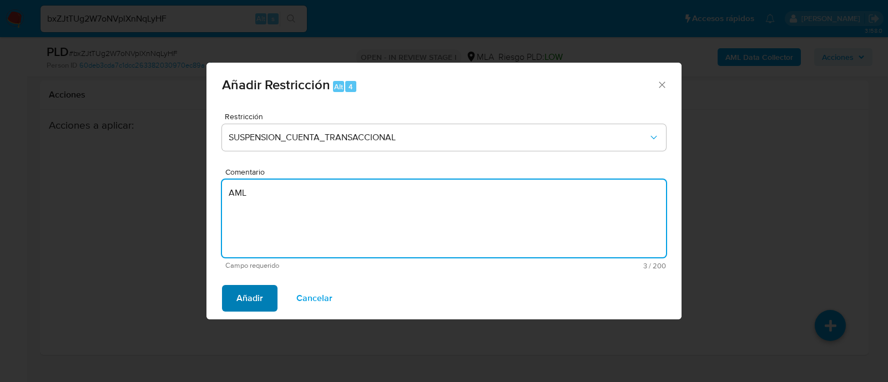
type textarea "AML"
click at [246, 297] on span "Añadir" at bounding box center [249, 298] width 27 height 24
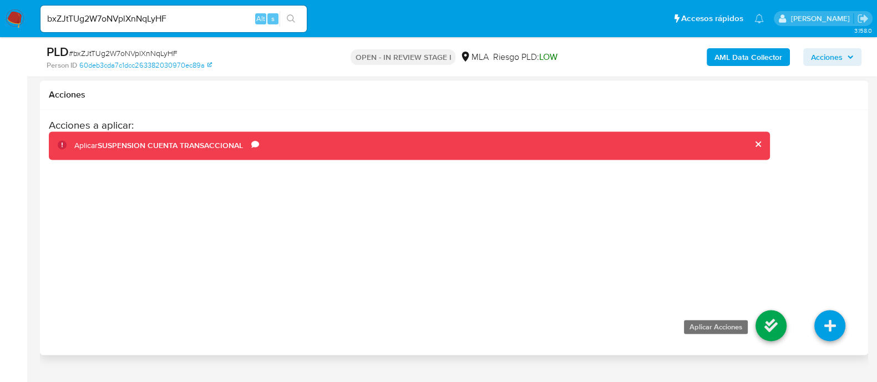
click at [764, 310] on icon at bounding box center [771, 325] width 31 height 31
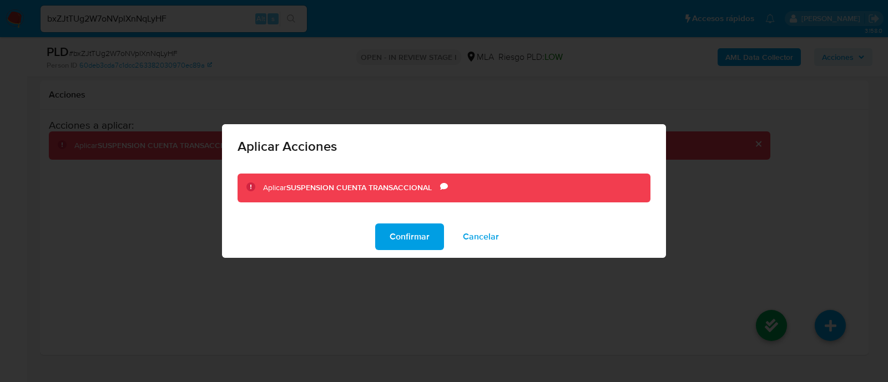
click at [418, 237] on span "Confirmar" at bounding box center [409, 237] width 40 height 24
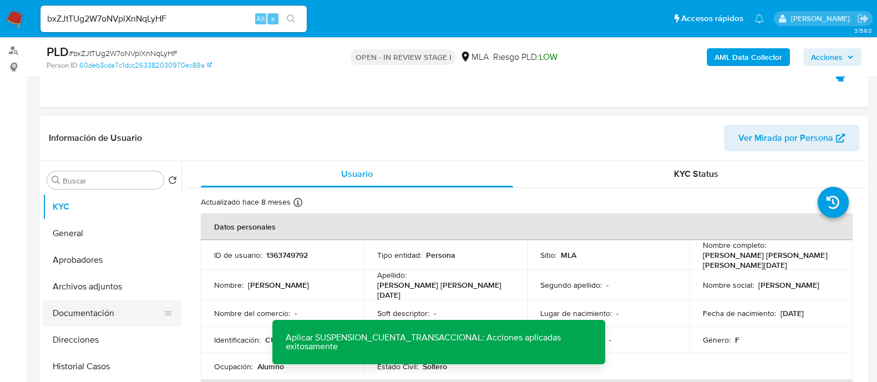
scroll to position [156, 0]
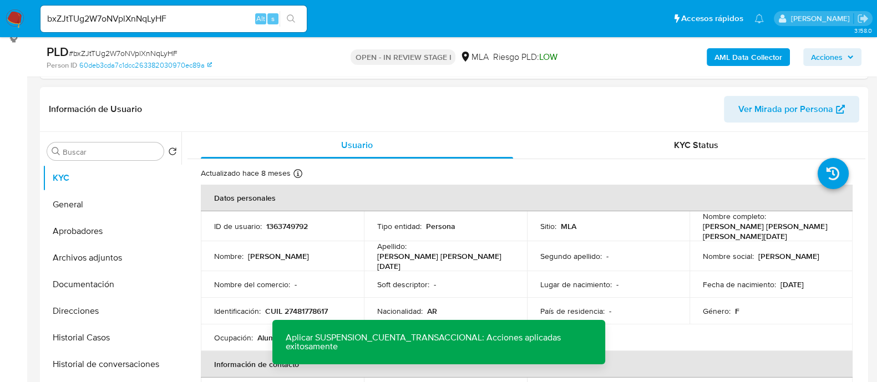
click at [289, 227] on p "1363749792" at bounding box center [287, 226] width 42 height 10
copy p "1363749792"
click at [6, 14] on img at bounding box center [15, 18] width 19 height 19
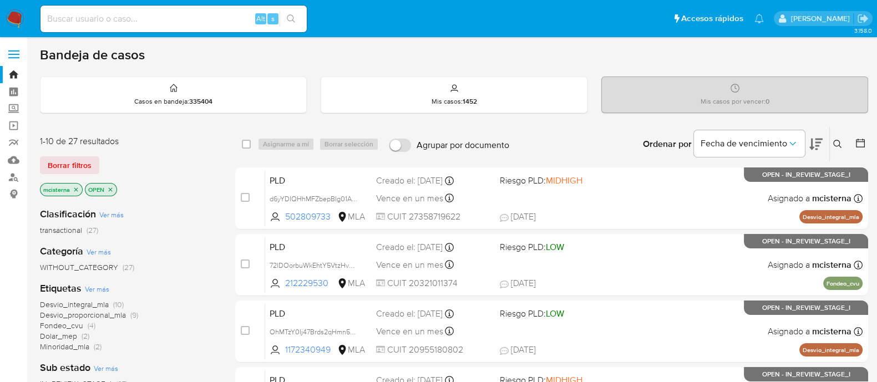
click at [837, 140] on icon at bounding box center [837, 144] width 8 height 8
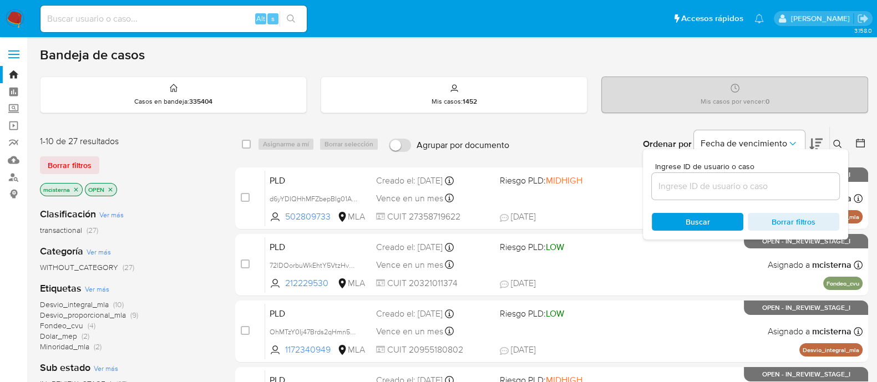
click at [752, 195] on div at bounding box center [746, 186] width 188 height 27
click at [750, 186] on input at bounding box center [746, 186] width 188 height 14
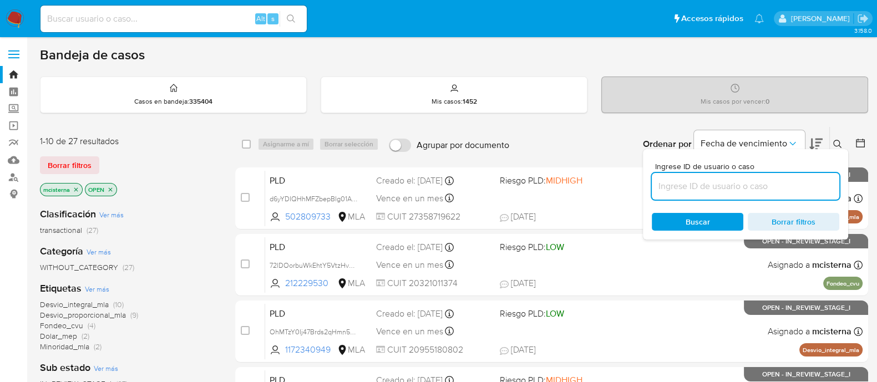
paste input "1363749792"
type input "1363749792"
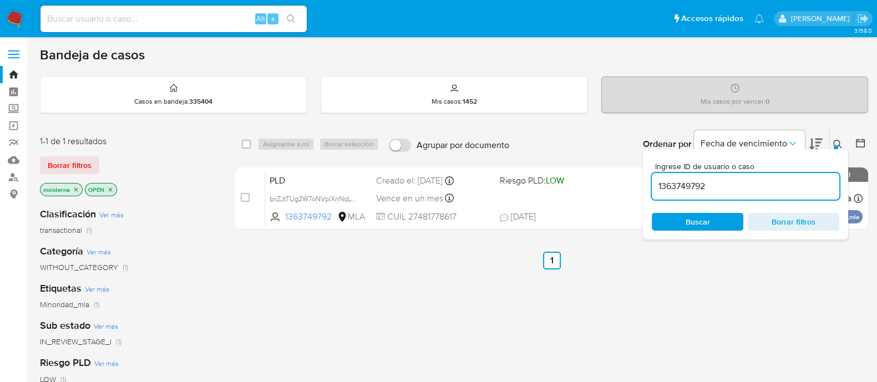
click at [73, 191] on icon "close-filter" at bounding box center [76, 189] width 7 height 7
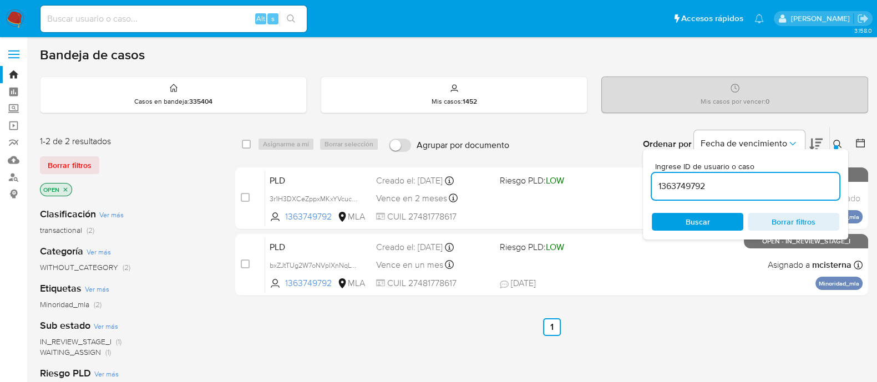
click at [838, 140] on icon at bounding box center [837, 144] width 9 height 9
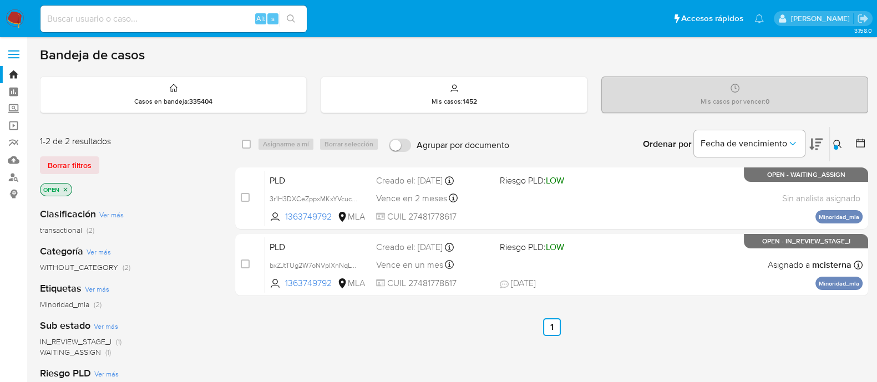
click at [241, 136] on div "select-all-cases-checkbox Asignarme a mí Borrar selección Agrupar por documento…" at bounding box center [551, 144] width 633 height 34
click at [241, 145] on div "select-all-cases-checkbox Asignarme a mí Borrar selección Agrupar por documento…" at bounding box center [551, 144] width 633 height 34
click at [243, 143] on input "checkbox" at bounding box center [246, 144] width 9 height 9
checkbox input "true"
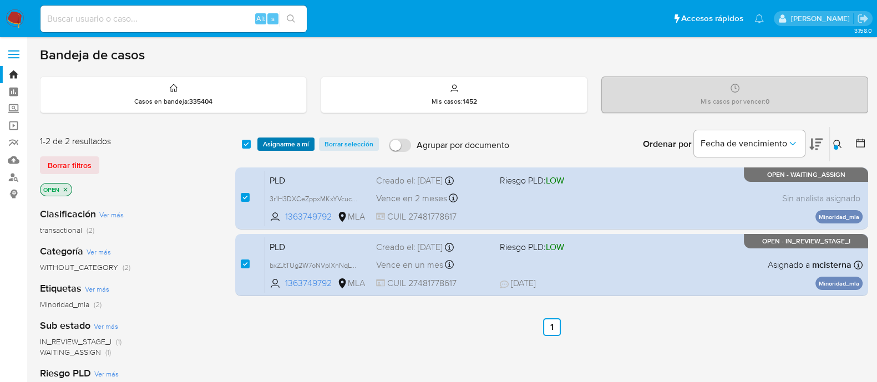
click at [283, 143] on span "Asignarme a mí" at bounding box center [286, 144] width 46 height 11
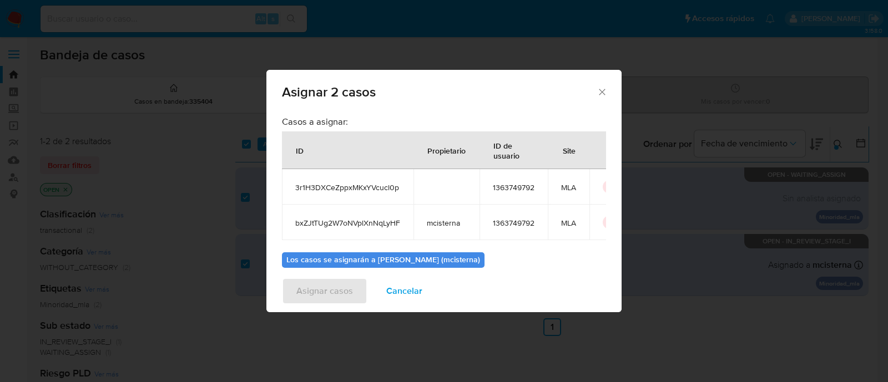
click at [411, 303] on span "Cancelar" at bounding box center [404, 291] width 36 height 24
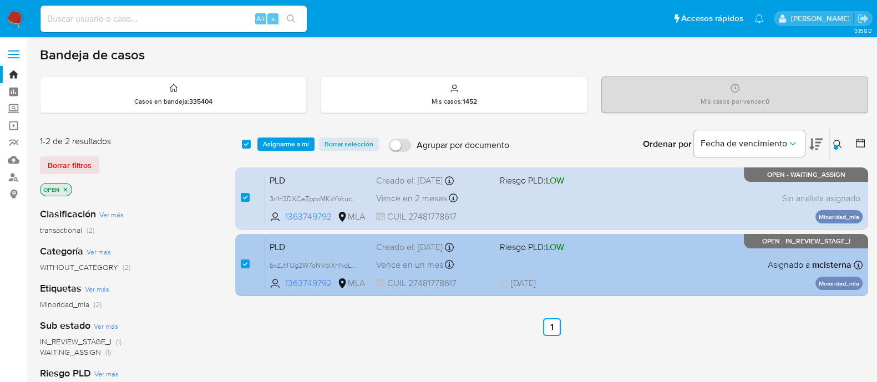
click at [239, 266] on div "case-item-checkbox No es posible asignar el caso PLD bxZJtTUg2W7oNVplXnNqLyHF 1…" at bounding box center [551, 265] width 633 height 62
click at [245, 264] on input "checkbox" at bounding box center [245, 264] width 9 height 9
checkbox input "false"
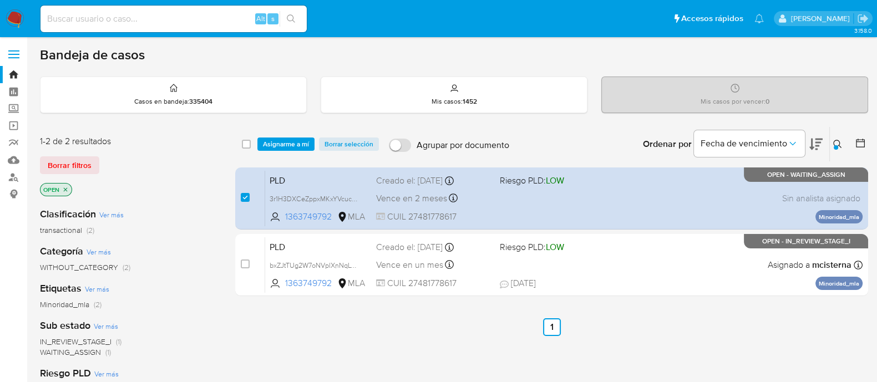
click at [279, 136] on div "select-all-cases-checkbox Asignarme a mí Borrar selección Agrupar por documento…" at bounding box center [551, 144] width 633 height 34
click at [294, 145] on span "Asignarme a mí" at bounding box center [286, 144] width 46 height 11
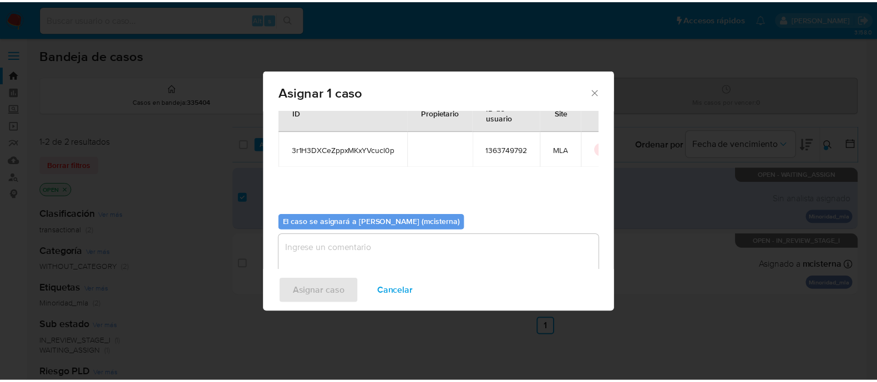
scroll to position [57, 0]
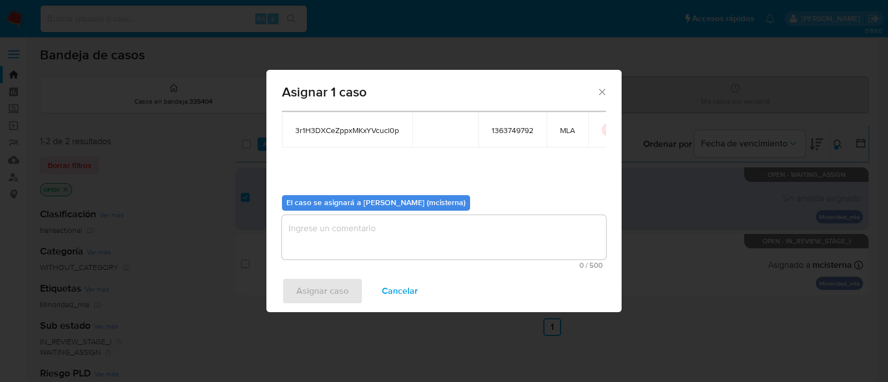
click at [416, 237] on textarea "assign-modal" at bounding box center [444, 237] width 324 height 44
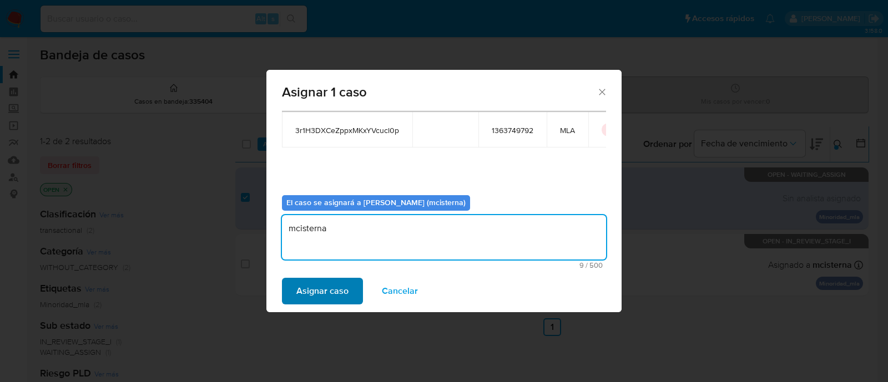
type textarea "mcisterna"
click at [328, 289] on span "Asignar caso" at bounding box center [322, 291] width 52 height 24
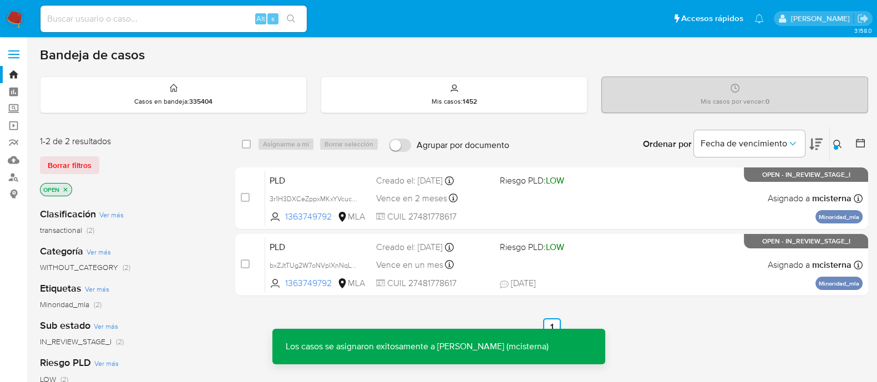
click at [562, 212] on div "PLD 3r1H3DXCeZppxMKxYVcucl0p 1363749792 MLA Riesgo PLD: LOW Creado el: 12/09/20…" at bounding box center [564, 198] width 598 height 56
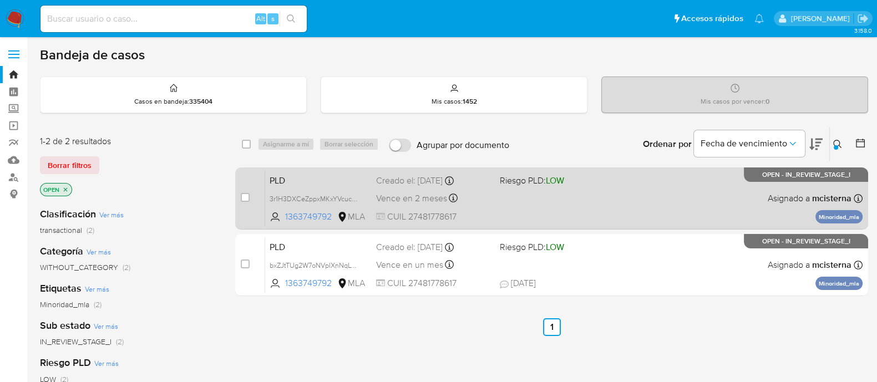
click at [575, 198] on div "PLD 3r1H3DXCeZppxMKxYVcucl0p 1363749792 MLA Riesgo PLD: LOW Creado el: 12/09/20…" at bounding box center [564, 198] width 598 height 56
click at [642, 195] on div "PLD 3r1H3DXCeZppxMKxYVcucl0p 1363749792 MLA Riesgo PLD: LOW Creado el: 12/09/20…" at bounding box center [564, 198] width 598 height 56
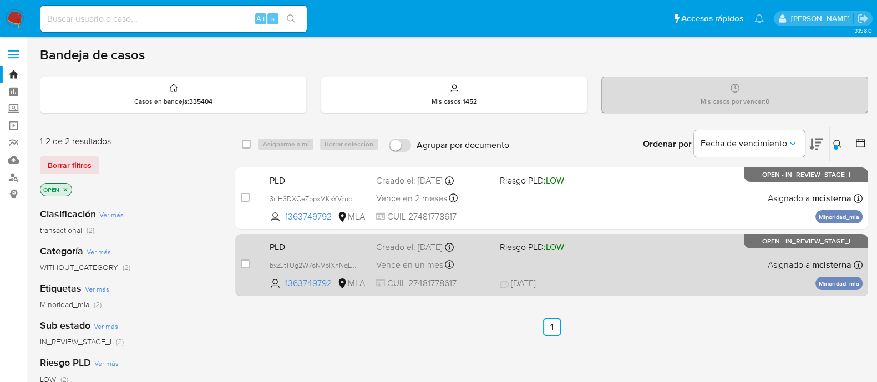
click at [574, 273] on div "PLD bxZJtTUg2W7oNVplXnNqLyHF 1363749792 MLA Riesgo PLD: LOW Creado el: 12/08/20…" at bounding box center [564, 265] width 598 height 56
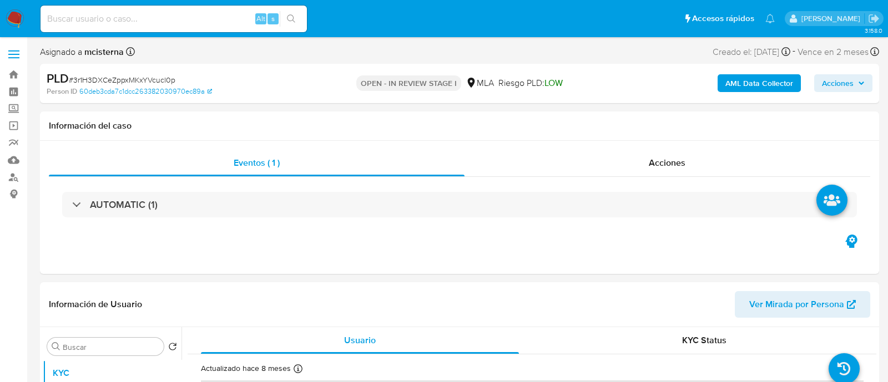
select select "10"
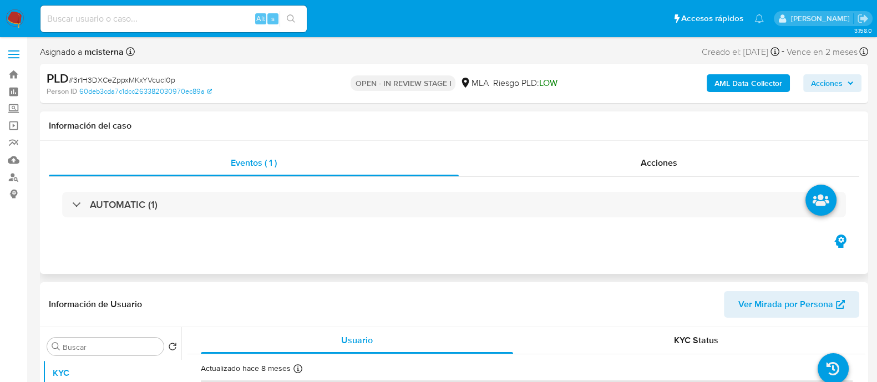
click at [460, 263] on div "Eventos ( 1 ) Acciones AUTOMATIC (1)" at bounding box center [454, 207] width 828 height 133
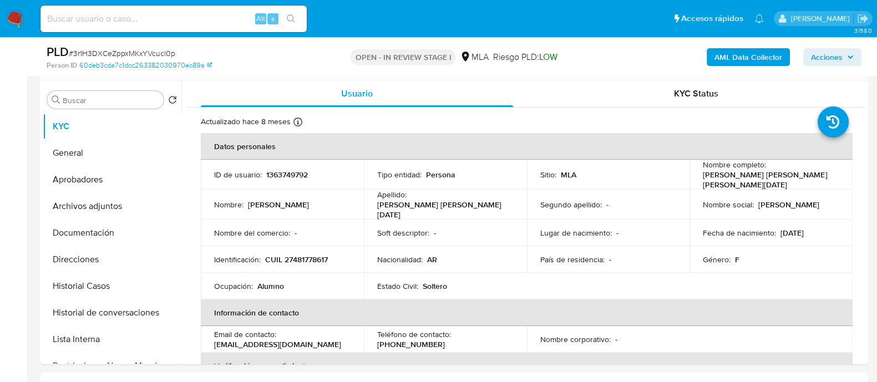
scroll to position [208, 0]
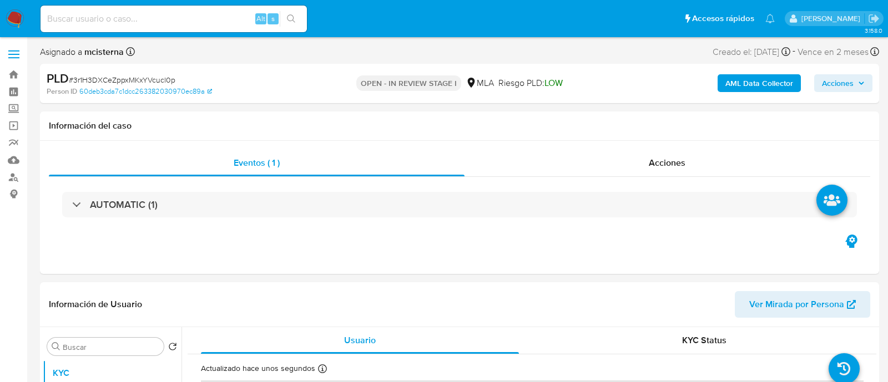
select select "10"
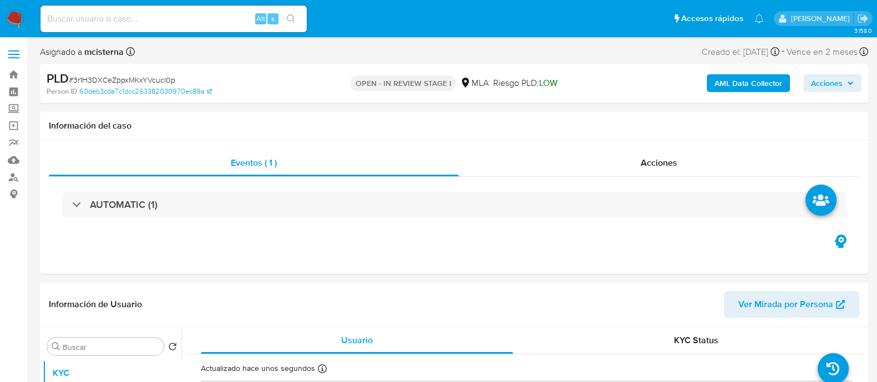
select select "10"
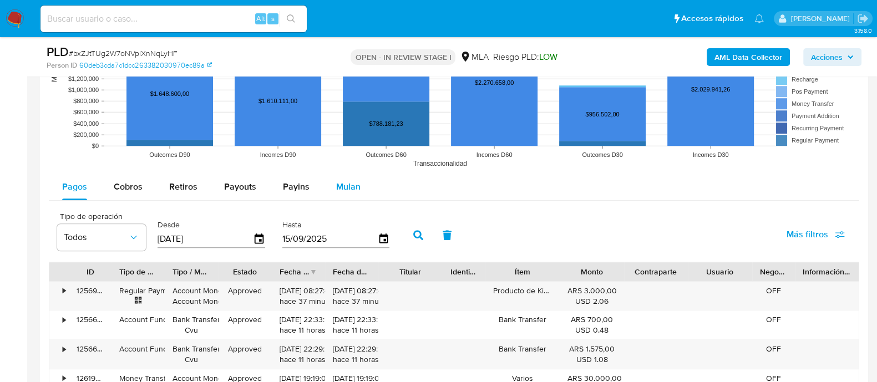
click at [348, 190] on span "Mulan" at bounding box center [348, 186] width 24 height 13
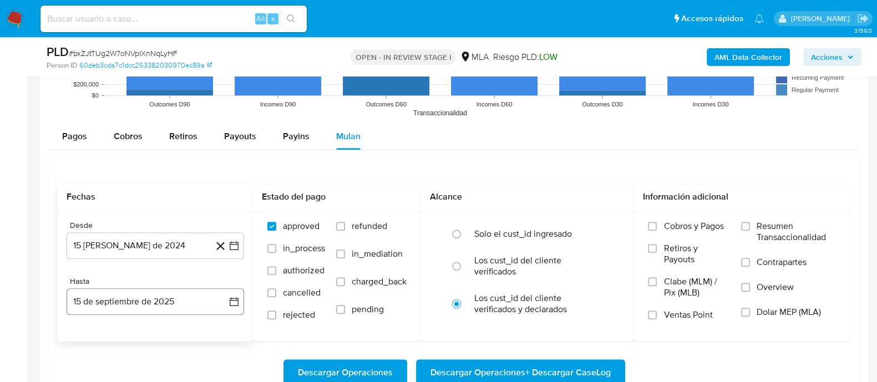
scroll to position [1248, 0]
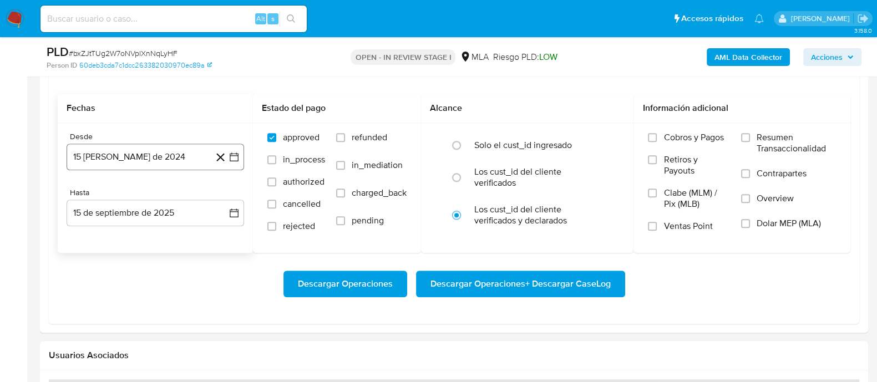
click at [144, 150] on button "15 [PERSON_NAME] de 2024" at bounding box center [156, 157] width 178 height 27
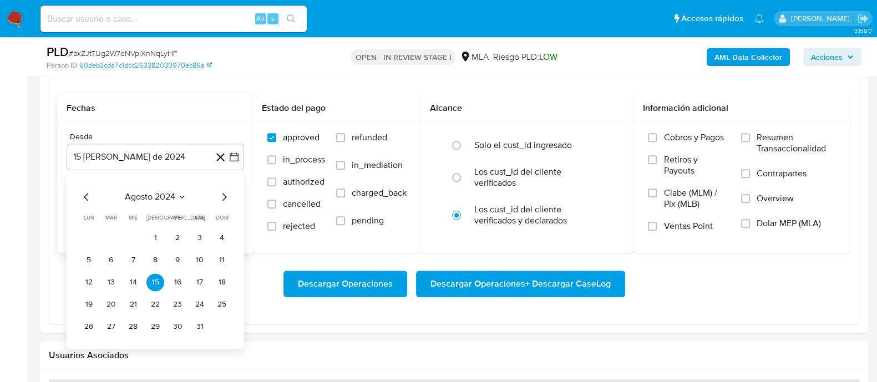
click at [160, 191] on span "agosto 2024" at bounding box center [150, 196] width 50 height 11
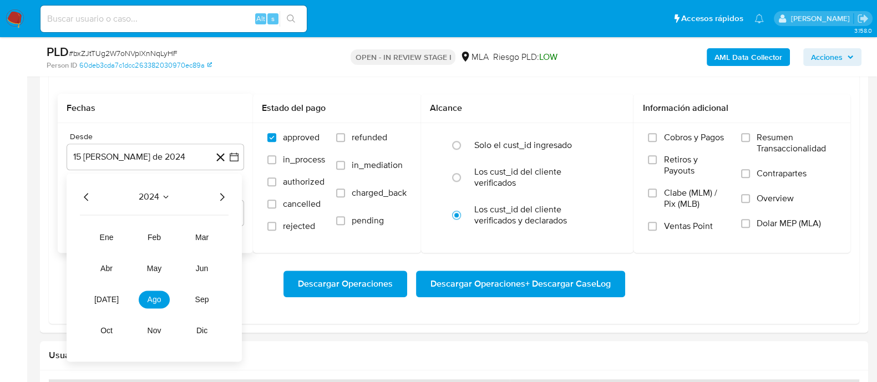
click at [222, 195] on icon "Año siguiente" at bounding box center [222, 197] width 4 height 8
click at [158, 261] on button "may" at bounding box center [154, 269] width 31 height 18
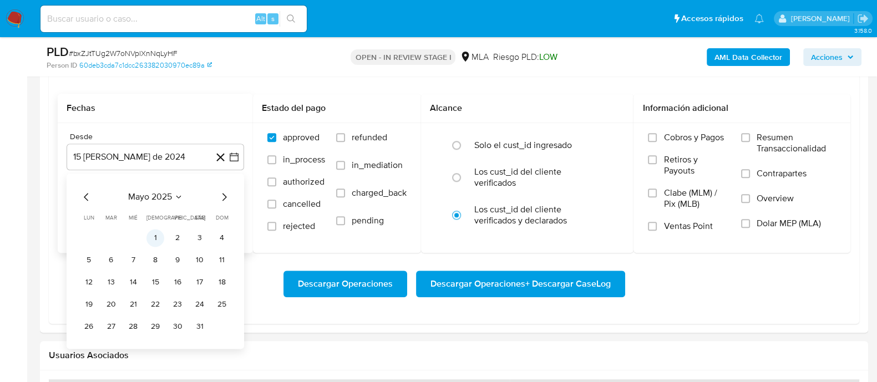
click at [157, 243] on button "1" at bounding box center [155, 238] width 18 height 18
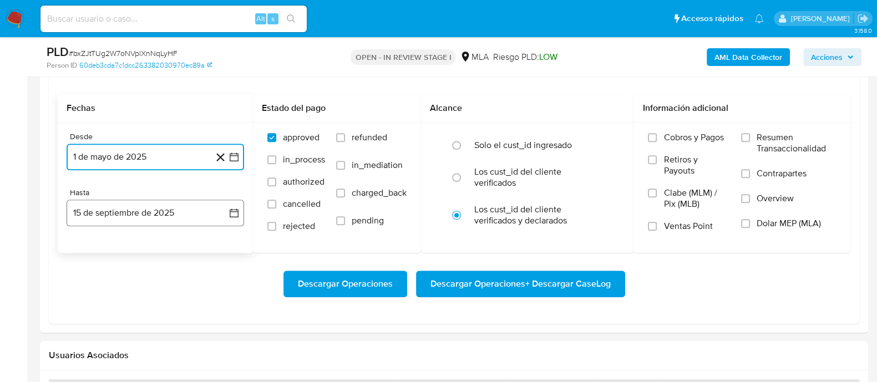
click at [166, 218] on button "15 de septiembre de 2025" at bounding box center [156, 213] width 178 height 27
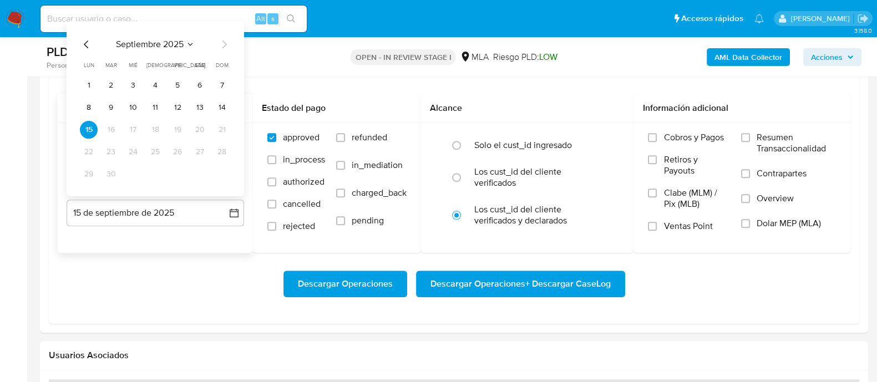
click at [90, 44] on icon "Mes anterior" at bounding box center [86, 43] width 13 height 13
click at [221, 168] on button "31" at bounding box center [222, 174] width 18 height 18
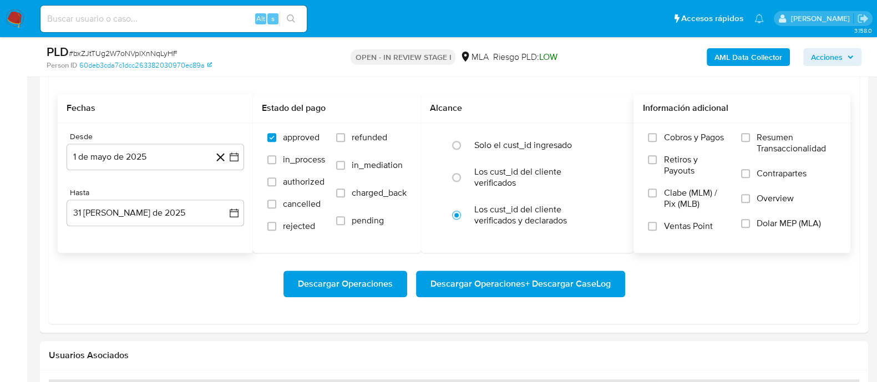
click at [777, 229] on span "Dolar MEP (MLA)" at bounding box center [789, 223] width 64 height 11
click at [750, 228] on input "Dolar MEP (MLA)" at bounding box center [745, 223] width 9 height 9
click at [570, 285] on span "Descargar Operaciones + Descargar CaseLog" at bounding box center [521, 284] width 180 height 24
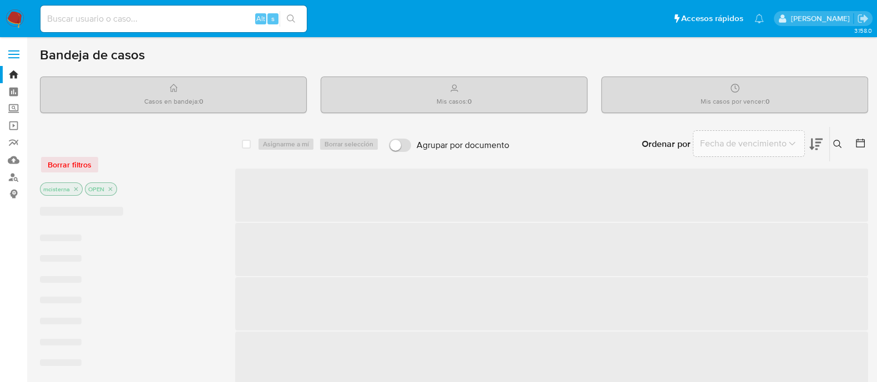
click at [216, 12] on input at bounding box center [174, 19] width 266 height 14
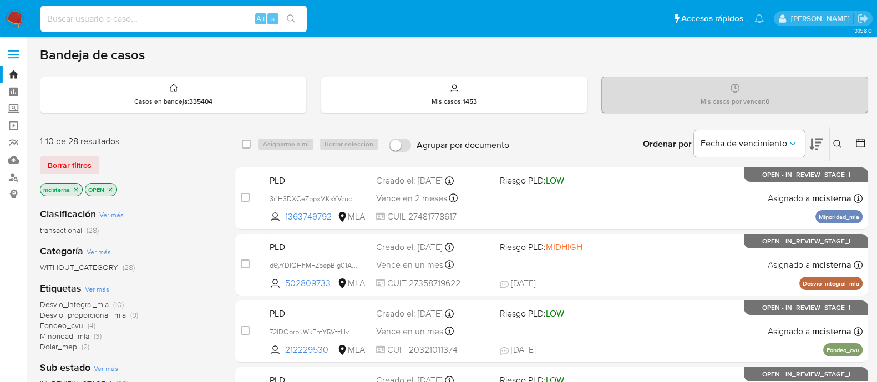
paste input "17YDsGGbh0XTOYe517pArQyi"
type input "17YDsGGbh0XTOYe517pArQyi"
click at [293, 18] on icon "search-icon" at bounding box center [291, 18] width 8 height 8
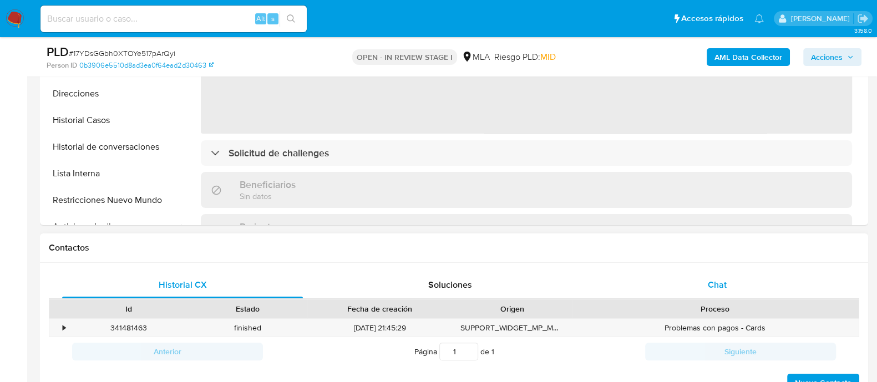
click at [720, 273] on div "Chat" at bounding box center [717, 285] width 241 height 27
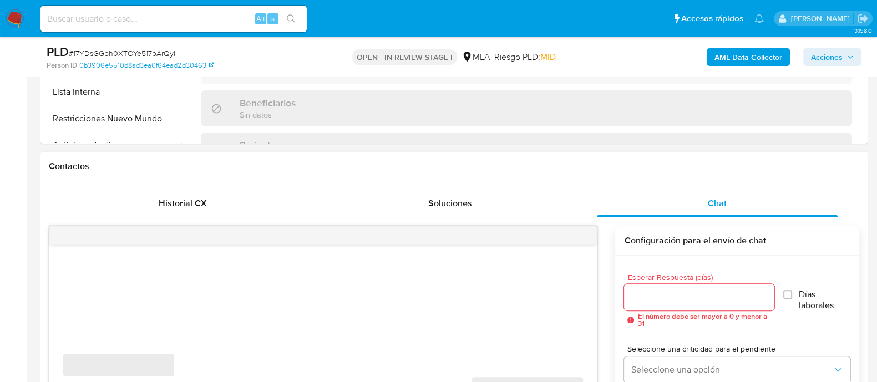
scroll to position [485, 0]
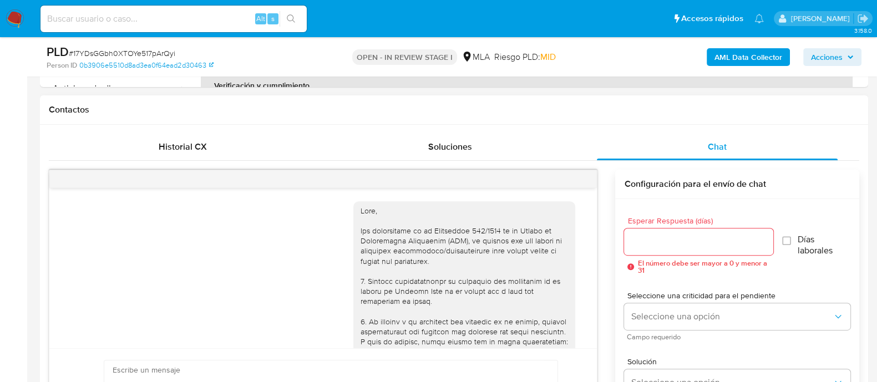
select select "10"
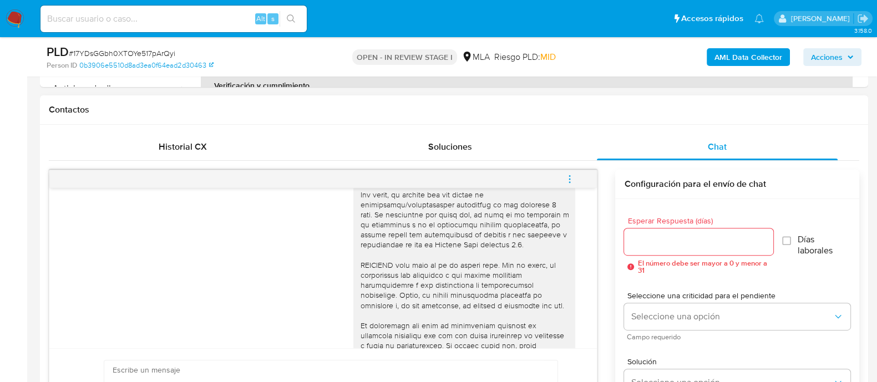
scroll to position [328, 0]
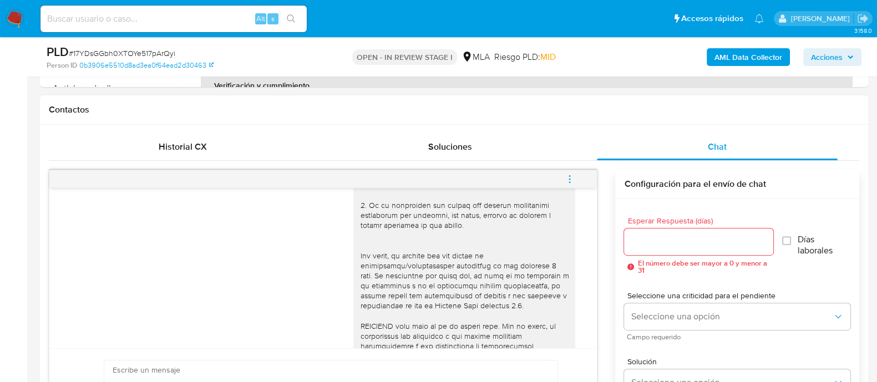
click at [571, 174] on icon "menu-action" at bounding box center [570, 179] width 10 height 10
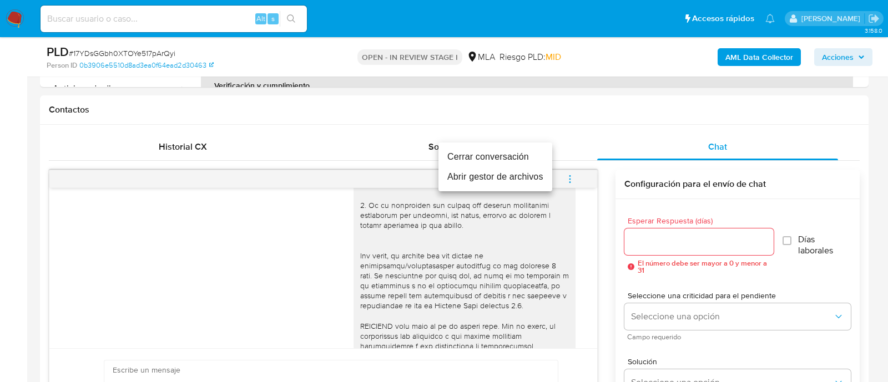
click at [481, 158] on li "Cerrar conversación" at bounding box center [495, 157] width 114 height 20
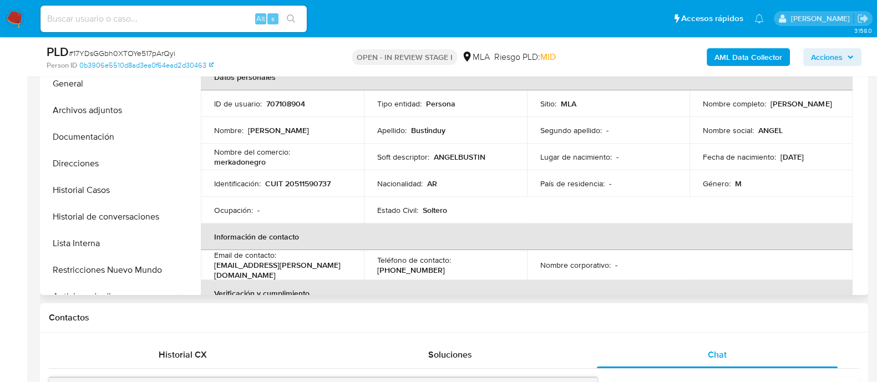
scroll to position [138, 0]
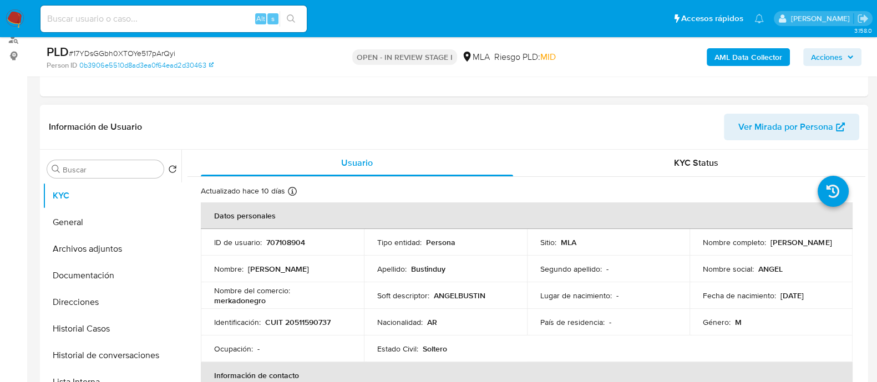
click at [296, 244] on p "707108904" at bounding box center [285, 242] width 39 height 10
copy p "707108904"
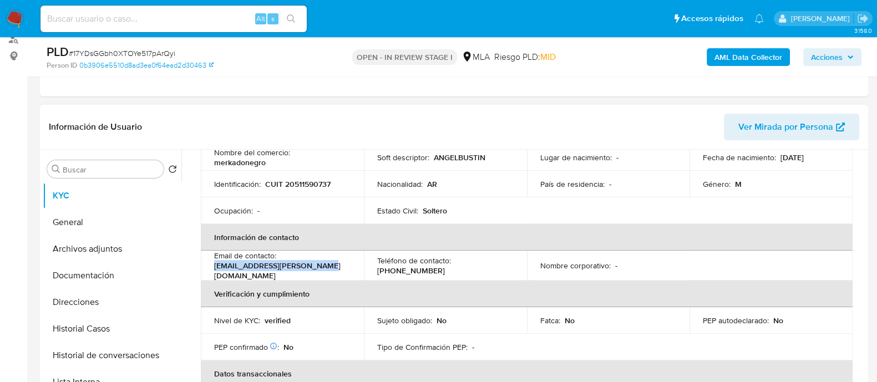
drag, startPoint x: 214, startPoint y: 267, endPoint x: 347, endPoint y: 267, distance: 133.7
click at [347, 267] on div "Email de contacto : bustinduy.agustin@gmail.com" at bounding box center [282, 266] width 136 height 30
copy p "bustinduy.agustin@gmail.com"
click at [117, 335] on button "Historial Casos" at bounding box center [112, 329] width 139 height 27
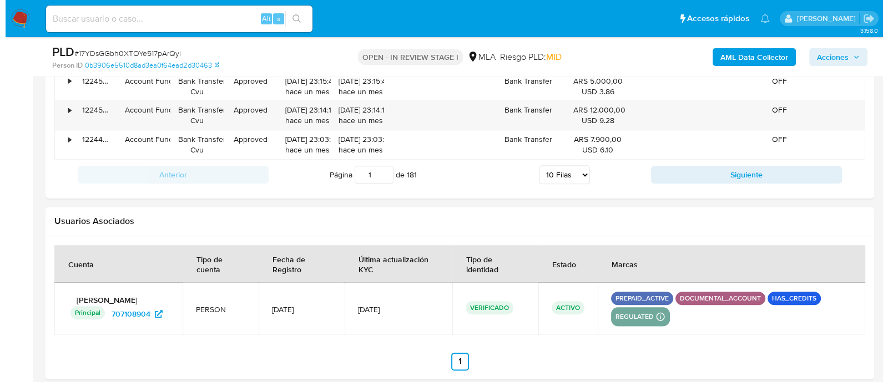
scroll to position [1985, 0]
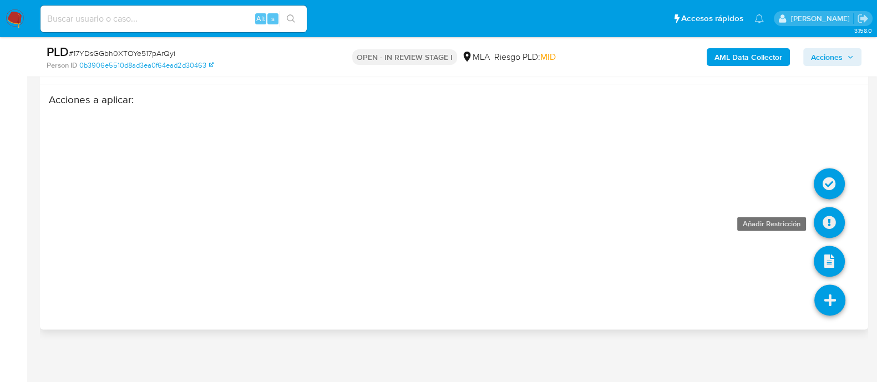
click at [826, 221] on icon at bounding box center [829, 222] width 31 height 31
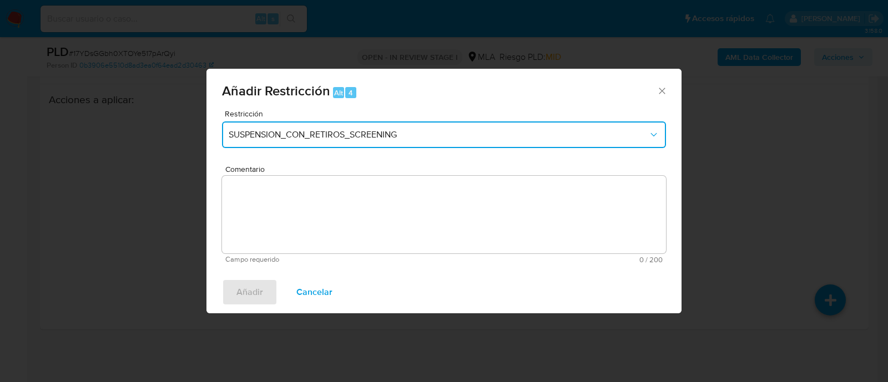
click at [368, 134] on span "SUSPENSION_CON_RETIROS_SCREENING" at bounding box center [438, 134] width 419 height 11
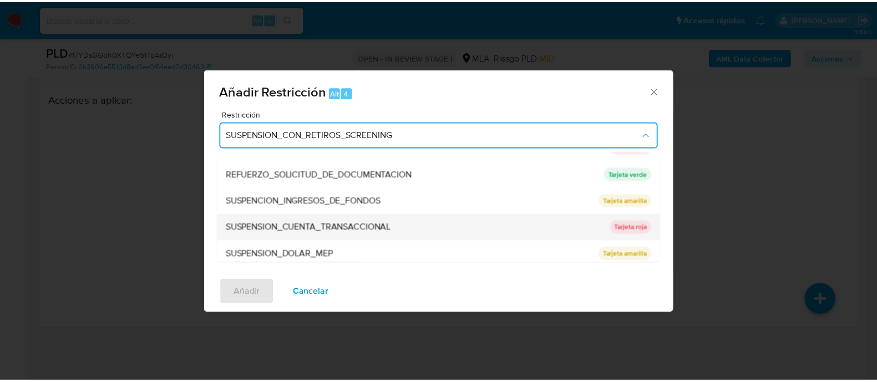
scroll to position [235, 0]
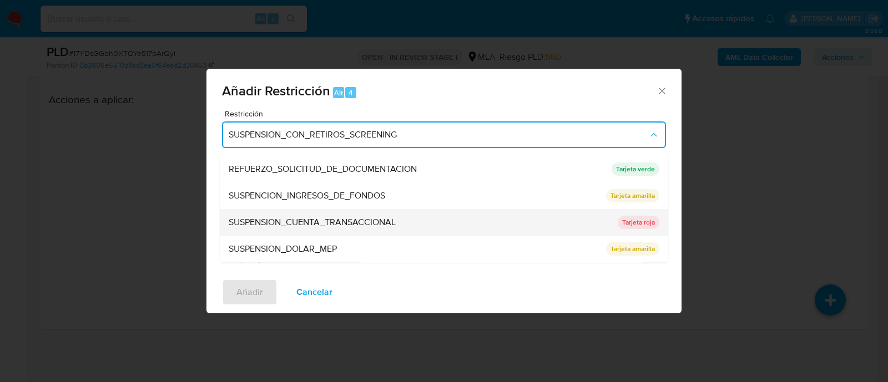
click at [388, 219] on span "SUSPENSION_CUENTA_TRANSACCIONAL" at bounding box center [312, 222] width 167 height 11
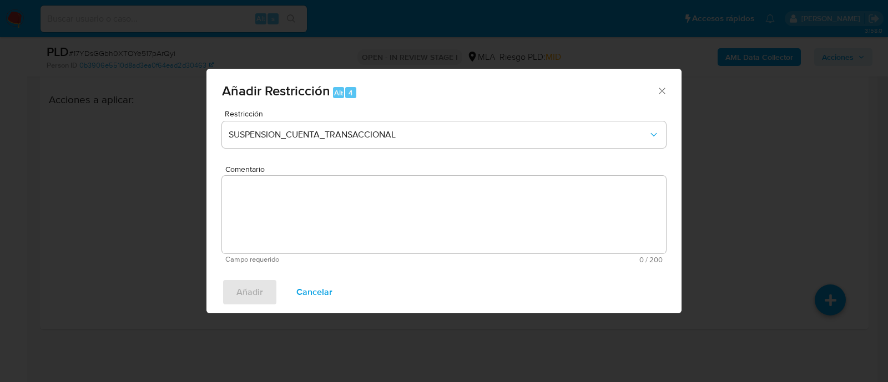
click at [453, 228] on textarea "Comentario" at bounding box center [444, 215] width 444 height 78
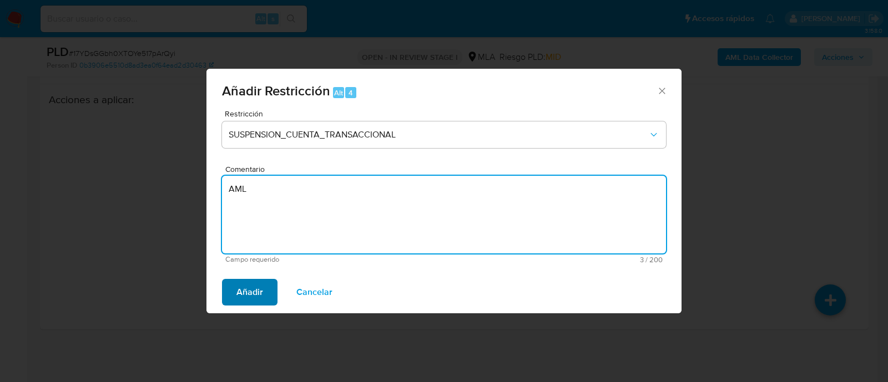
type textarea "AML"
click at [241, 287] on span "Añadir" at bounding box center [249, 292] width 27 height 24
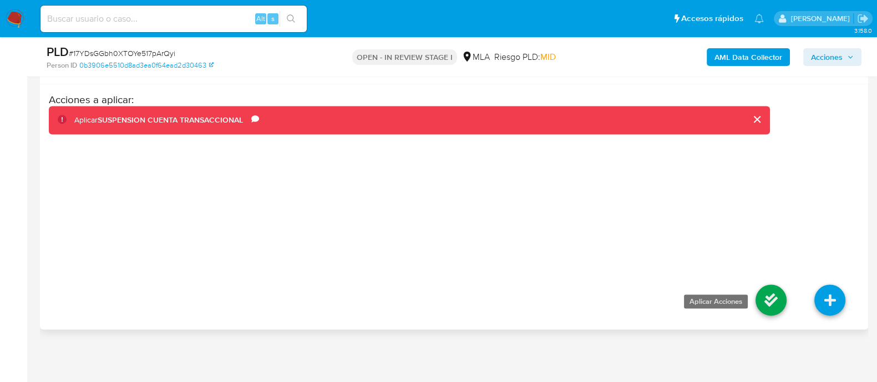
click at [772, 295] on icon at bounding box center [771, 300] width 31 height 31
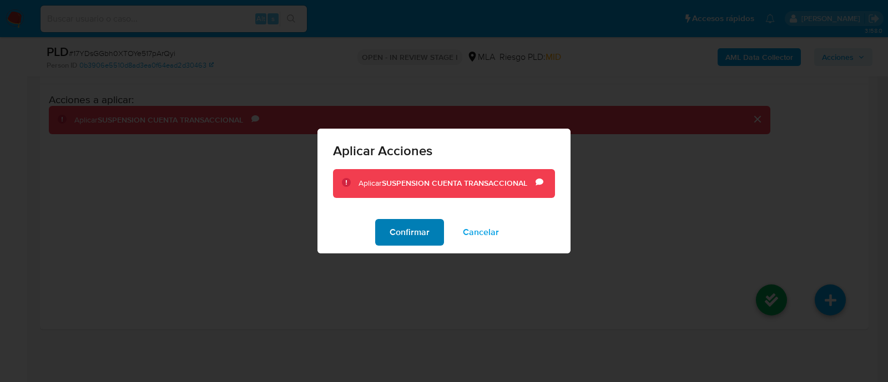
click at [412, 244] on span "Confirmar" at bounding box center [409, 232] width 40 height 24
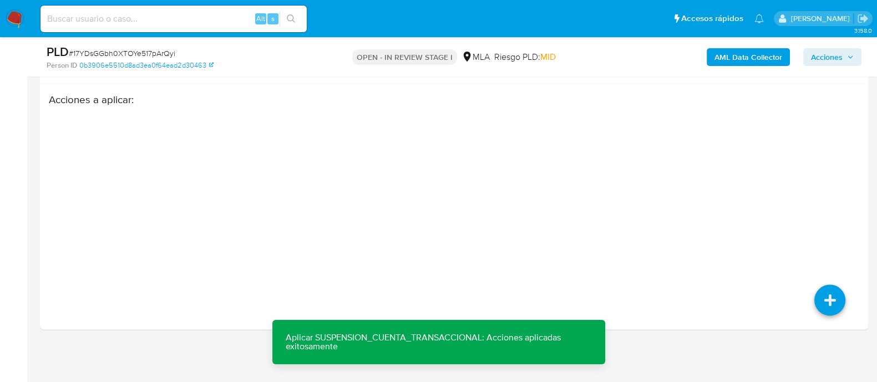
click at [183, 17] on input at bounding box center [174, 19] width 266 height 14
paste input "YpSj68ZJ2hGXcgpYYA0vBn0x"
type input "YpSj68ZJ2hGXcgpYYA0vBn0x"
click at [286, 16] on button "search-icon" at bounding box center [291, 19] width 23 height 16
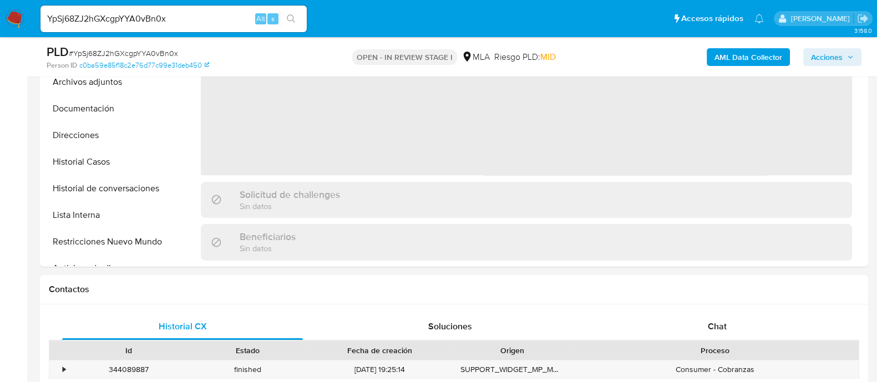
scroll to position [554, 0]
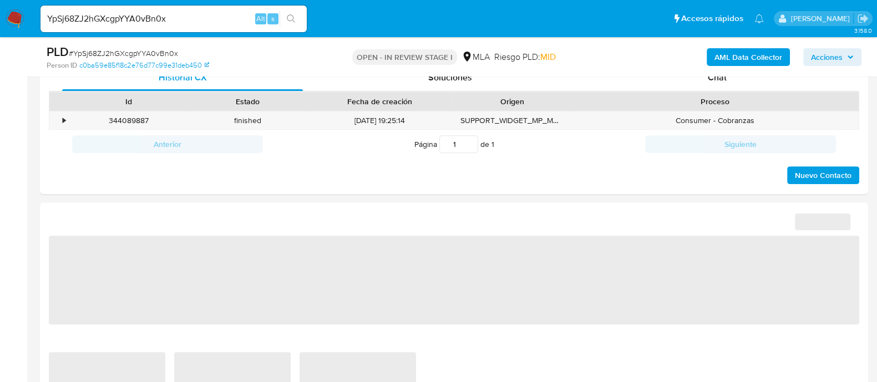
select select "10"
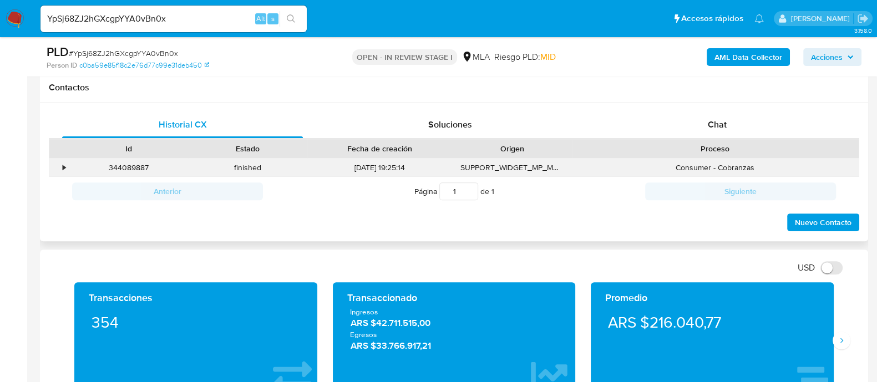
scroll to position [485, 0]
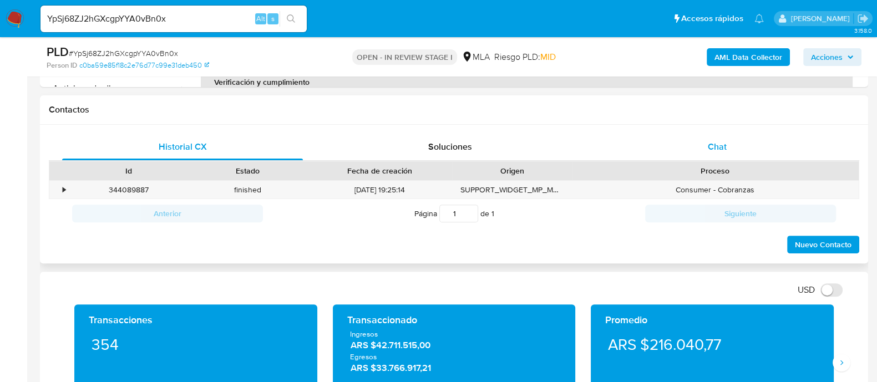
click at [713, 152] on div "Chat" at bounding box center [717, 147] width 241 height 27
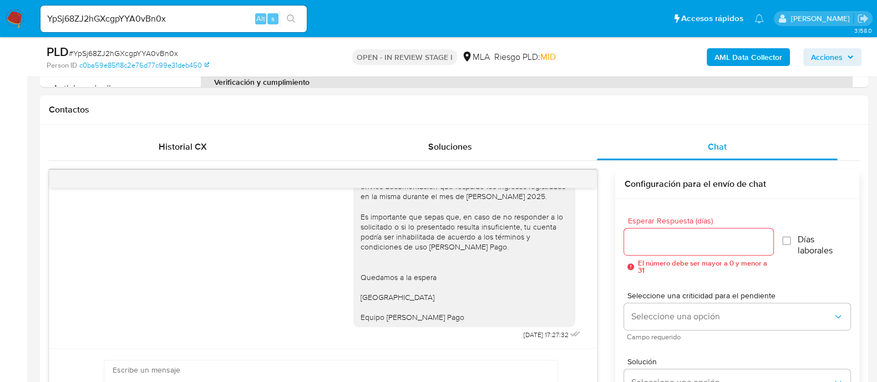
scroll to position [787, 0]
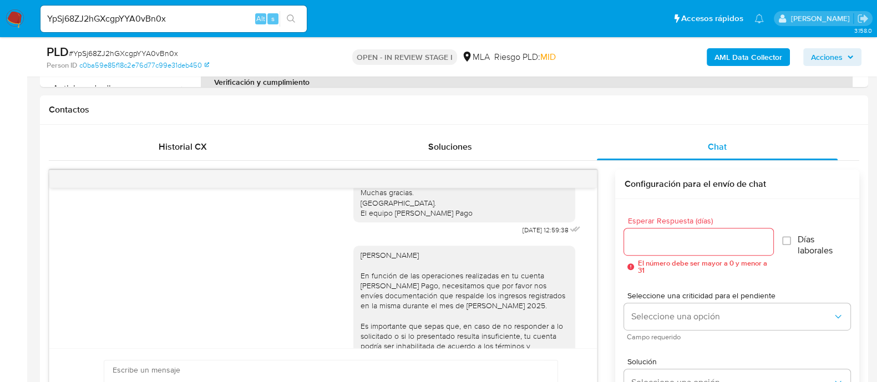
click at [189, 15] on input "YpSj68ZJ2hGXcgpYYA0vBn0x" at bounding box center [174, 19] width 266 height 14
paste input "MagDY5n55yVfqghngkBB67qS"
type input "MagDY5n55yVfqghngkBB67qS"
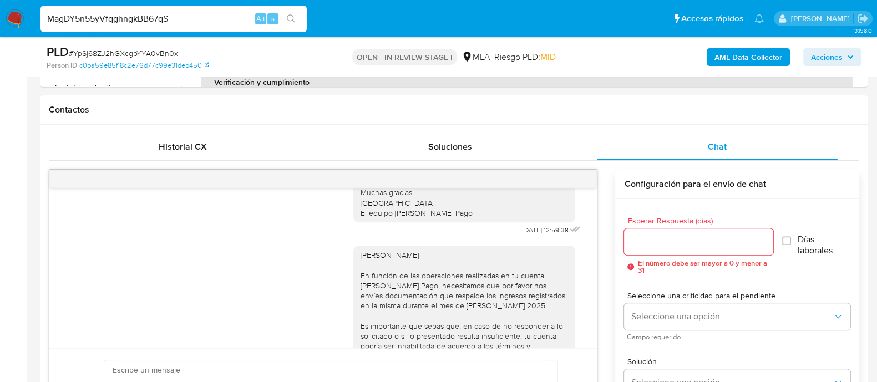
click at [284, 14] on button "search-icon" at bounding box center [291, 19] width 23 height 16
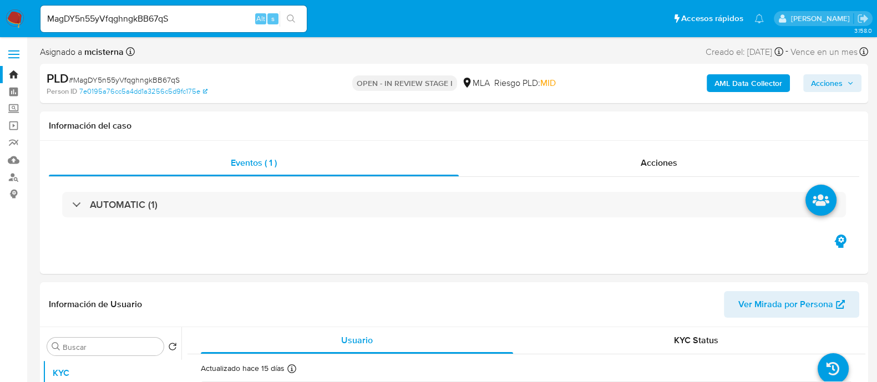
select select "10"
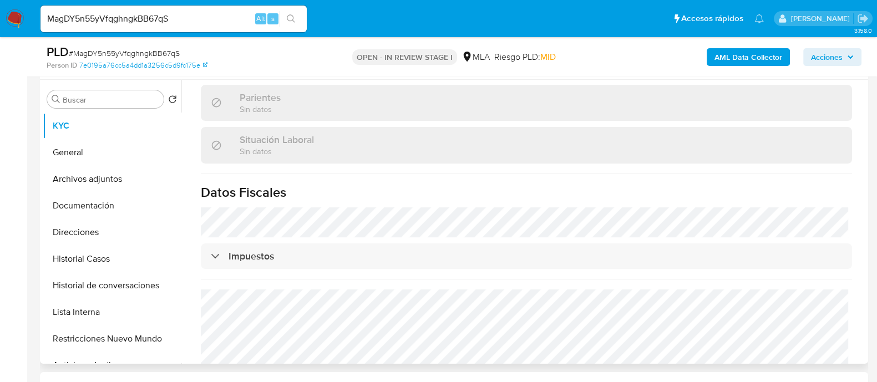
scroll to position [583, 0]
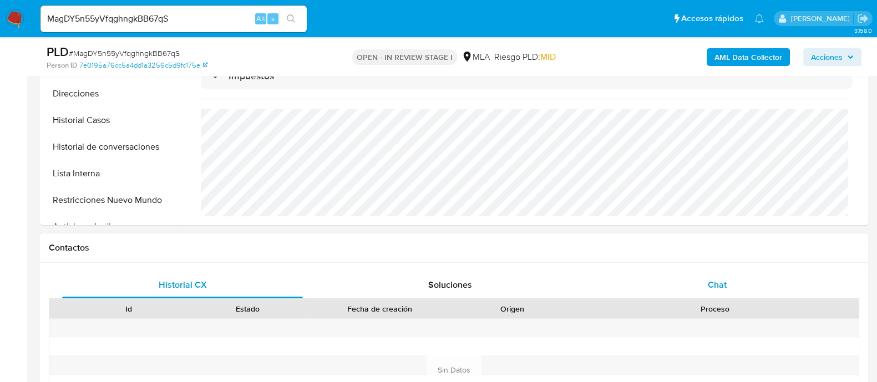
click at [694, 289] on div "Chat" at bounding box center [717, 285] width 241 height 27
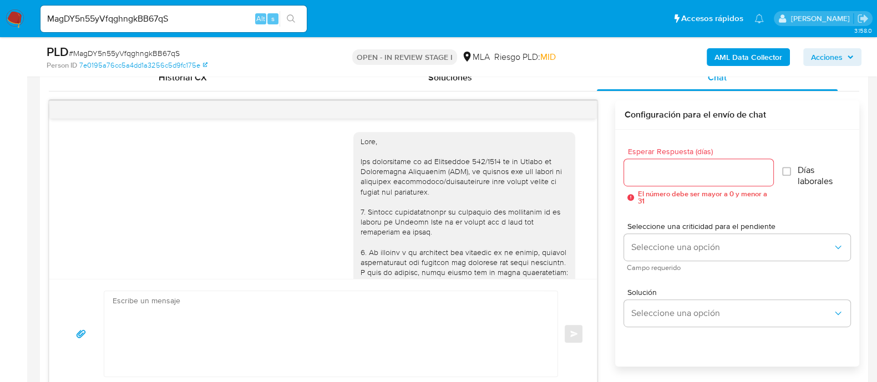
scroll to position [854, 0]
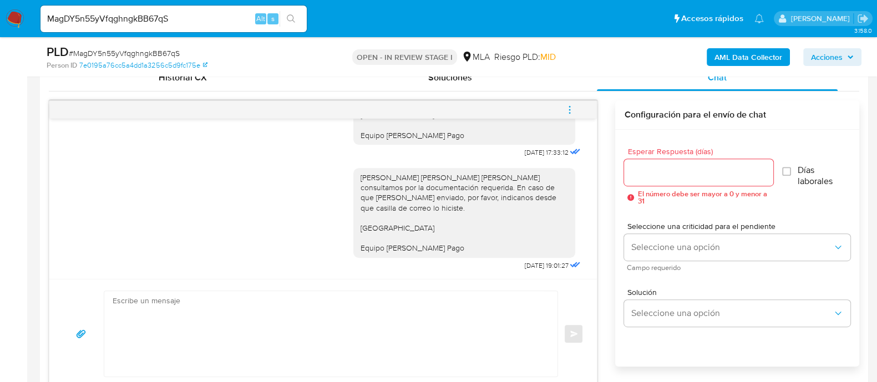
click at [579, 102] on button "menu-action" at bounding box center [569, 110] width 37 height 27
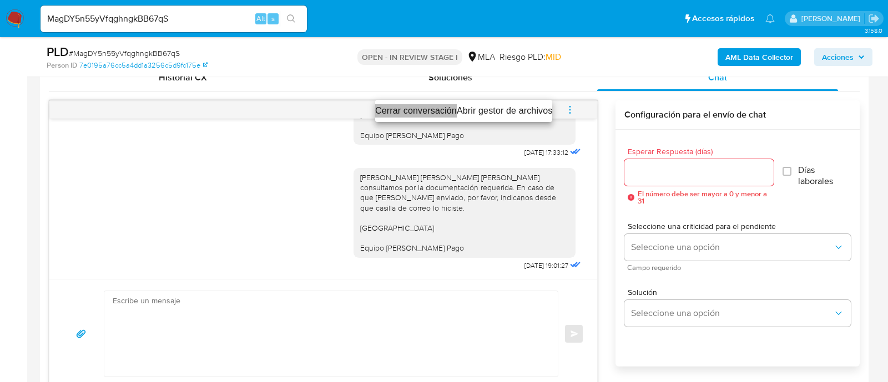
click at [419, 110] on li "Cerrar conversación" at bounding box center [416, 110] width 82 height 13
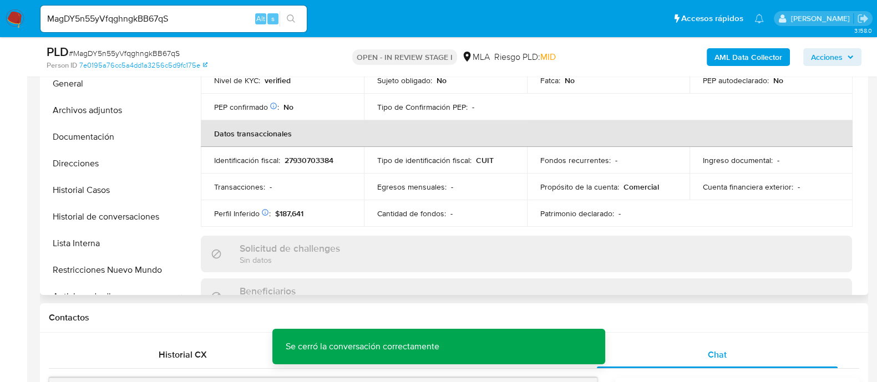
scroll to position [28, 0]
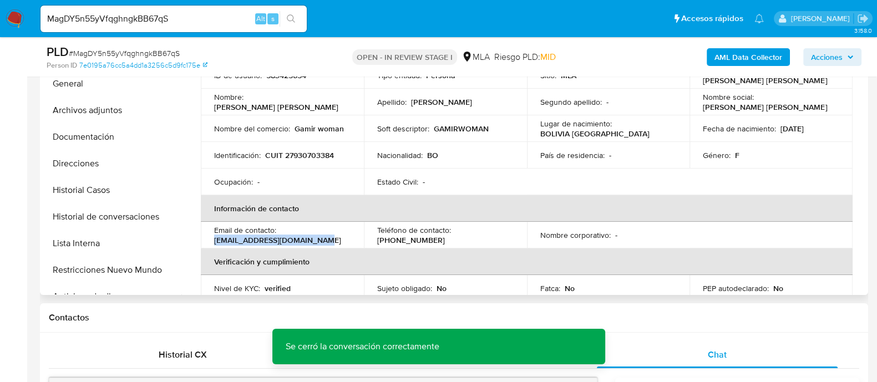
drag, startPoint x: 206, startPoint y: 236, endPoint x: 328, endPoint y: 239, distance: 121.5
click at [328, 239] on td "Email de contacto : rosmeryflorespyr@gmail.com" at bounding box center [282, 235] width 163 height 27
copy p "rosmeryflorespyr@gmail.com"
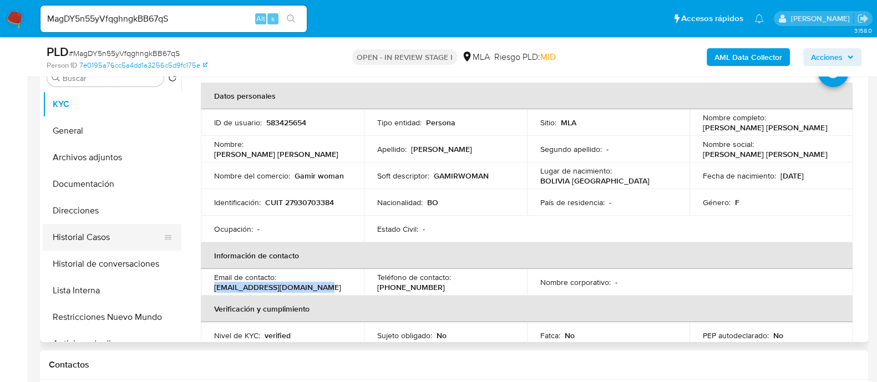
scroll to position [208, 0]
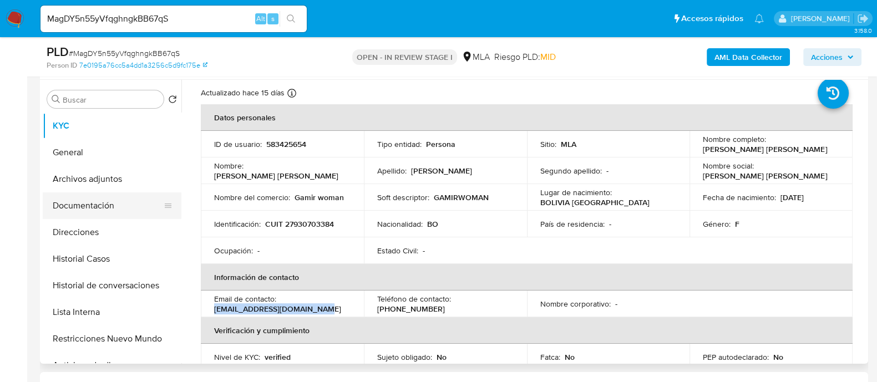
click at [122, 206] on button "Documentación" at bounding box center [108, 206] width 130 height 27
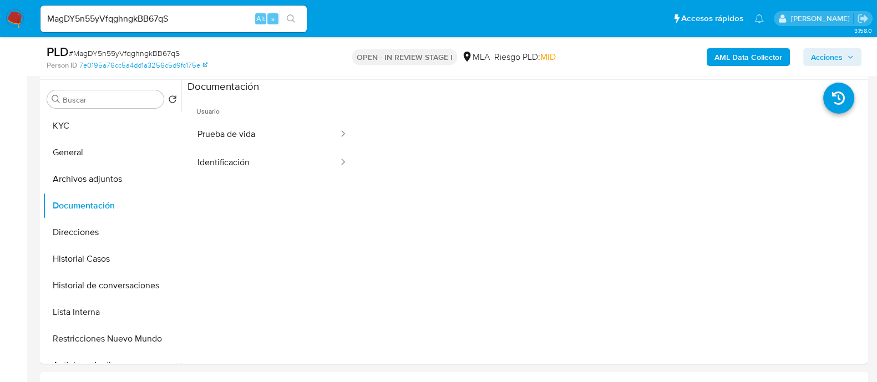
click at [97, 14] on input "MagDY5n55yVfqghngkBB67qS" at bounding box center [174, 19] width 266 height 14
paste input "1282512631"
type input "1282512631"
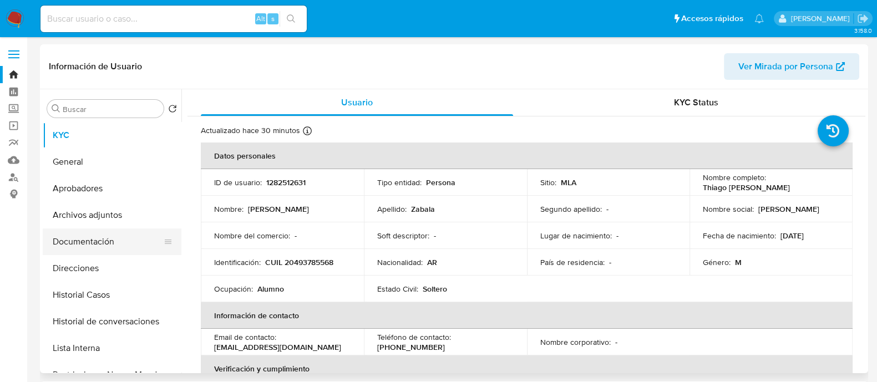
select select "10"
click at [138, 304] on button "Historial Casos" at bounding box center [108, 295] width 130 height 27
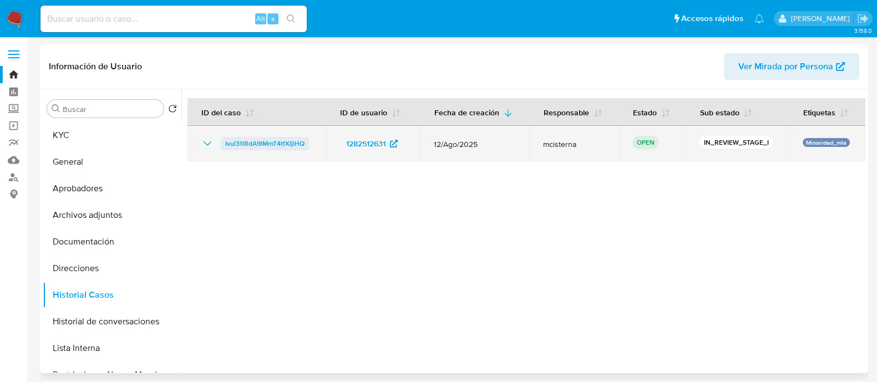
click at [279, 143] on span "Ivul31lRdA9lMmT4tfXljlHQ" at bounding box center [264, 143] width 79 height 13
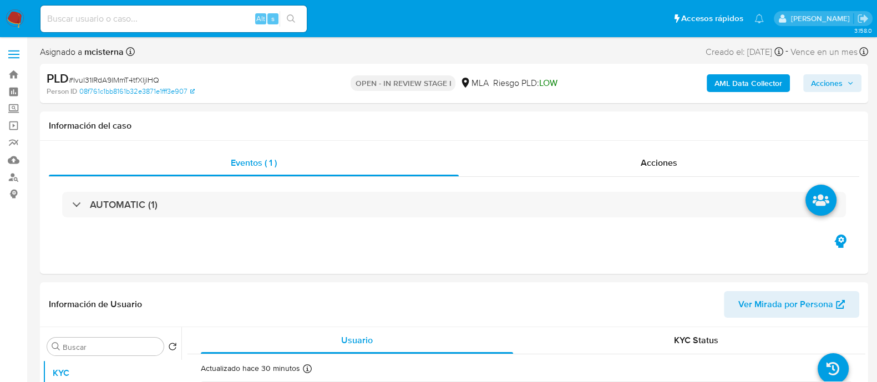
scroll to position [138, 0]
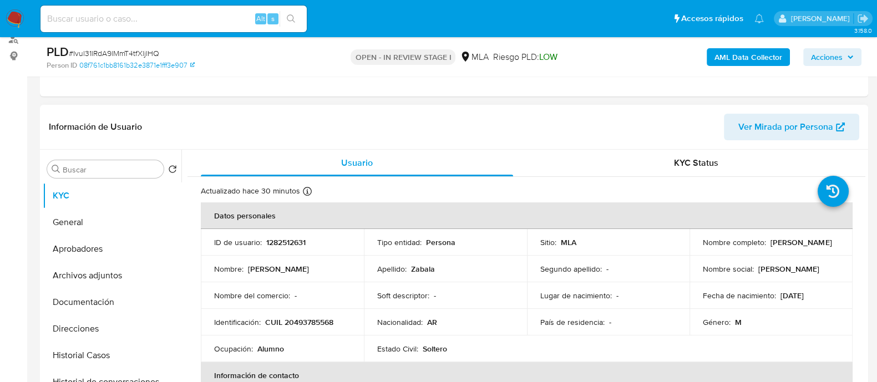
click at [280, 241] on p "1282512631" at bounding box center [285, 242] width 39 height 10
select select "10"
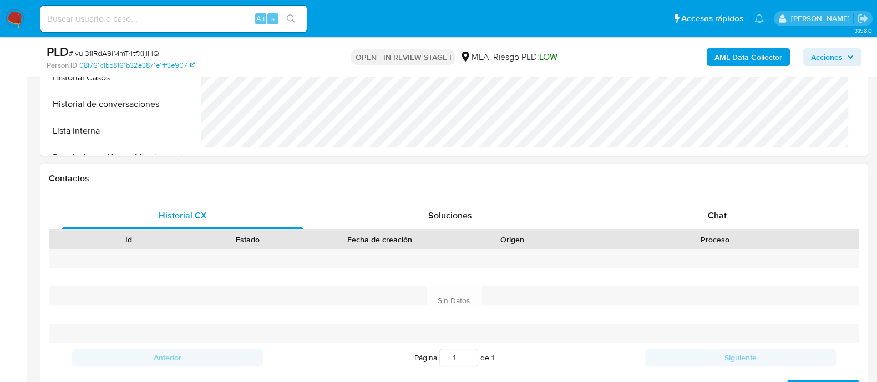
scroll to position [485, 0]
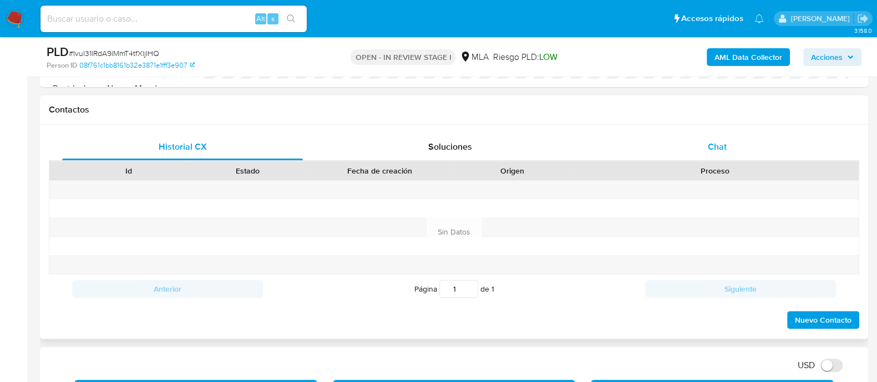
click at [717, 145] on span "Chat" at bounding box center [717, 146] width 19 height 13
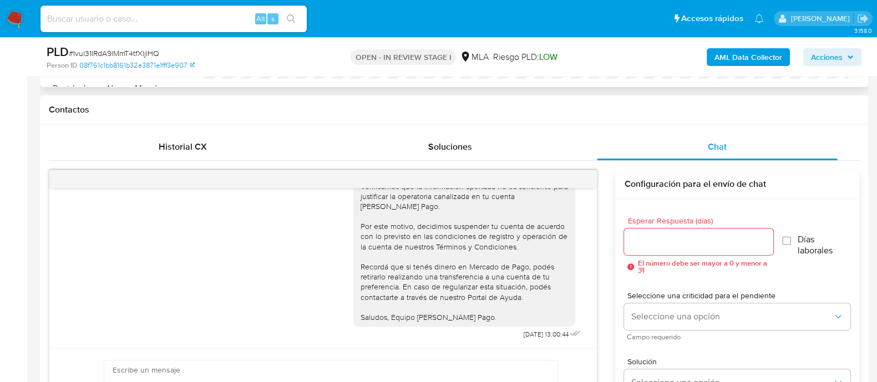
scroll to position [138, 0]
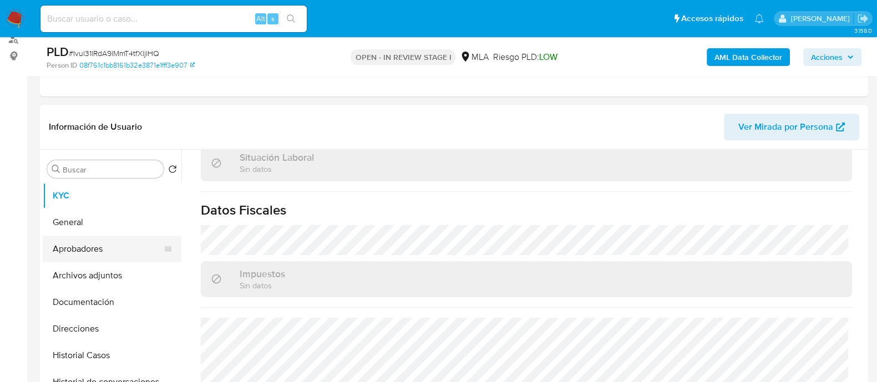
click at [123, 256] on button "Aprobadores" at bounding box center [108, 249] width 130 height 27
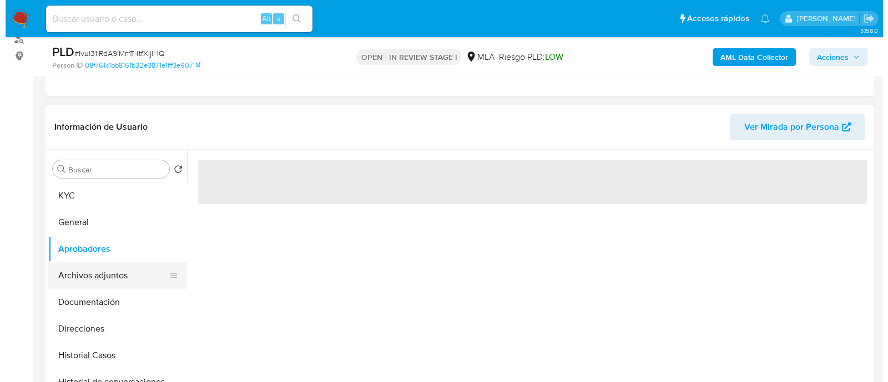
scroll to position [0, 0]
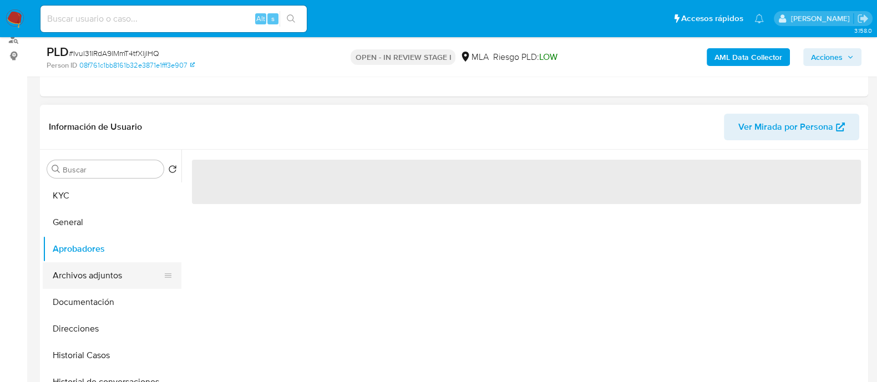
click at [124, 268] on button "Archivos adjuntos" at bounding box center [108, 275] width 130 height 27
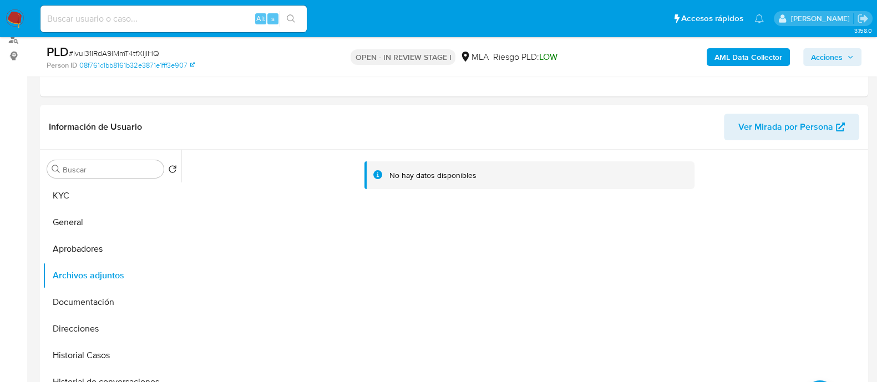
click at [727, 54] on b "AML Data Collector" at bounding box center [749, 57] width 68 height 18
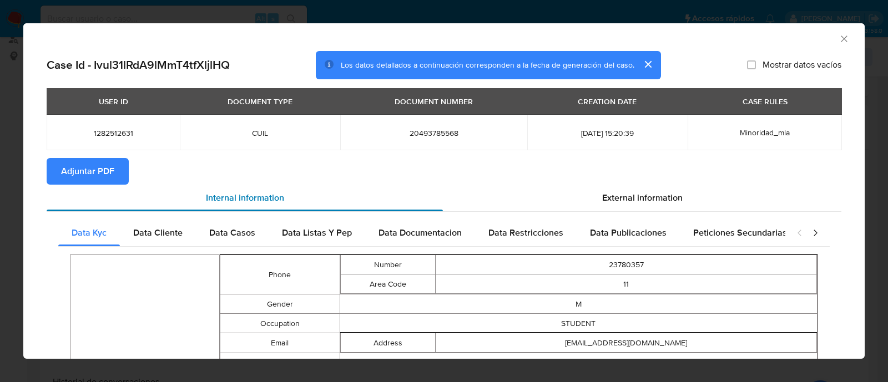
drag, startPoint x: 113, startPoint y: 169, endPoint x: 219, endPoint y: 190, distance: 108.7
click at [113, 169] on span "Adjuntar PDF" at bounding box center [87, 171] width 53 height 24
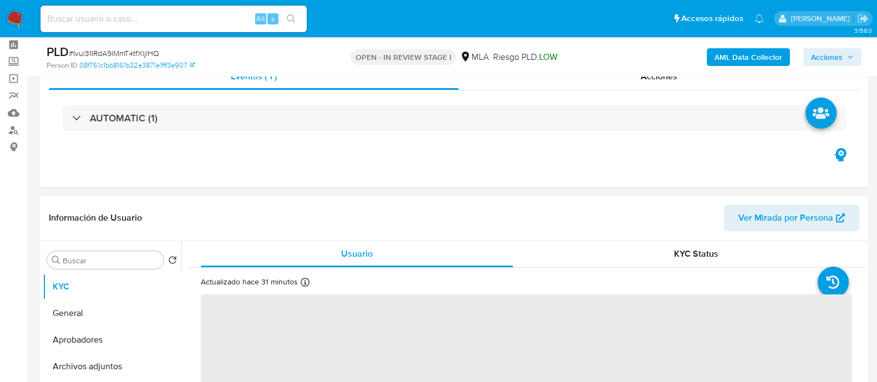
scroll to position [69, 0]
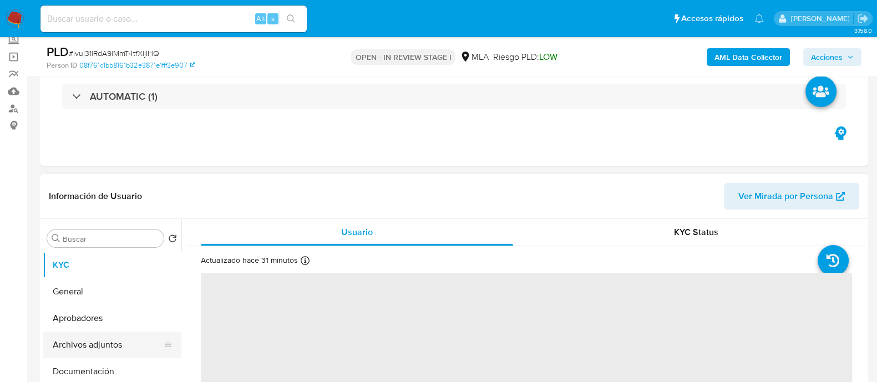
click at [118, 333] on button "Archivos adjuntos" at bounding box center [108, 345] width 130 height 27
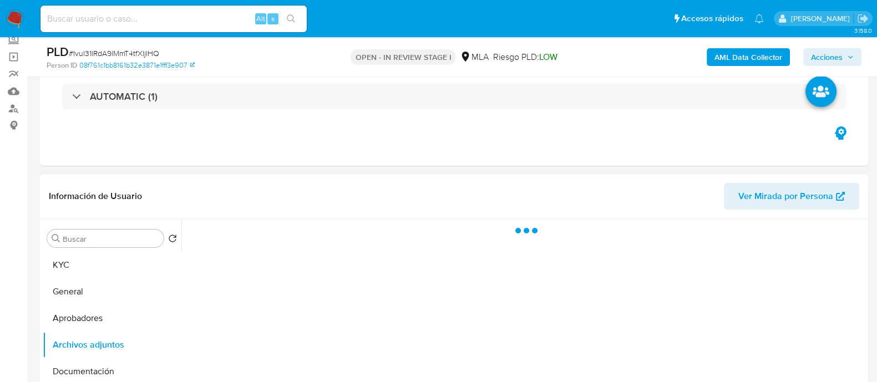
select select "10"
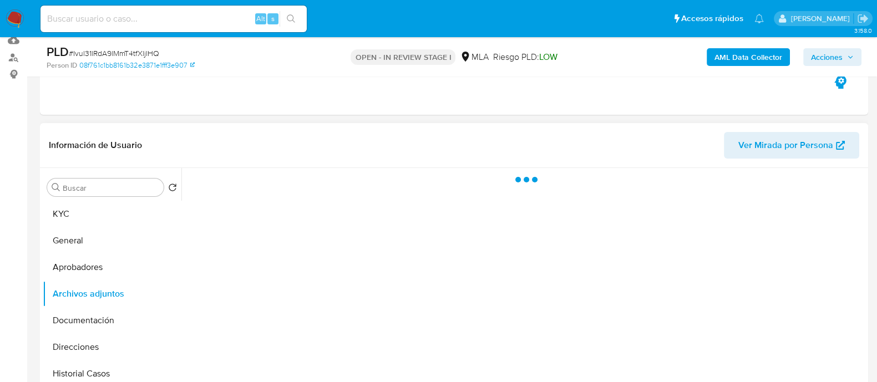
scroll to position [138, 0]
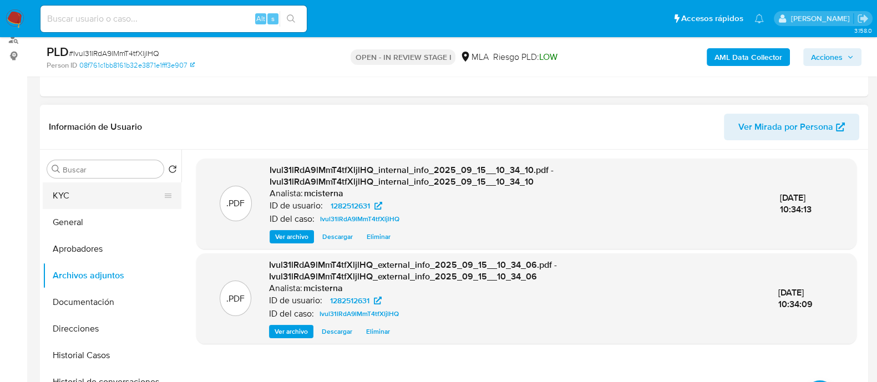
click at [94, 199] on button "KYC" at bounding box center [108, 196] width 130 height 27
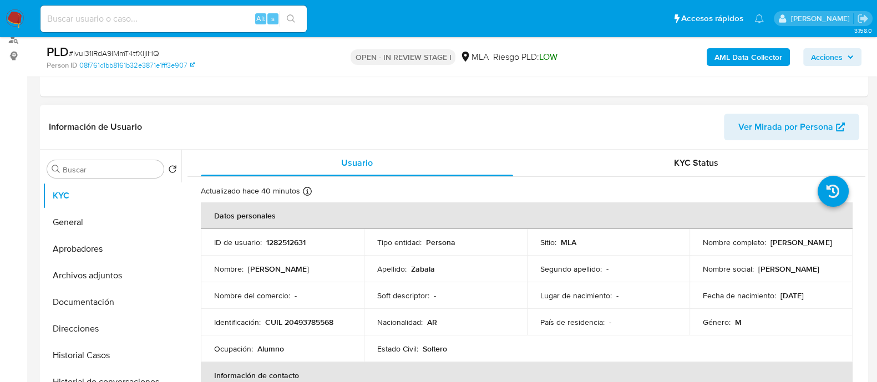
click at [304, 323] on p "CUIL 20493785568" at bounding box center [299, 322] width 68 height 10
copy p "20493785568"
